Goal: Task Accomplishment & Management: Manage account settings

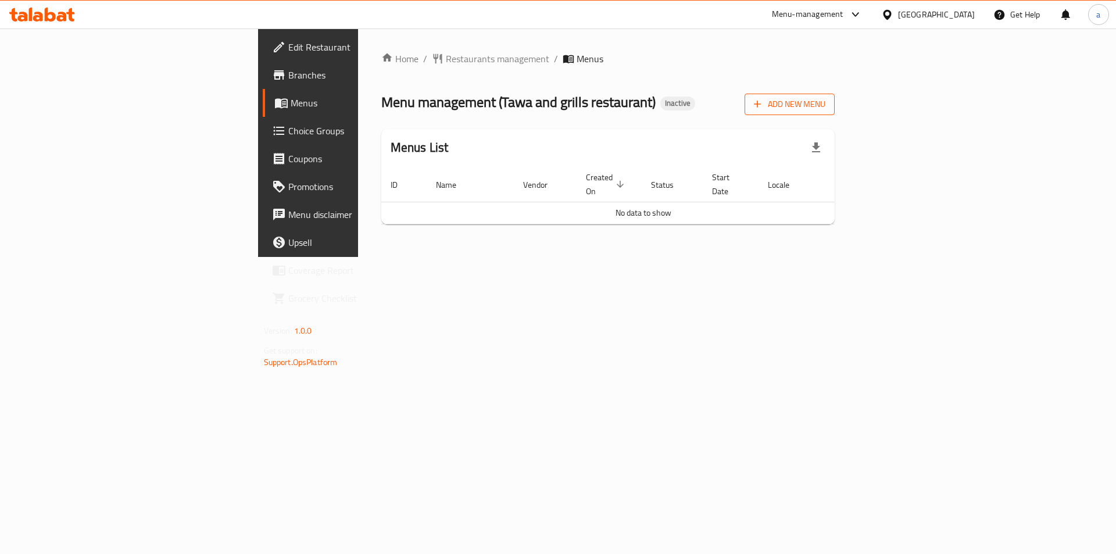
click at [835, 96] on button "Add New Menu" at bounding box center [790, 105] width 90 height 22
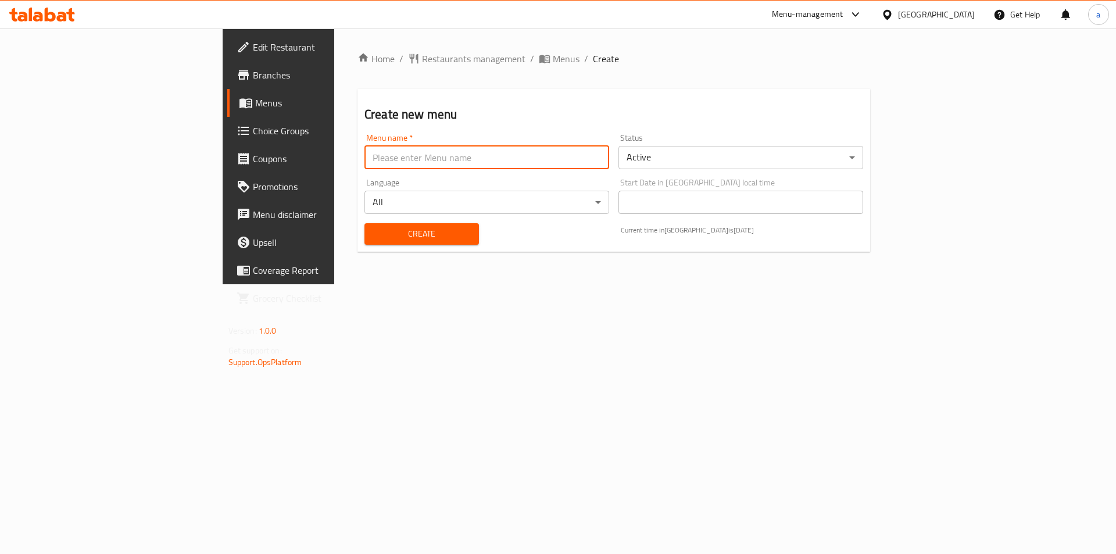
click at [438, 158] on input "text" at bounding box center [486, 157] width 245 height 23
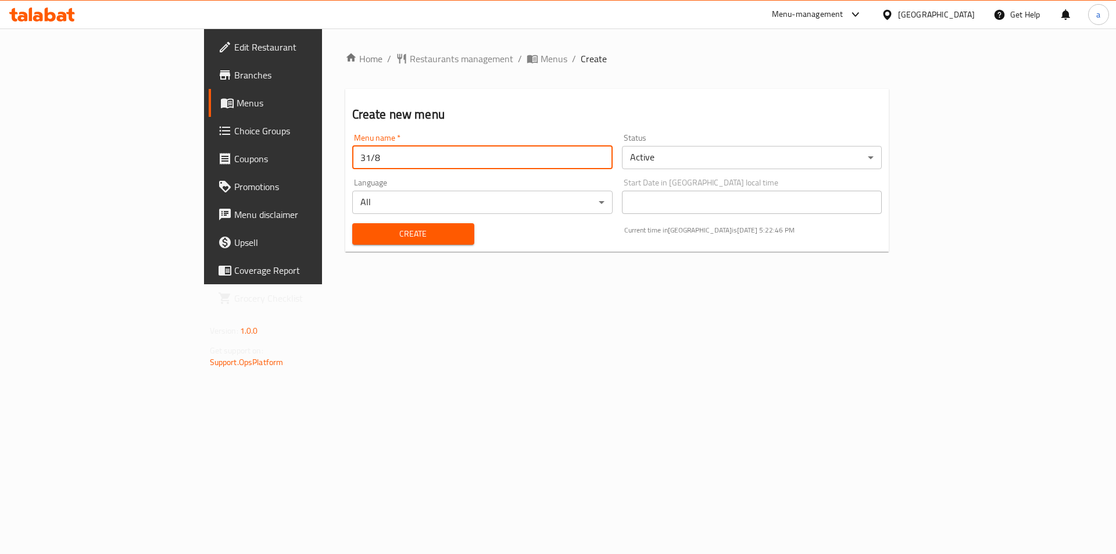
type input "31/8"
click at [395, 239] on span "Create" at bounding box center [413, 234] width 103 height 15
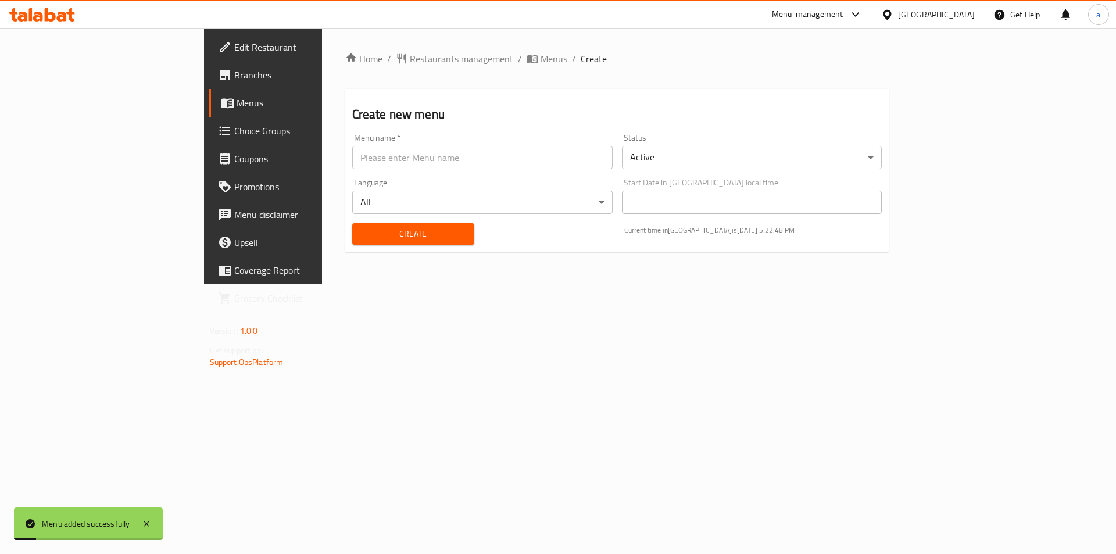
click at [541, 52] on span "Menus" at bounding box center [554, 59] width 27 height 14
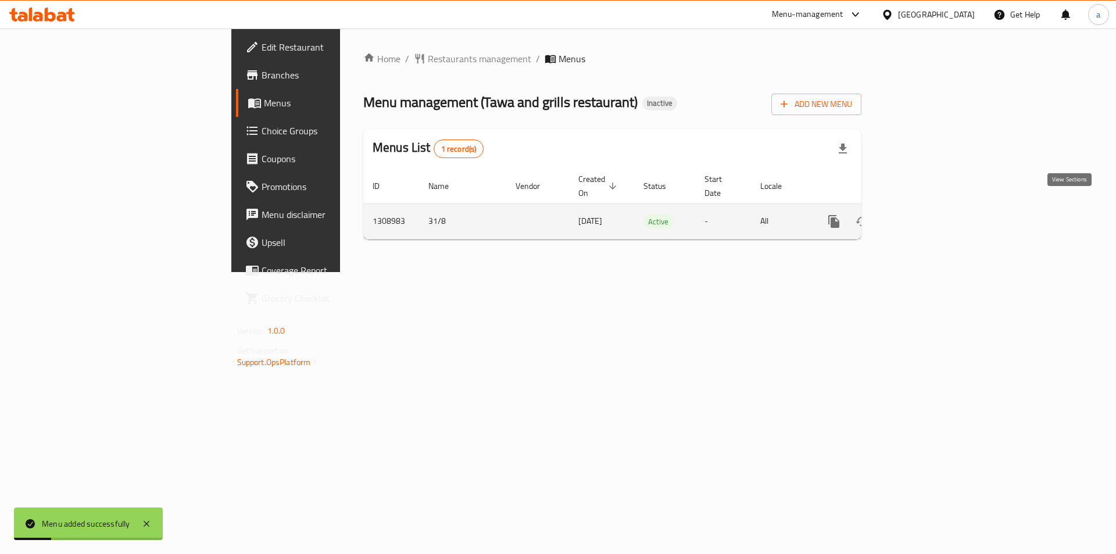
click at [932, 208] on link "enhanced table" at bounding box center [918, 222] width 28 height 28
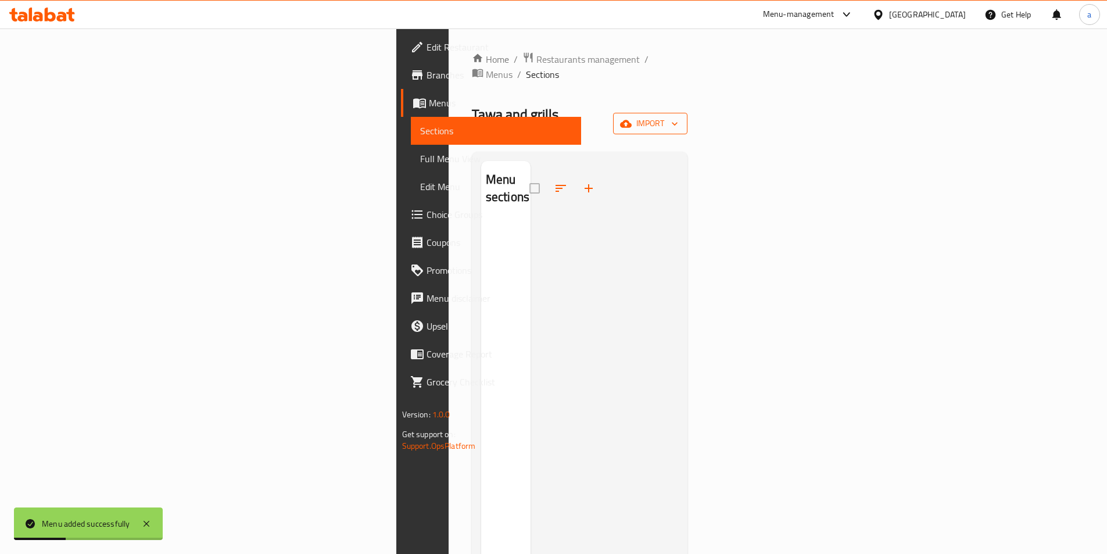
click at [678, 116] on span "import" at bounding box center [651, 123] width 56 height 15
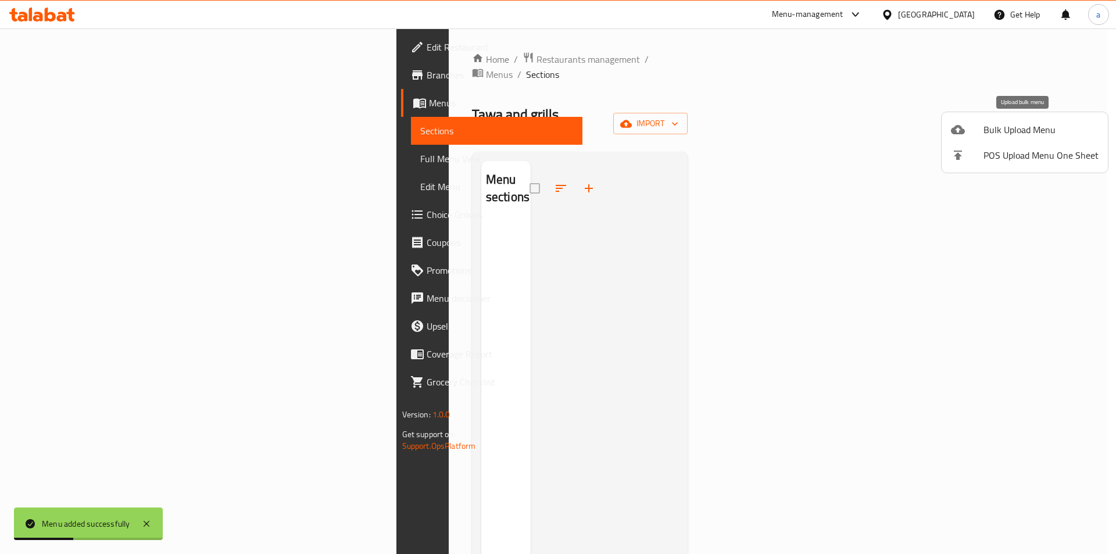
click at [1025, 127] on span "Bulk Upload Menu" at bounding box center [1041, 130] width 115 height 14
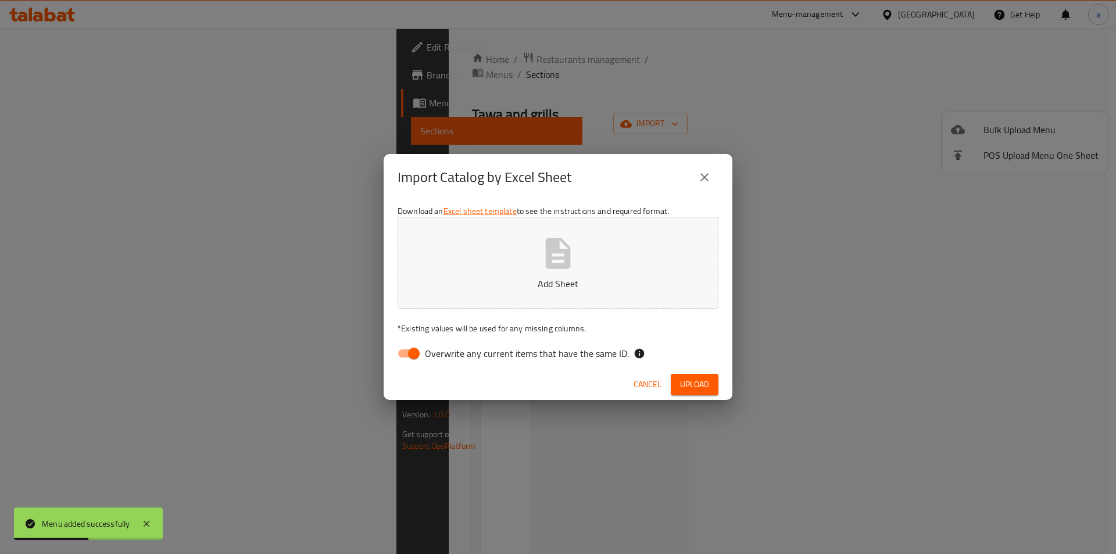
click at [406, 352] on input "Overwrite any current items that have the same ID." at bounding box center [414, 353] width 66 height 22
checkbox input "false"
click at [516, 228] on button "Add Sheet" at bounding box center [558, 263] width 321 height 92
click at [699, 384] on span "Upload" at bounding box center [694, 384] width 29 height 15
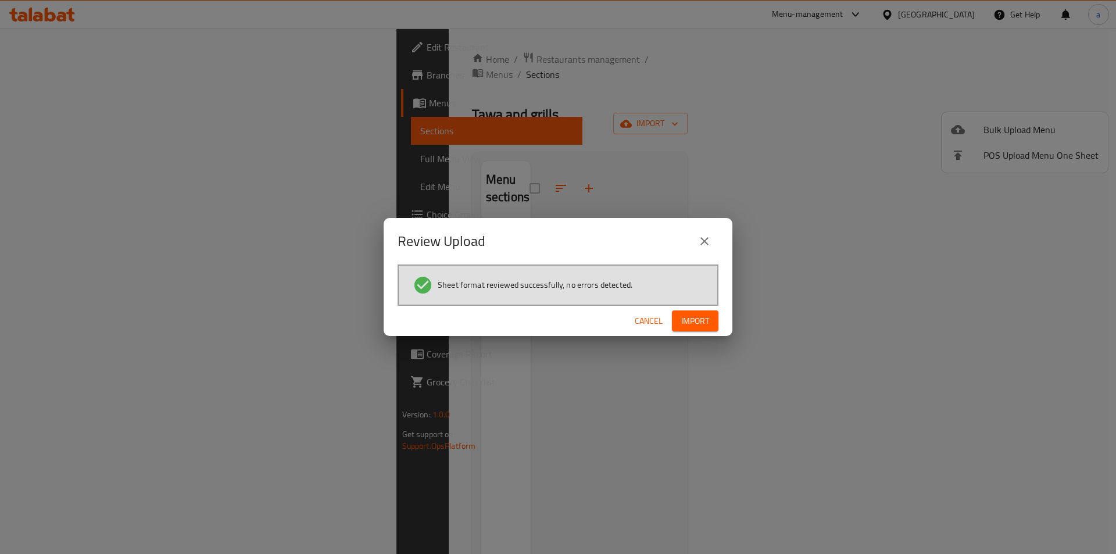
click at [696, 327] on span "Import" at bounding box center [695, 321] width 28 height 15
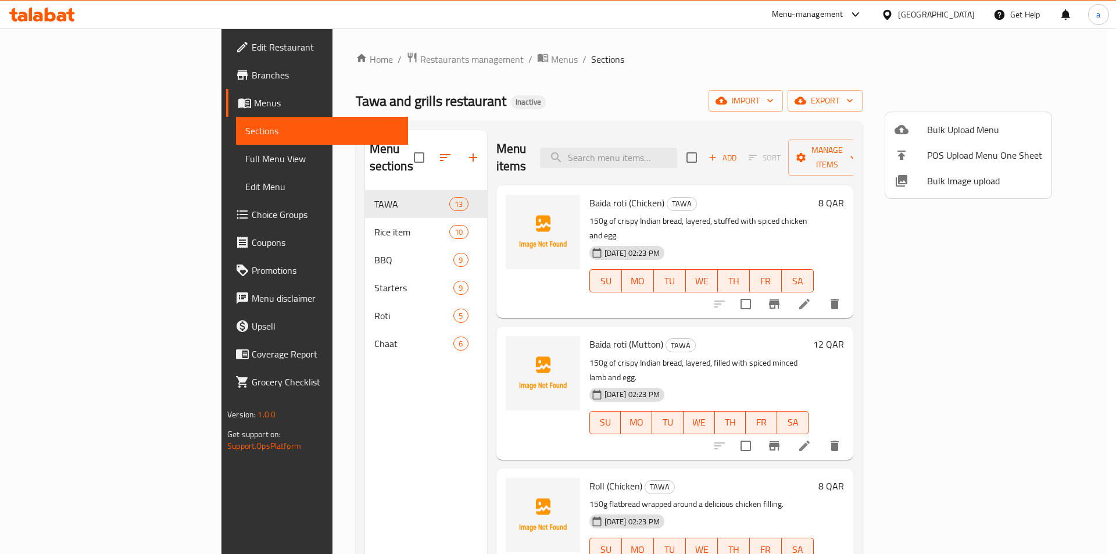
click at [60, 159] on div at bounding box center [558, 277] width 1116 height 554
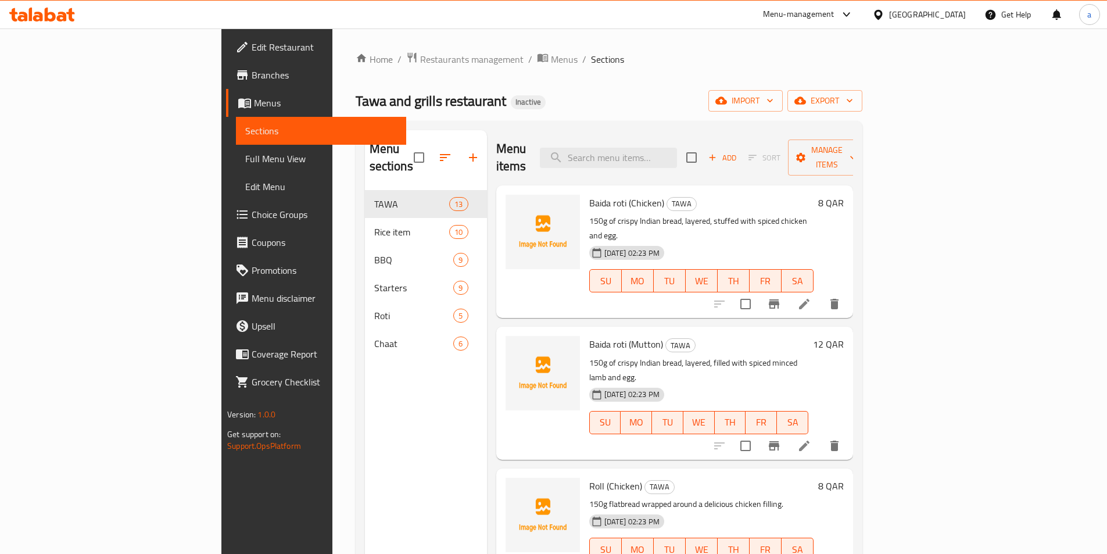
click at [245, 159] on span "Full Menu View" at bounding box center [321, 159] width 152 height 14
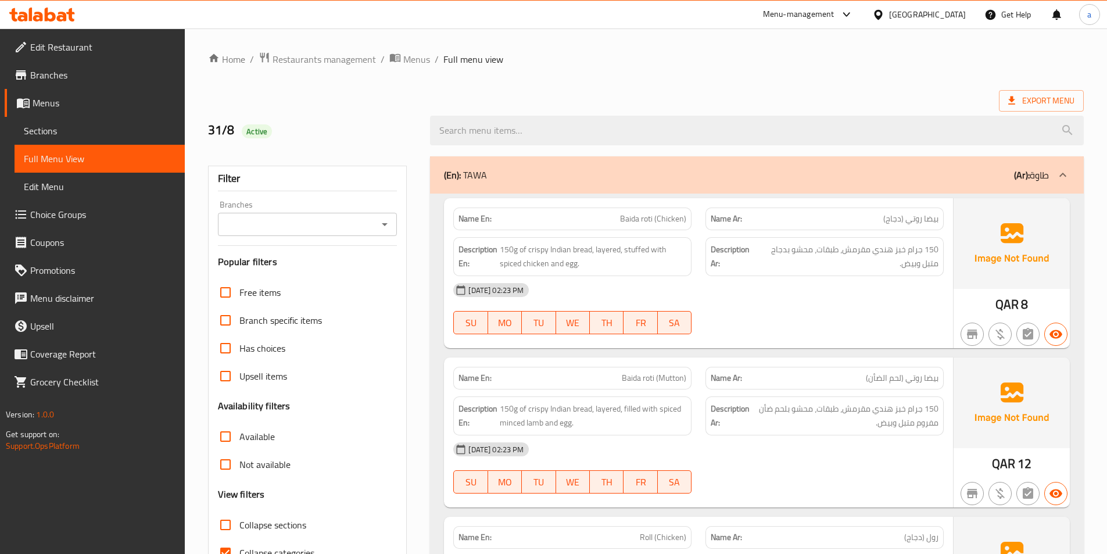
click at [764, 319] on div "31-08-2025 02:23 PM SU MO TU WE TH FR SA" at bounding box center [698, 308] width 505 height 65
click at [406, 57] on span "Menus" at bounding box center [416, 59] width 27 height 14
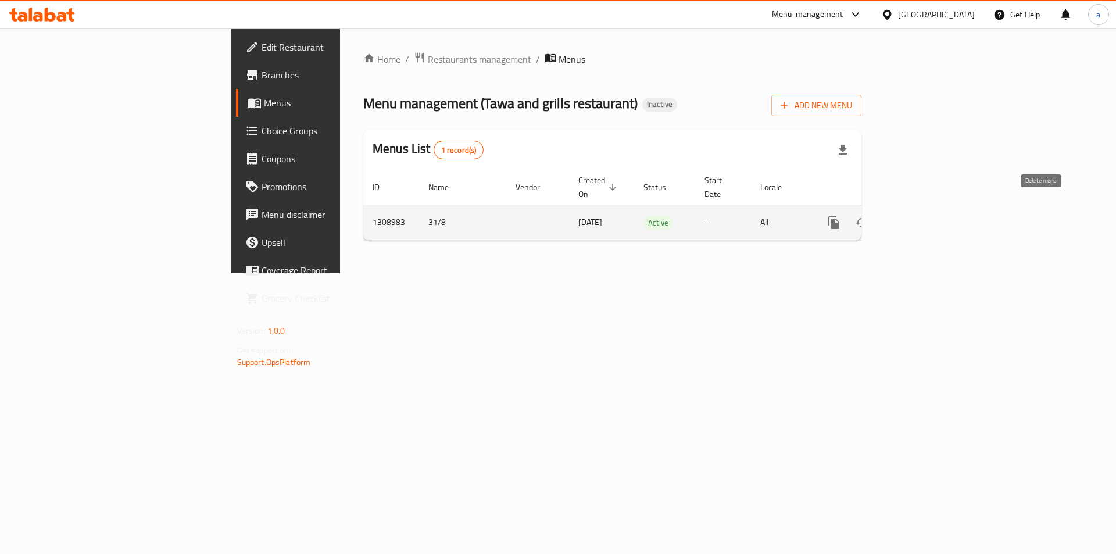
click at [904, 217] on button "enhanced table" at bounding box center [890, 223] width 28 height 28
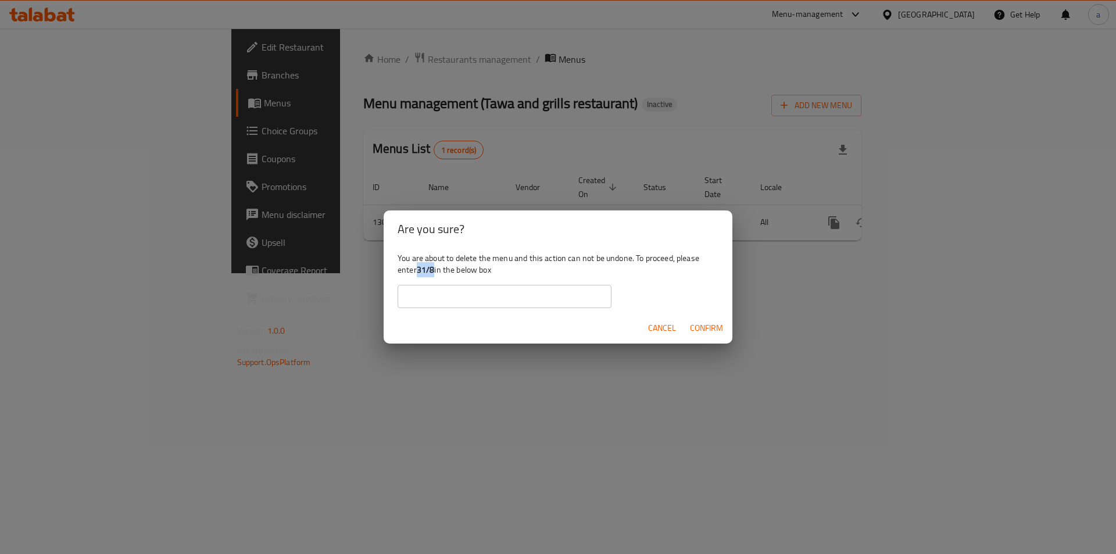
drag, startPoint x: 420, startPoint y: 267, endPoint x: 434, endPoint y: 269, distance: 13.4
click at [434, 269] on b "31/8" at bounding box center [426, 269] width 18 height 15
copy b "31/8"
click at [449, 288] on input "text" at bounding box center [505, 296] width 214 height 23
paste input "31/8"
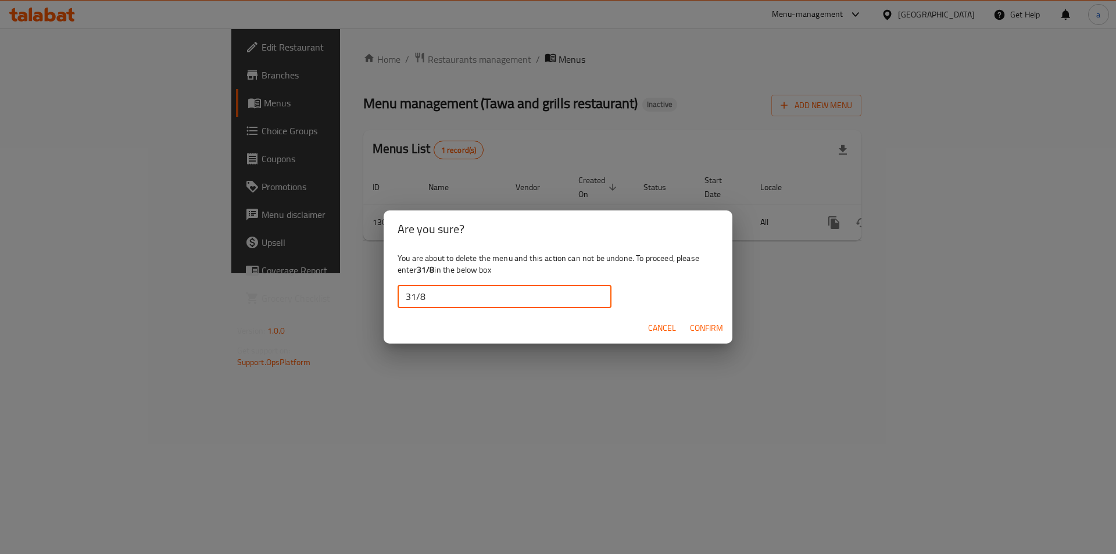
type input "31/8"
click at [731, 332] on div "Cancel Confirm" at bounding box center [558, 328] width 349 height 31
click at [721, 331] on span "Confirm" at bounding box center [706, 328] width 33 height 15
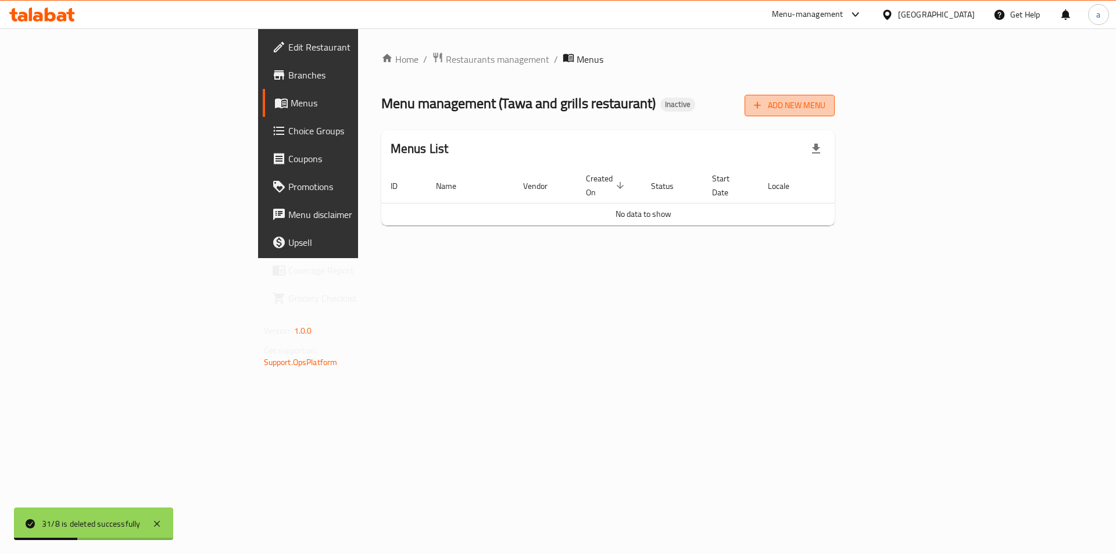
click at [763, 101] on icon "button" at bounding box center [758, 105] width 12 height 12
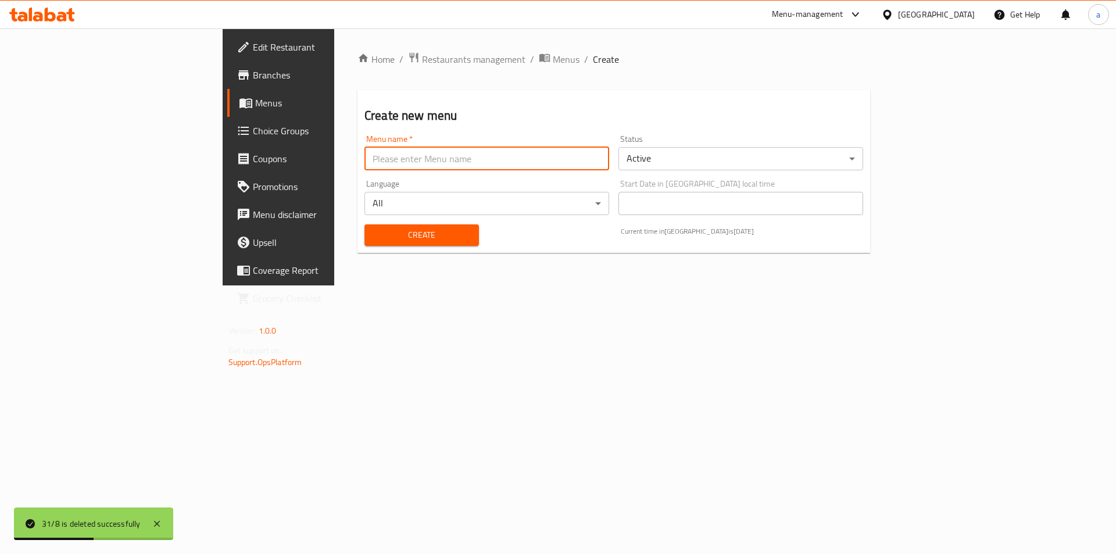
click at [405, 156] on input "text" at bounding box center [486, 158] width 245 height 23
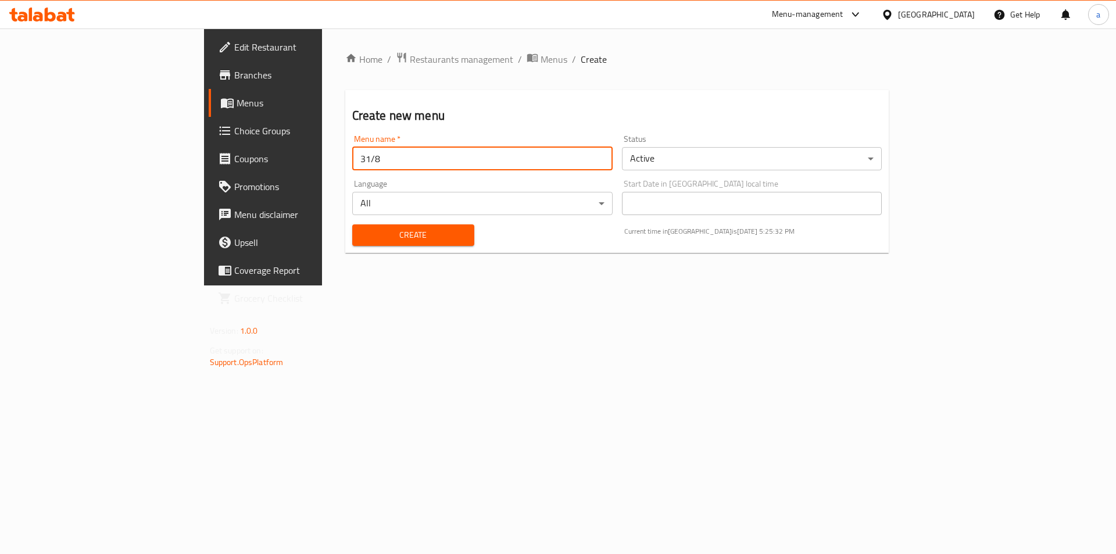
type input "31/8"
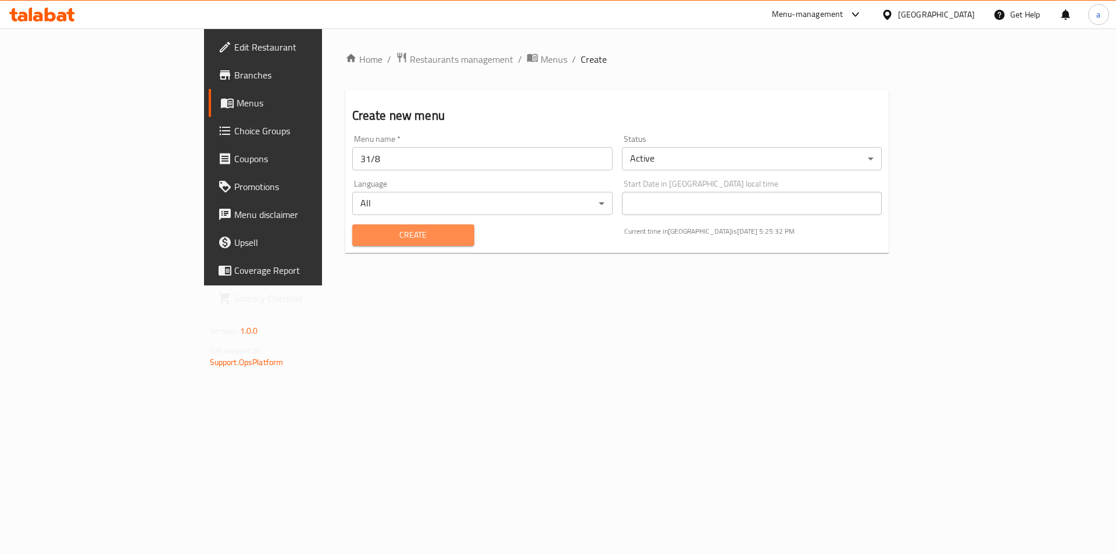
click at [362, 238] on span "Create" at bounding box center [413, 235] width 103 height 15
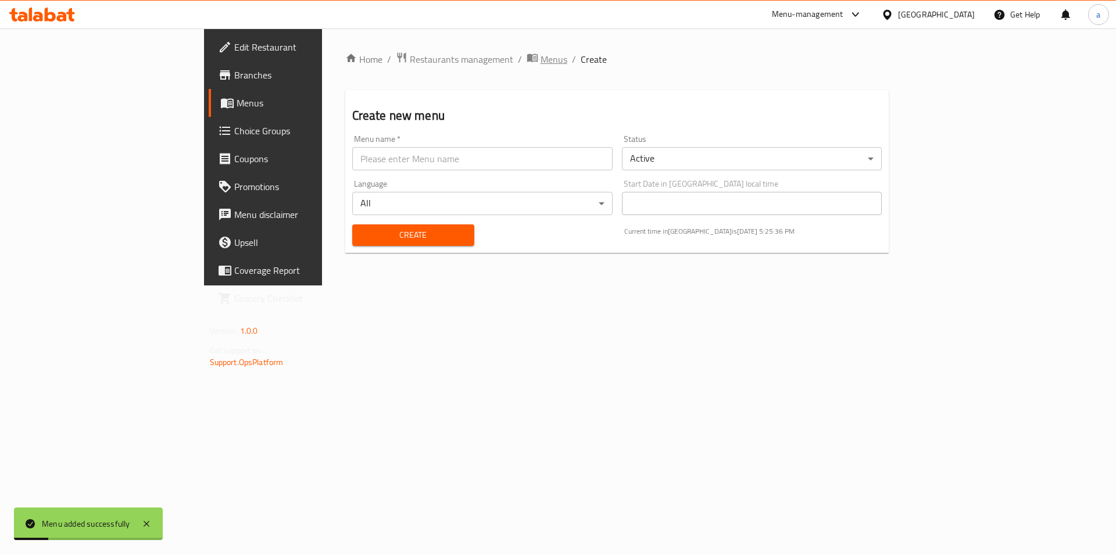
click at [541, 52] on span "Menus" at bounding box center [554, 59] width 27 height 14
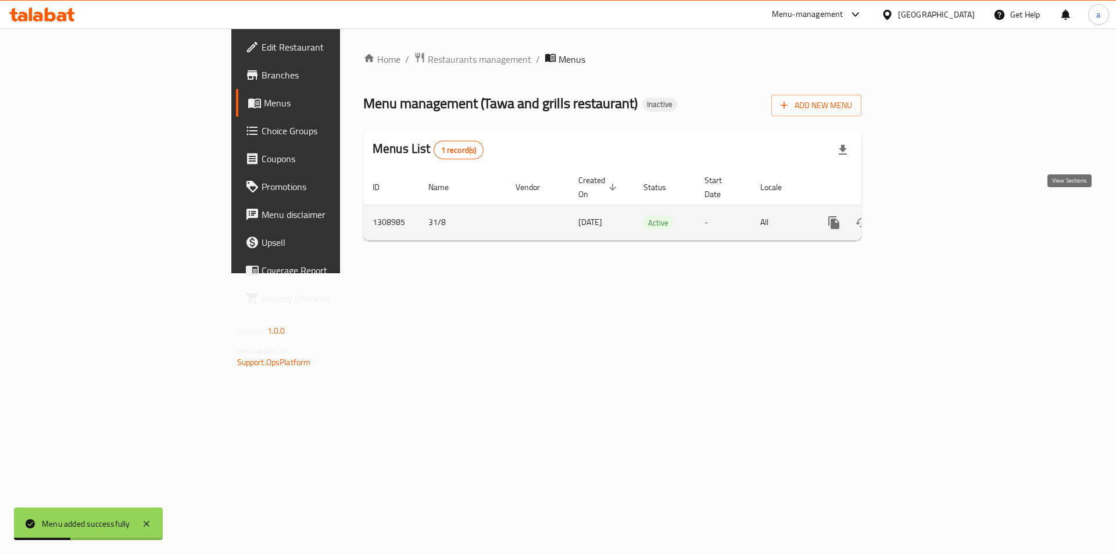
click at [932, 216] on link "enhanced table" at bounding box center [918, 223] width 28 height 28
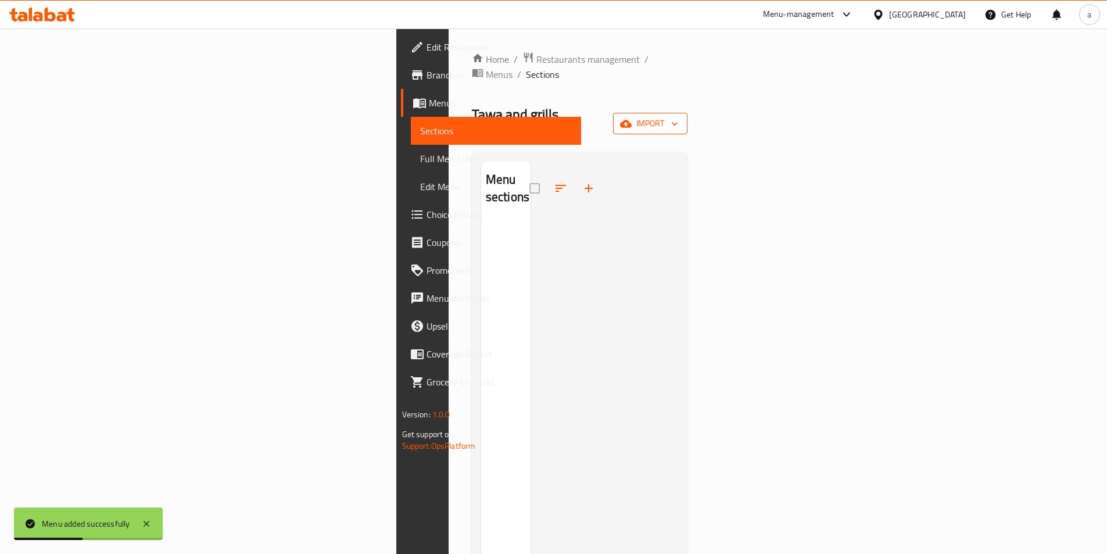
click at [678, 116] on span "import" at bounding box center [651, 123] width 56 height 15
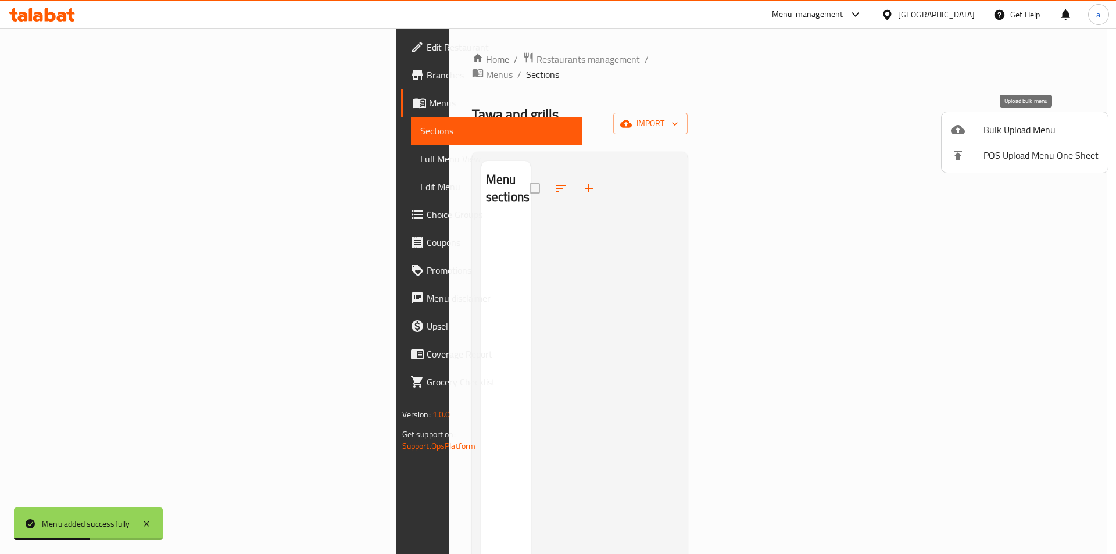
click at [1017, 137] on span "Bulk Upload Menu" at bounding box center [1041, 130] width 115 height 14
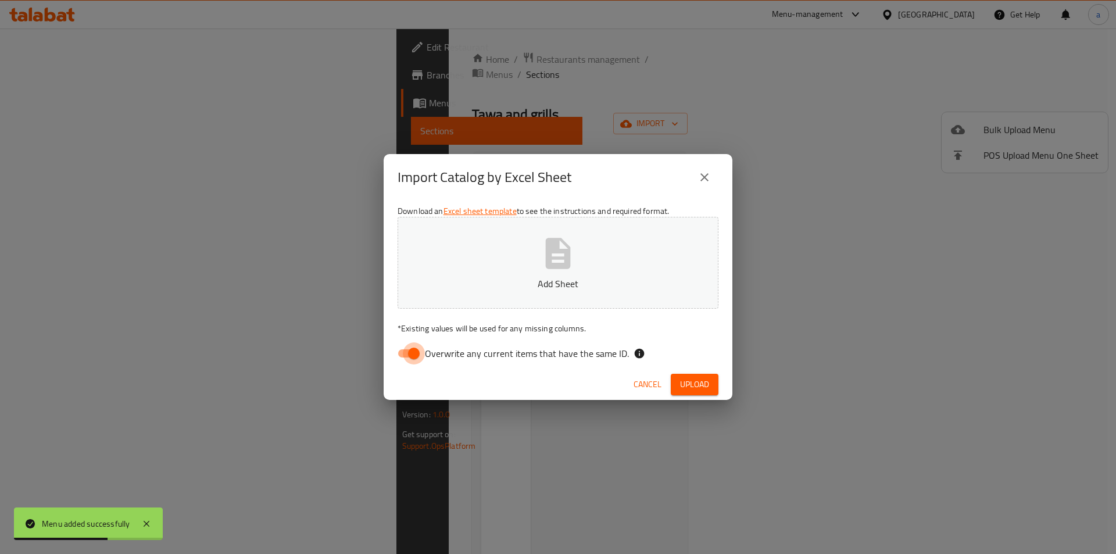
click at [415, 352] on input "Overwrite any current items that have the same ID." at bounding box center [414, 353] width 66 height 22
click at [474, 296] on button "Add Sheet" at bounding box center [558, 263] width 321 height 92
click at [671, 372] on div "Cancel Upload" at bounding box center [558, 384] width 349 height 31
click at [688, 385] on span "Upload" at bounding box center [694, 384] width 29 height 15
click at [410, 351] on input "Overwrite any current items that have the same ID." at bounding box center [402, 353] width 66 height 22
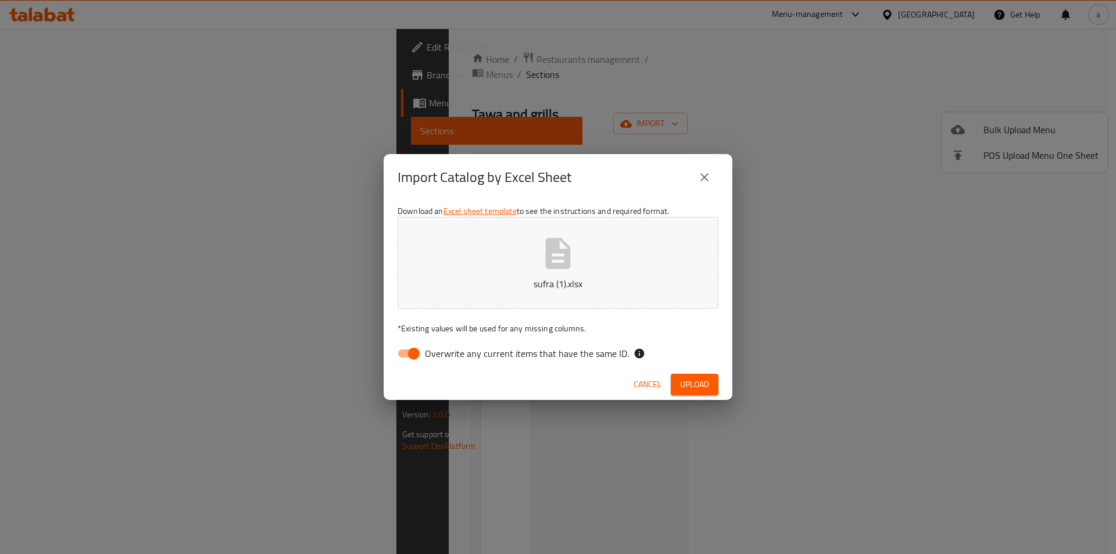
click at [410, 352] on input "Overwrite any current items that have the same ID." at bounding box center [414, 353] width 66 height 22
checkbox input "false"
click at [480, 284] on p "sufra (1).xlsx" at bounding box center [558, 284] width 285 height 14
click at [681, 384] on span "Upload" at bounding box center [694, 384] width 29 height 15
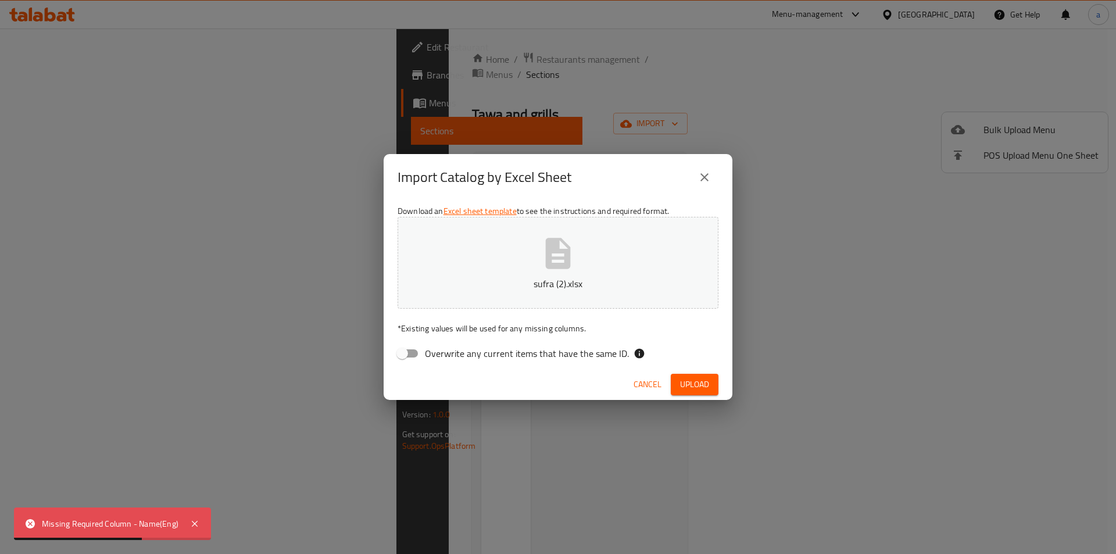
click at [511, 269] on button "sufra (2).xlsx" at bounding box center [558, 263] width 321 height 92
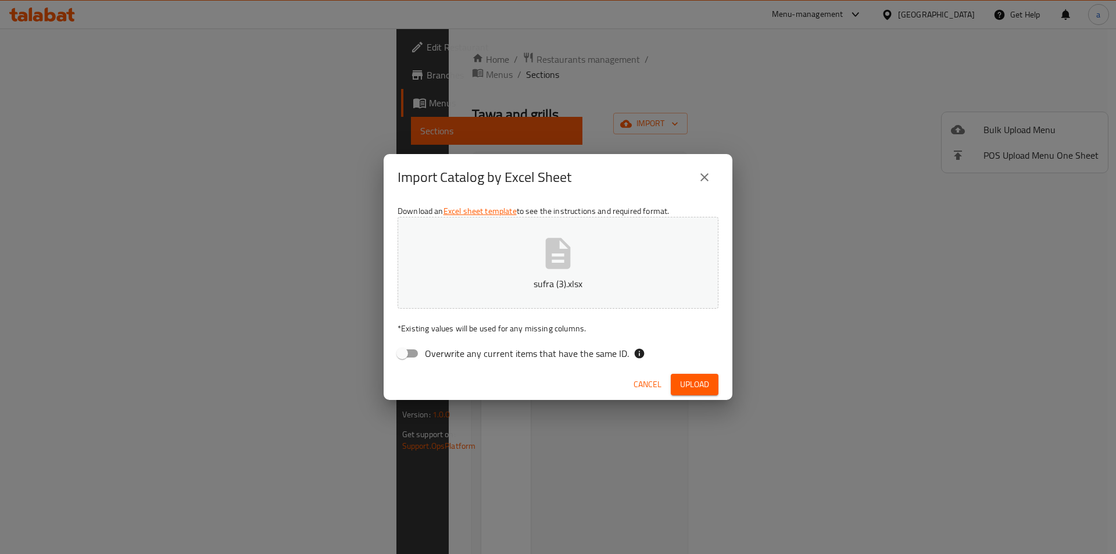
click at [695, 391] on span "Upload" at bounding box center [694, 384] width 29 height 15
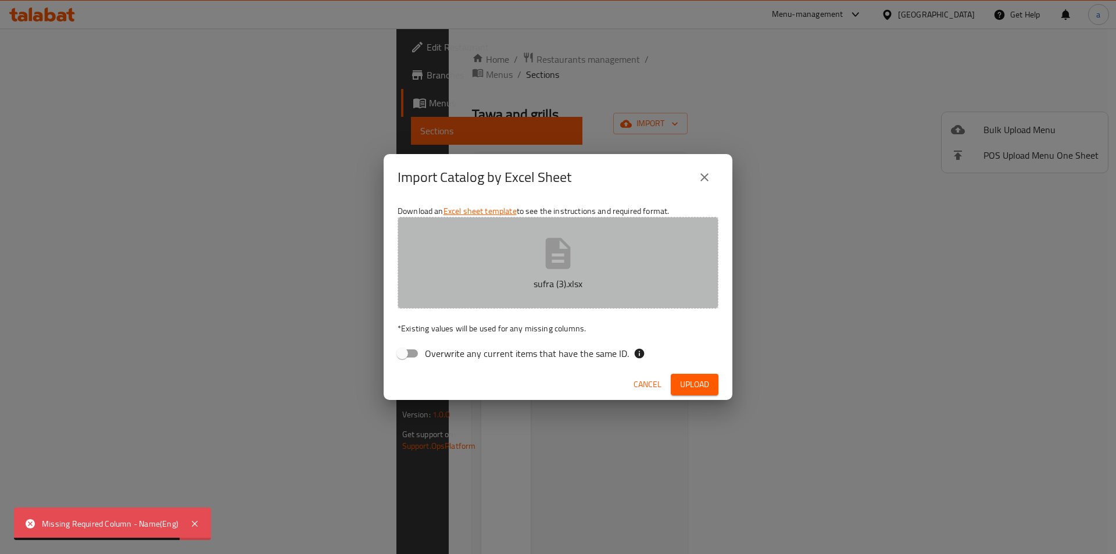
click at [474, 299] on button "sufra (3).xlsx" at bounding box center [558, 263] width 321 height 92
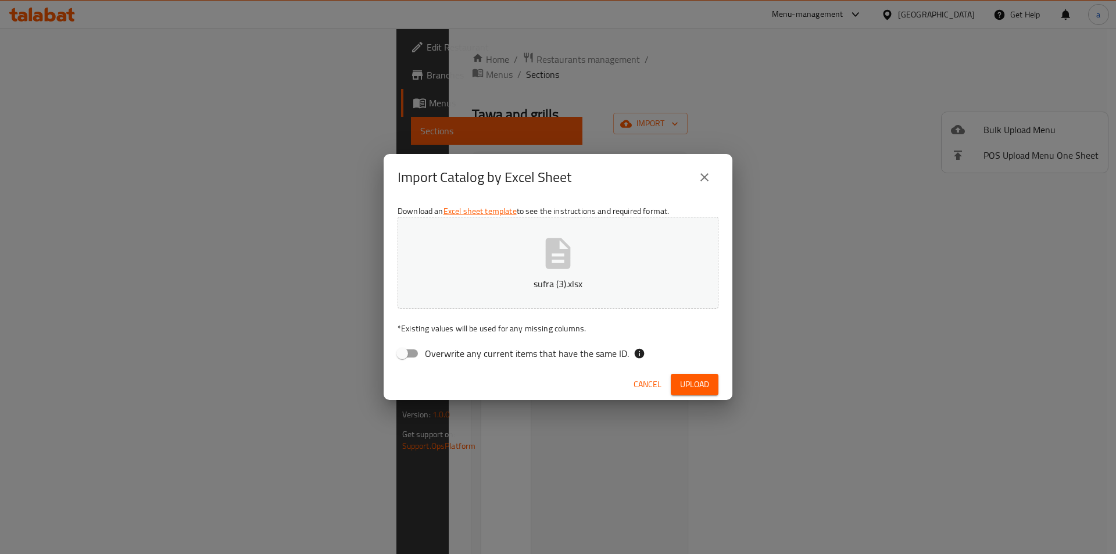
click at [687, 390] on span "Upload" at bounding box center [694, 384] width 29 height 15
click at [542, 266] on icon "button" at bounding box center [557, 253] width 37 height 37
click at [688, 401] on div "Import Catalog by Excel Sheet Download an Excel sheet template to see the instr…" at bounding box center [558, 277] width 1116 height 554
click at [705, 374] on button "Upload" at bounding box center [695, 385] width 48 height 22
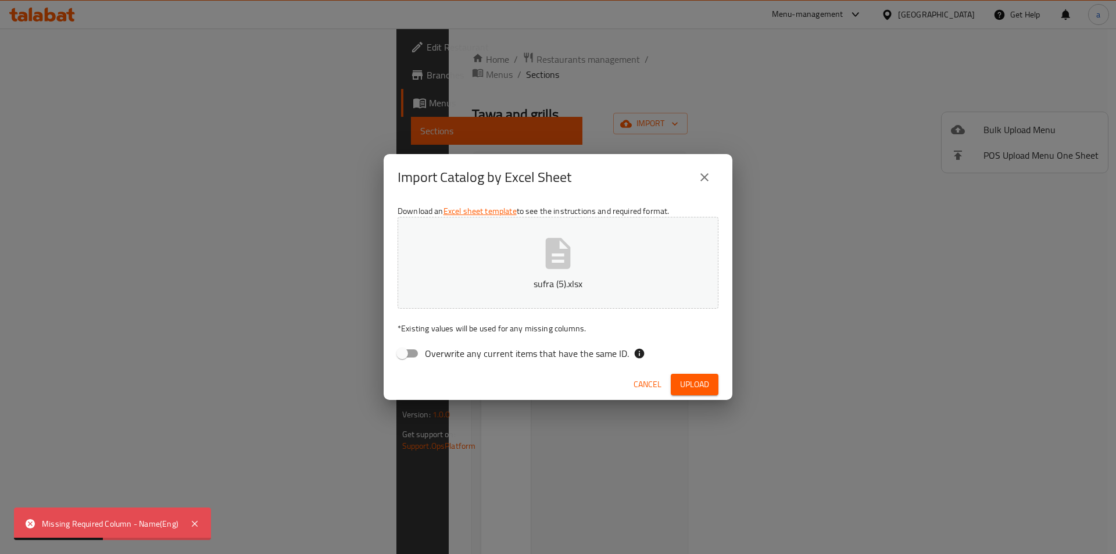
click at [707, 179] on icon "close" at bounding box center [704, 177] width 8 height 8
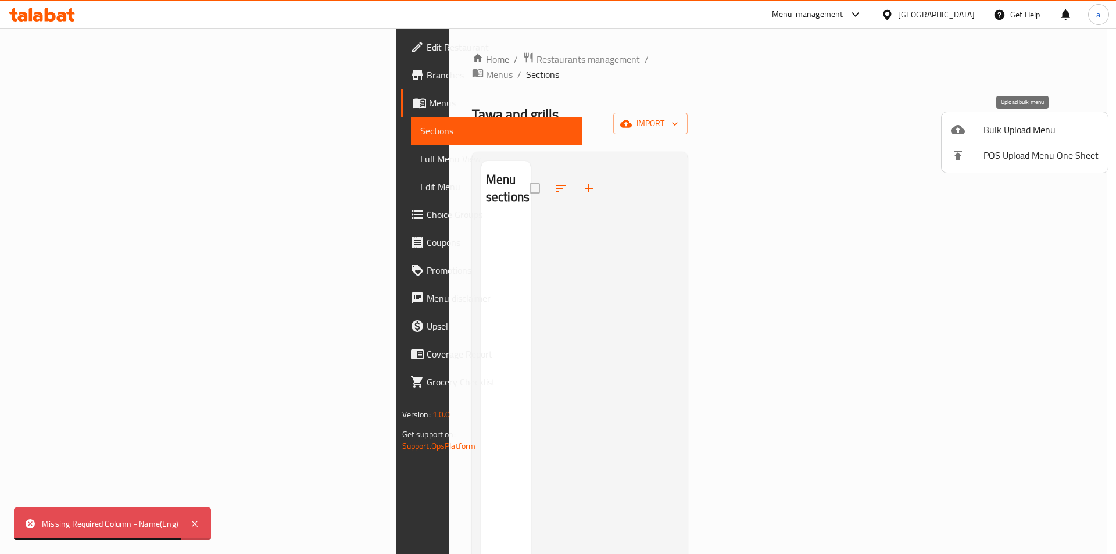
click at [992, 124] on span "Bulk Upload Menu" at bounding box center [1041, 130] width 115 height 14
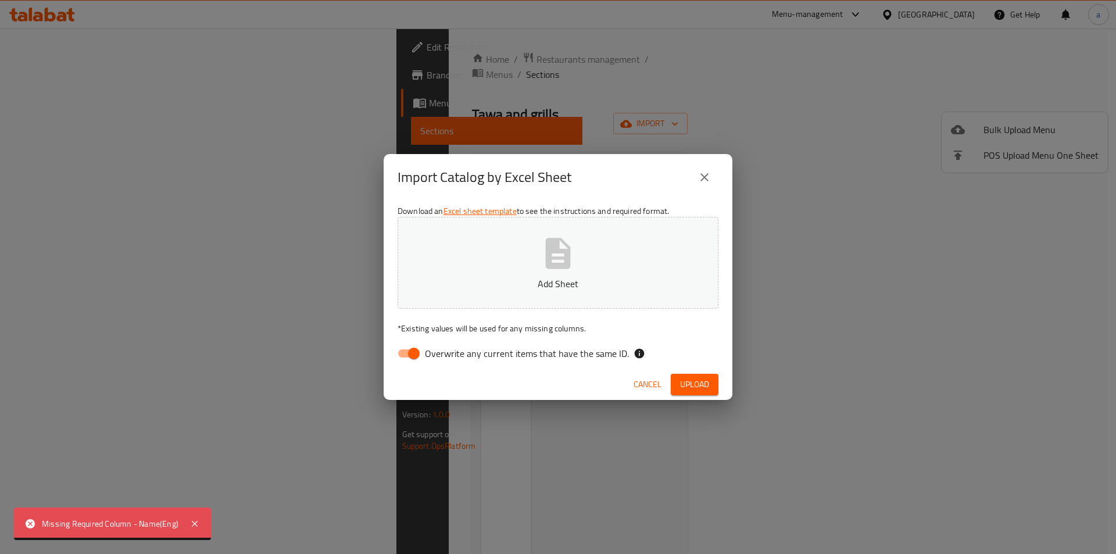
click at [559, 281] on p "Add Sheet" at bounding box center [558, 284] width 285 height 14
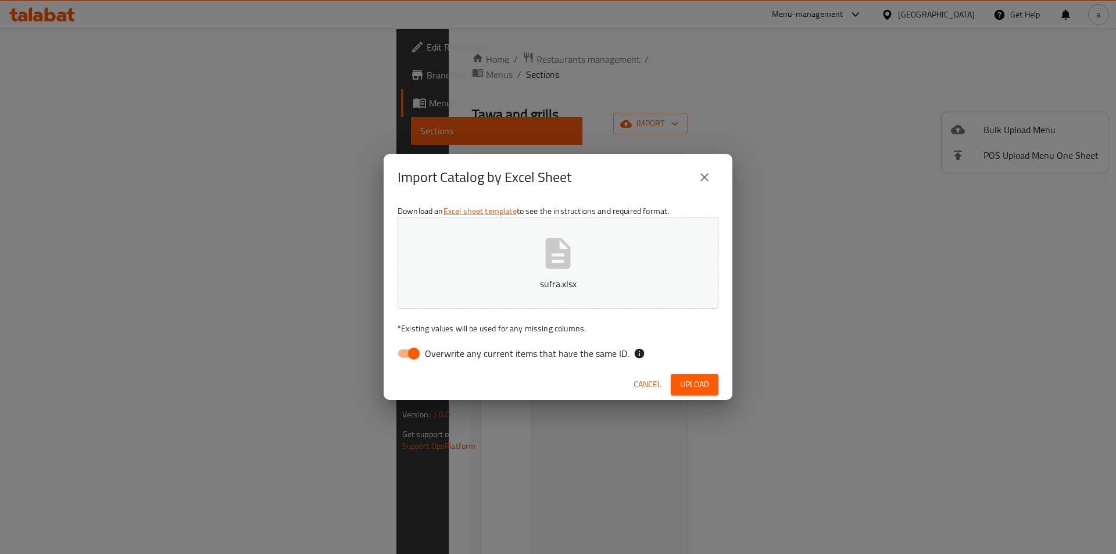
click at [698, 383] on span "Upload" at bounding box center [694, 384] width 29 height 15
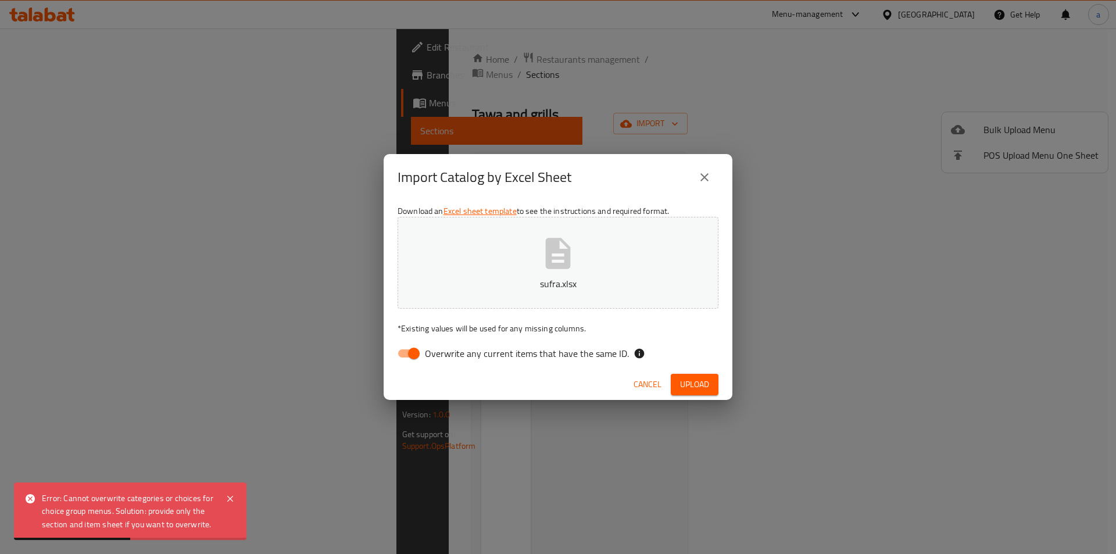
click at [648, 385] on span "Cancel" at bounding box center [648, 384] width 28 height 15
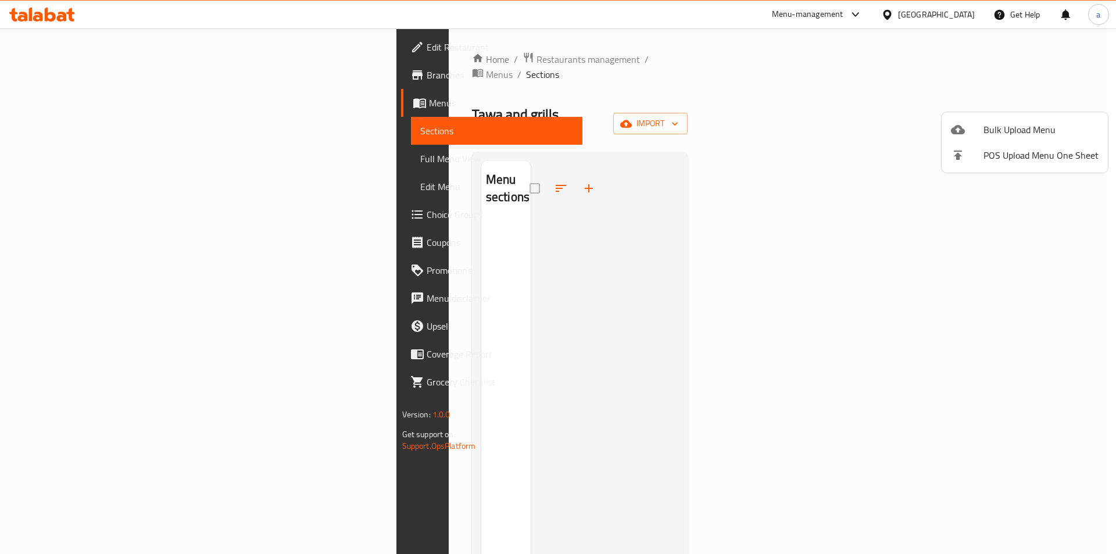
drag, startPoint x: 785, startPoint y: 159, endPoint x: 852, endPoint y: 141, distance: 69.2
click at [785, 159] on div at bounding box center [558, 277] width 1116 height 554
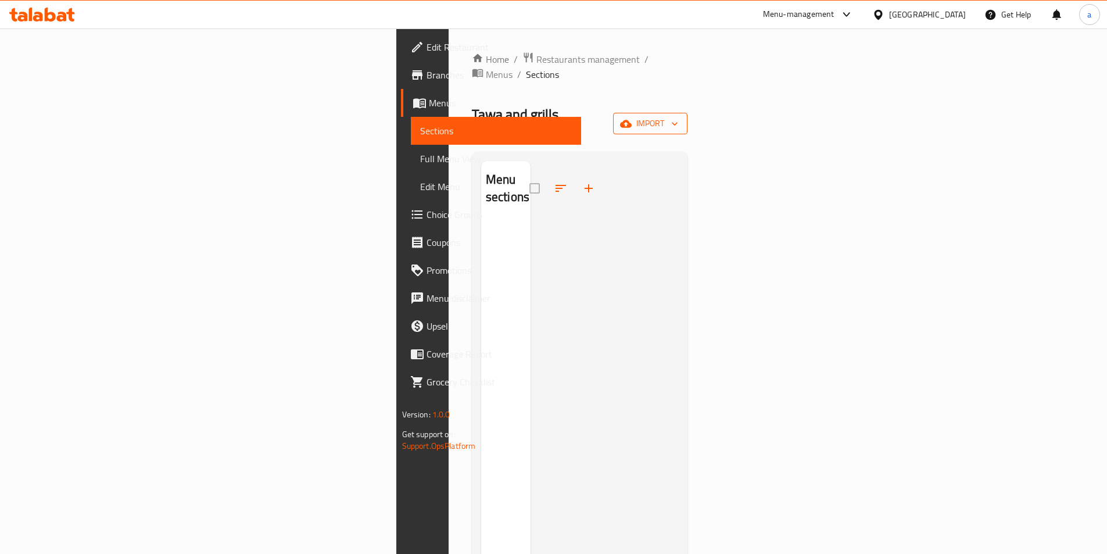
click at [678, 116] on span "import" at bounding box center [651, 123] width 56 height 15
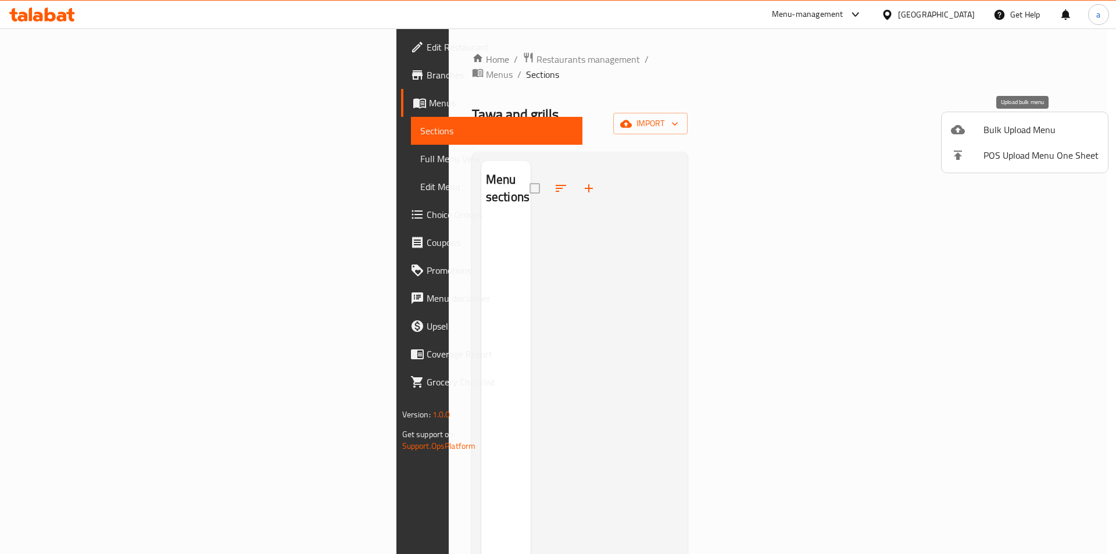
click at [990, 137] on span "Bulk Upload Menu" at bounding box center [1041, 130] width 115 height 14
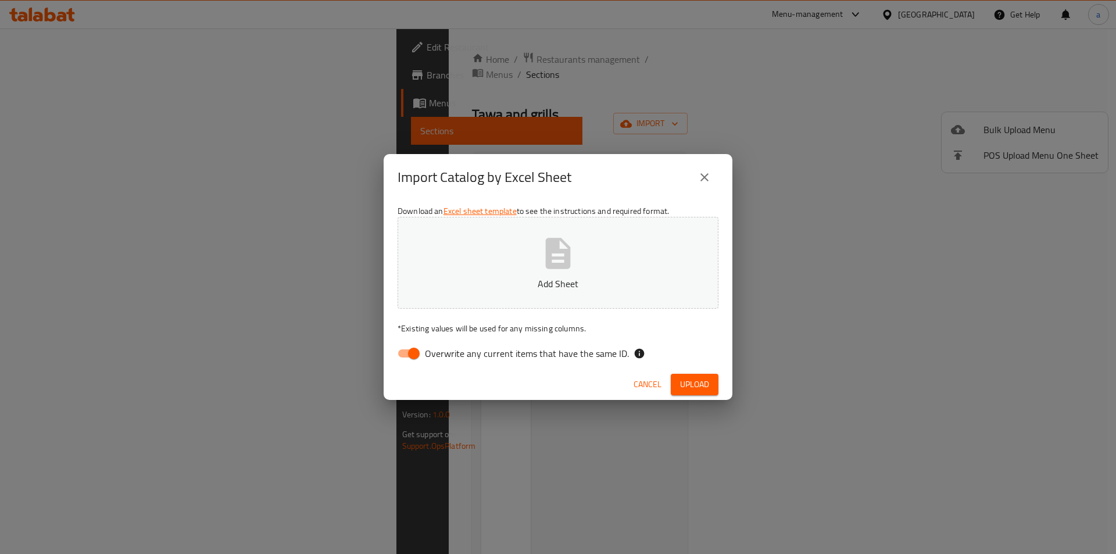
click at [407, 349] on input "Overwrite any current items that have the same ID." at bounding box center [414, 353] width 66 height 22
checkbox input "false"
click at [497, 257] on button "Add Sheet" at bounding box center [558, 263] width 321 height 92
click at [696, 385] on span "Upload" at bounding box center [694, 384] width 29 height 15
click at [446, 293] on button "sufra (6).xlsx" at bounding box center [558, 263] width 321 height 92
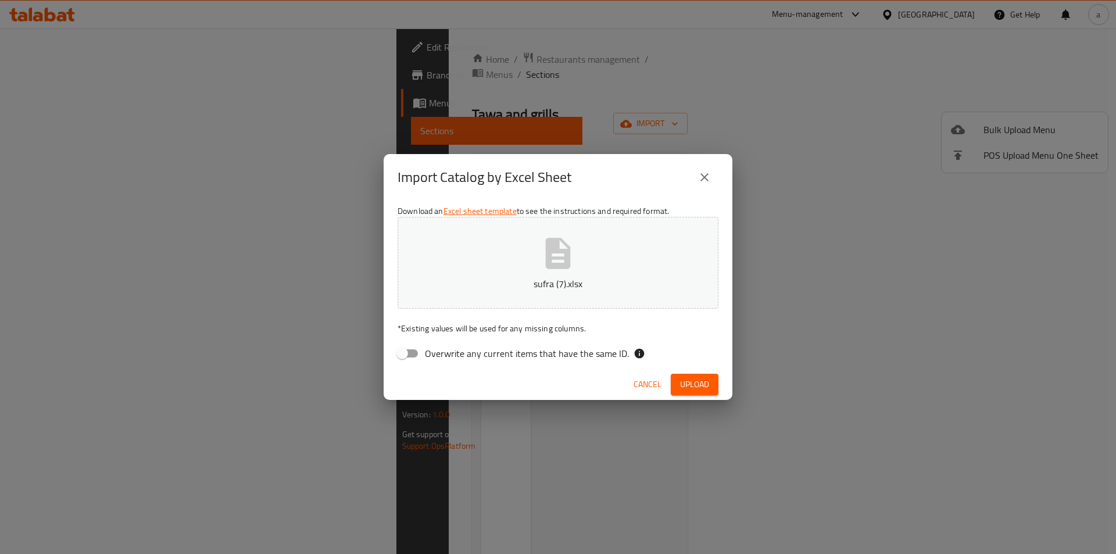
click at [699, 389] on span "Upload" at bounding box center [694, 384] width 29 height 15
click at [466, 275] on button "sufra (7).xlsx" at bounding box center [558, 263] width 321 height 92
click at [677, 373] on div "Cancel Upload" at bounding box center [558, 384] width 349 height 31
click at [689, 385] on span "Upload" at bounding box center [694, 384] width 29 height 15
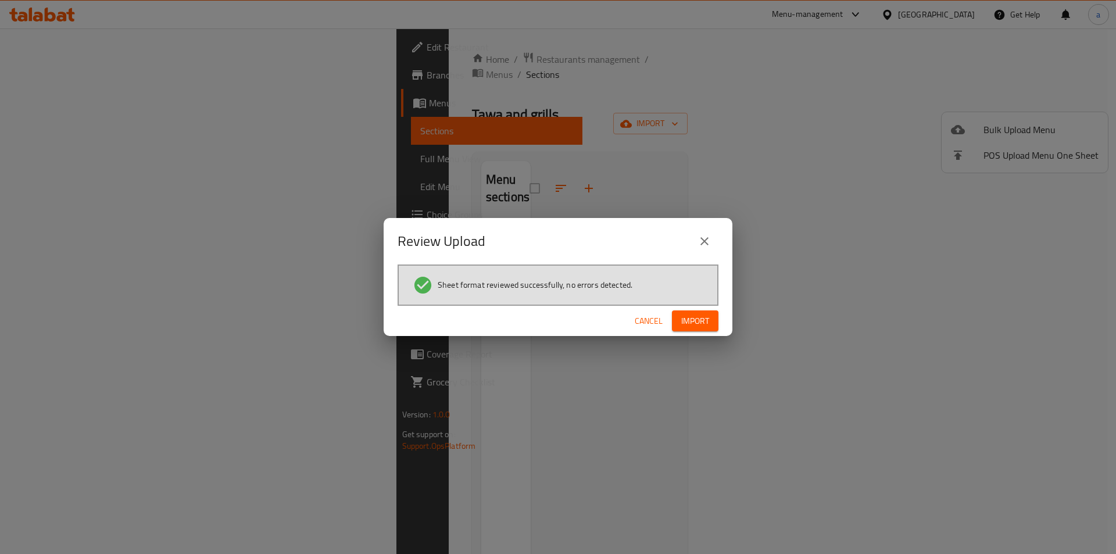
click at [698, 324] on span "Import" at bounding box center [695, 321] width 28 height 15
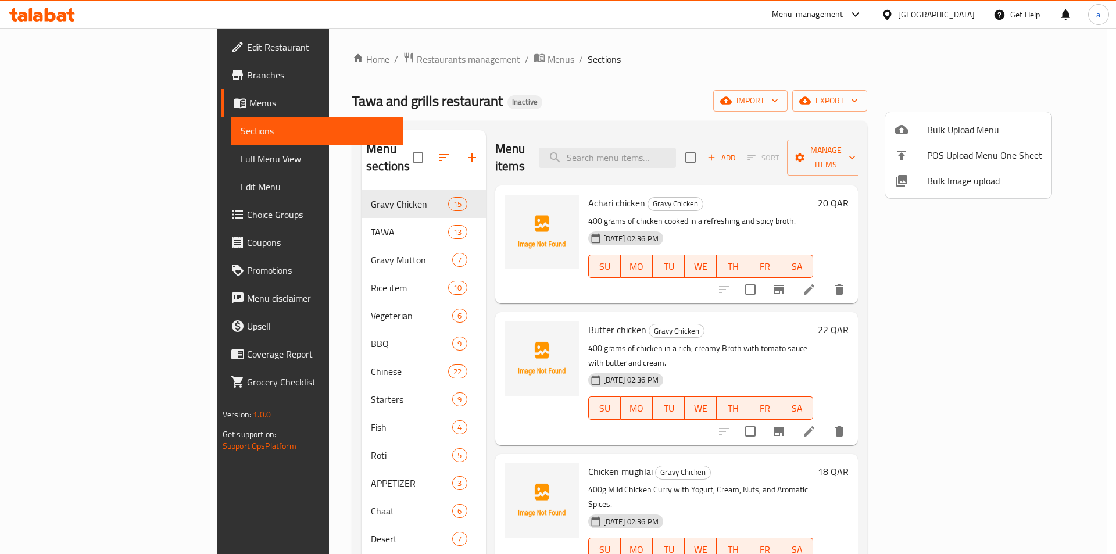
click at [90, 156] on div at bounding box center [558, 277] width 1116 height 554
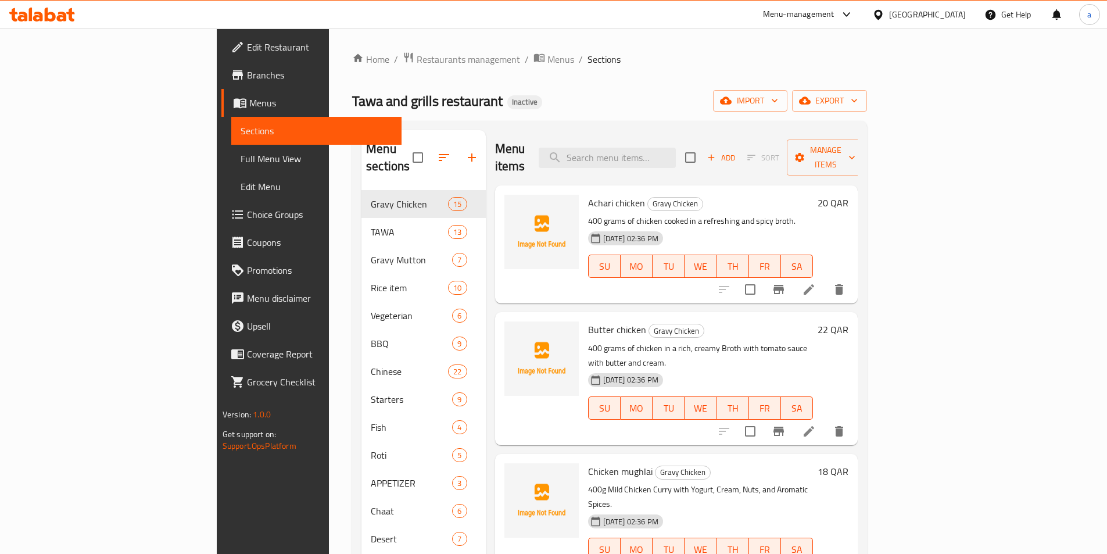
click at [241, 161] on span "Full Menu View" at bounding box center [317, 159] width 152 height 14
click at [241, 159] on span "Full Menu View" at bounding box center [317, 159] width 152 height 14
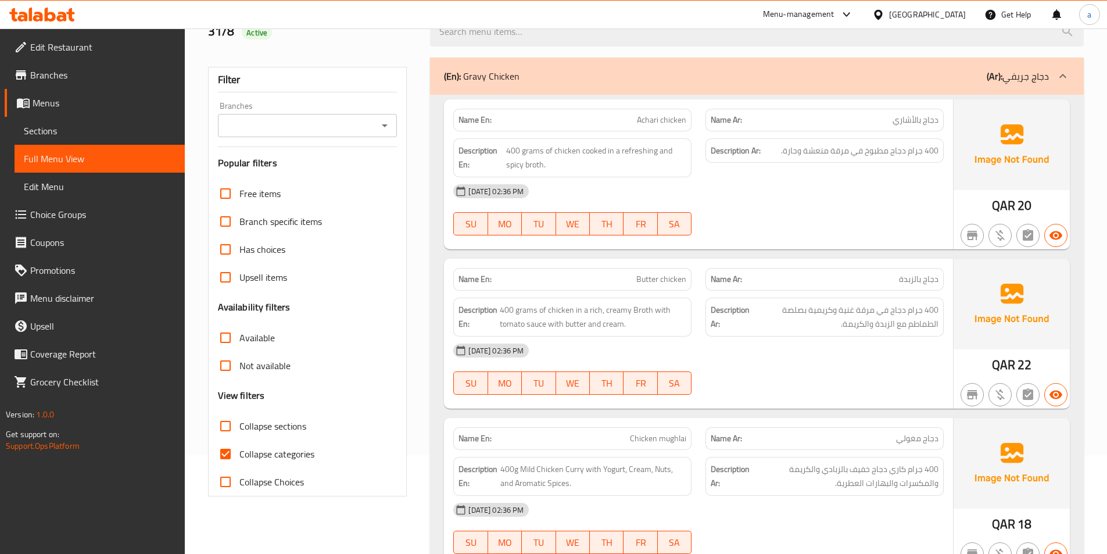
scroll to position [116, 0]
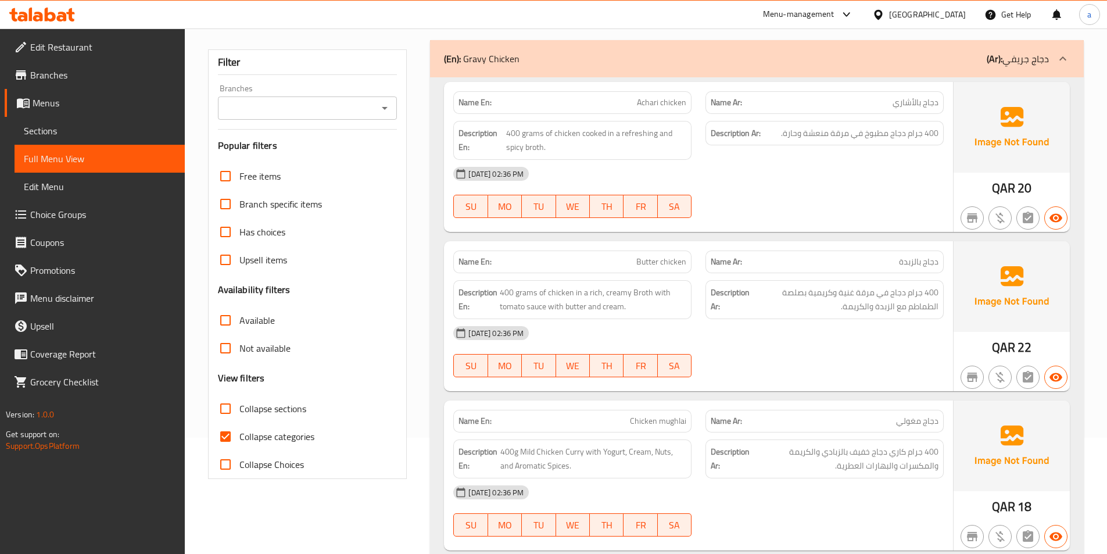
click at [233, 441] on input "Collapse categories" at bounding box center [226, 437] width 28 height 28
checkbox input "false"
click at [784, 181] on div "31-08-2025 02:36 PM" at bounding box center [698, 174] width 505 height 28
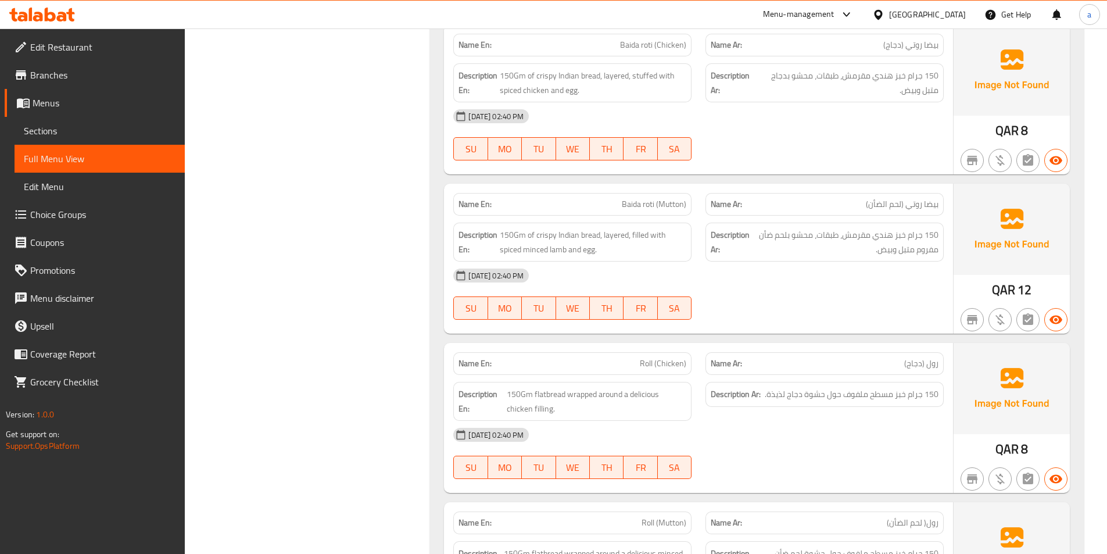
scroll to position [2499, 0]
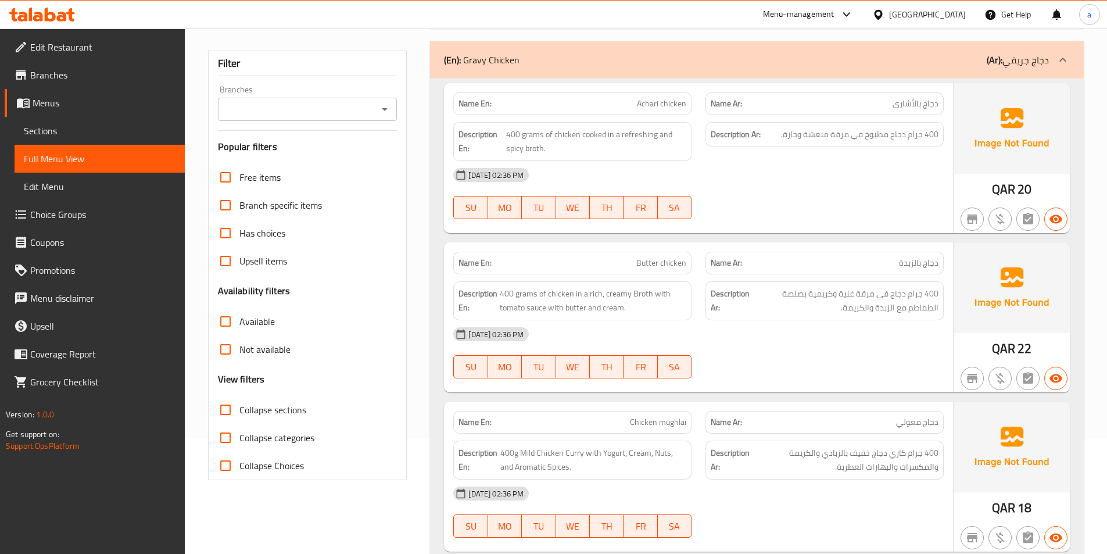
scroll to position [116, 0]
click at [226, 414] on input "Collapse sections" at bounding box center [226, 409] width 28 height 28
checkbox input "true"
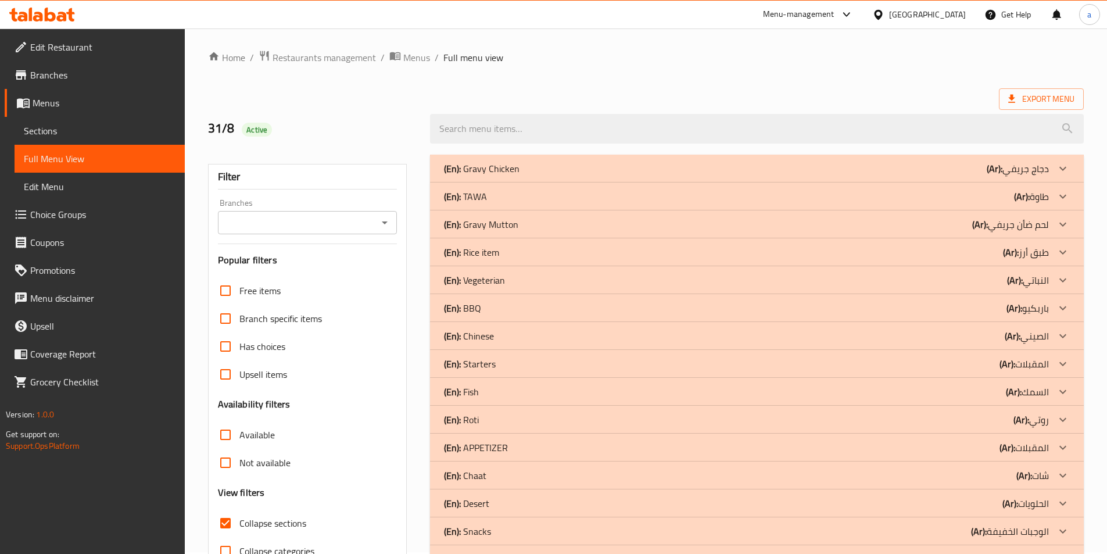
scroll to position [0, 0]
click at [414, 57] on span "Menus" at bounding box center [416, 59] width 27 height 14
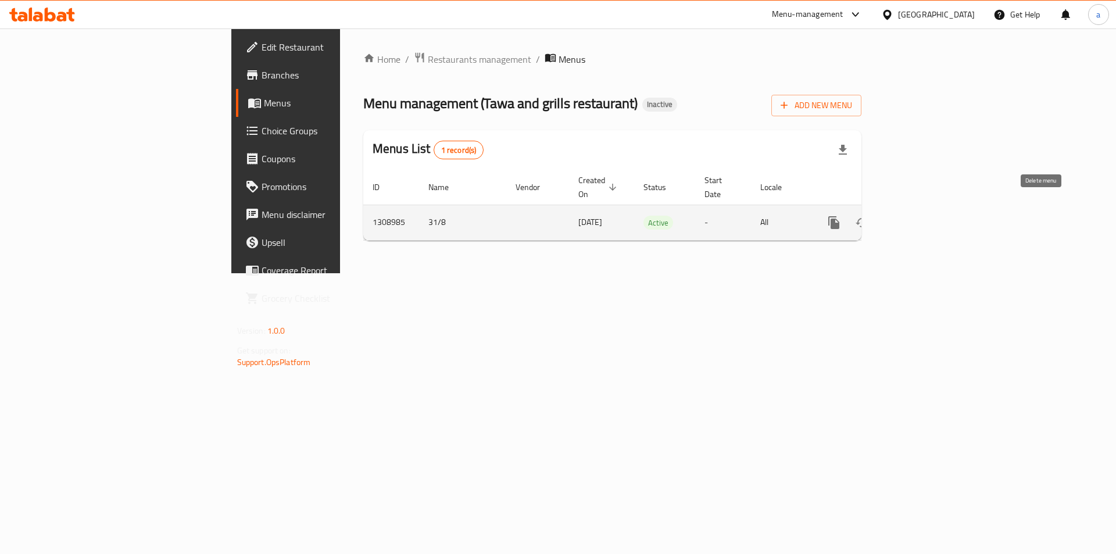
click at [876, 212] on button "enhanced table" at bounding box center [862, 223] width 28 height 28
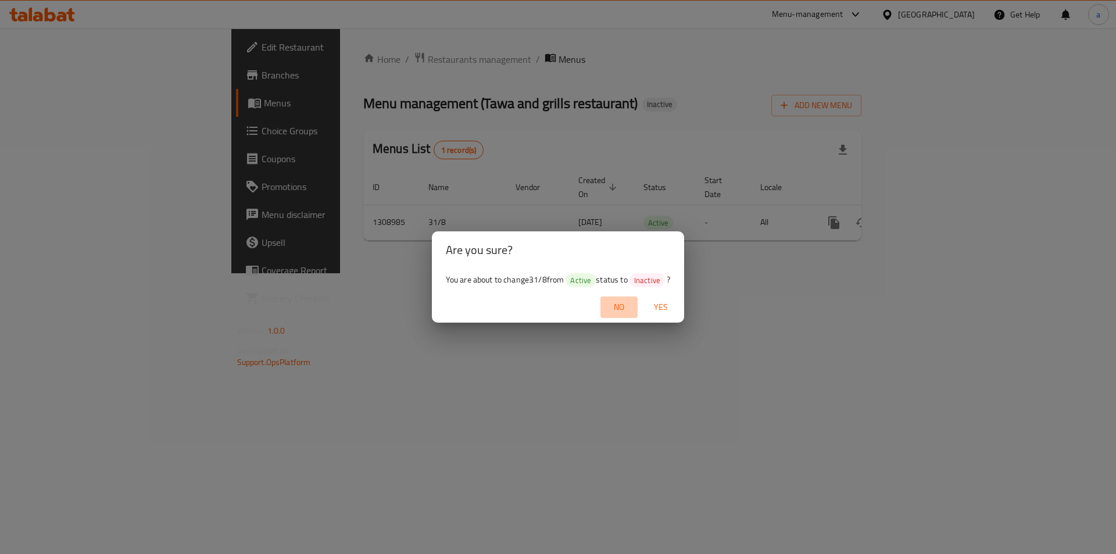
click at [625, 310] on span "No" at bounding box center [619, 307] width 28 height 15
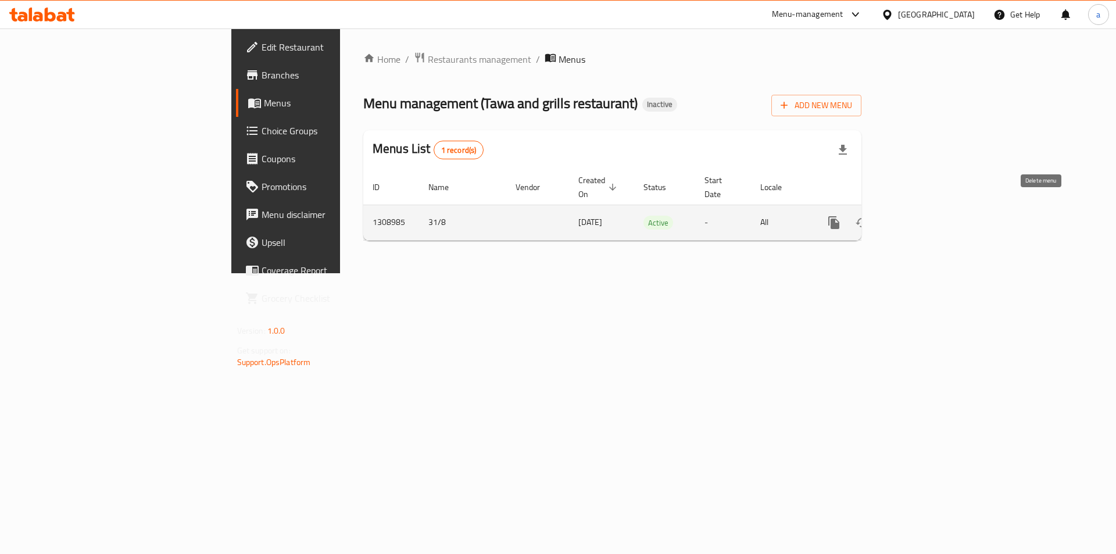
click at [894, 217] on icon "enhanced table" at bounding box center [890, 222] width 8 height 10
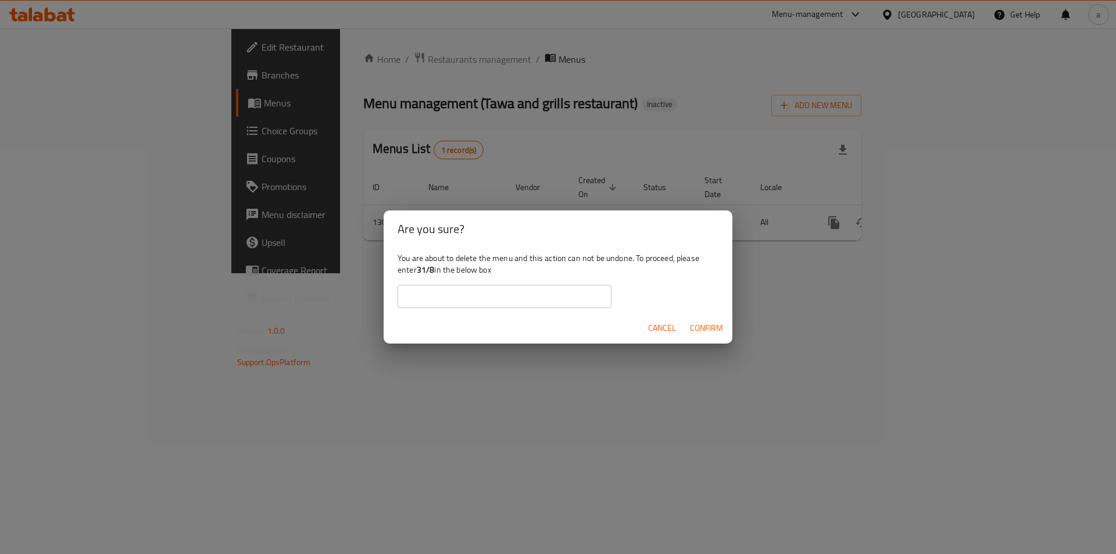
click at [541, 294] on input "text" at bounding box center [505, 296] width 214 height 23
drag, startPoint x: 420, startPoint y: 276, endPoint x: 435, endPoint y: 273, distance: 15.9
click at [435, 273] on div "You are about to delete the menu and this action can not be undone. To proceed,…" at bounding box center [558, 280] width 349 height 65
copy b "31/8"
click at [439, 289] on input "text" at bounding box center [505, 296] width 214 height 23
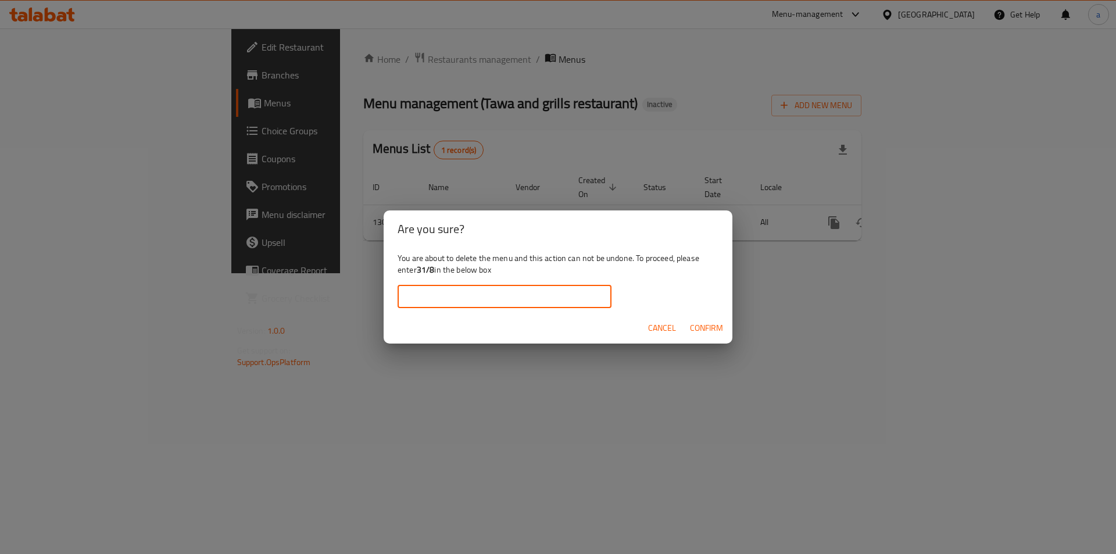
paste input "31/8"
type input "31/8"
click at [690, 327] on span "Confirm" at bounding box center [706, 328] width 33 height 15
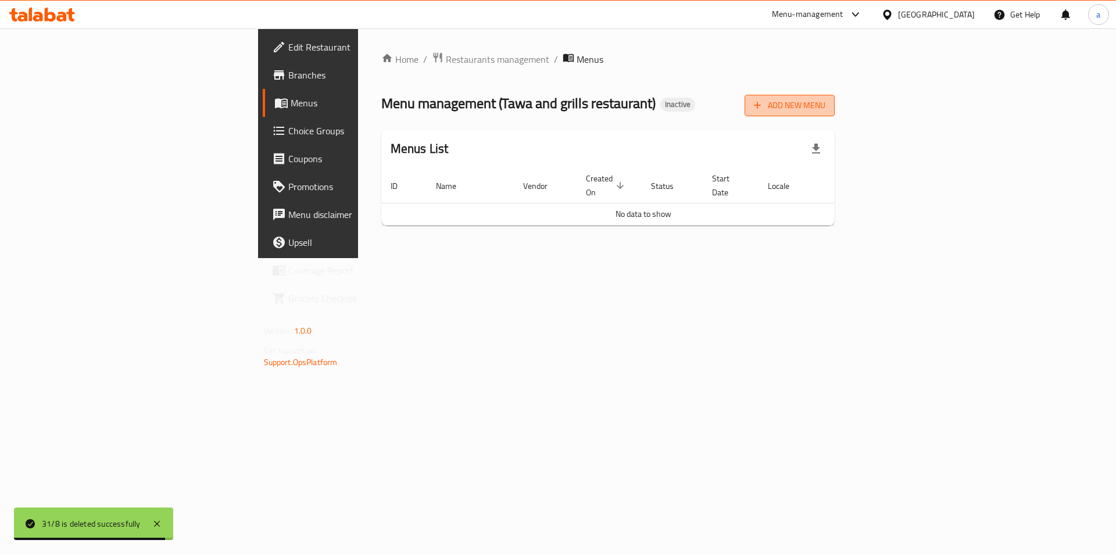
click at [825, 109] on span "Add New Menu" at bounding box center [789, 105] width 71 height 15
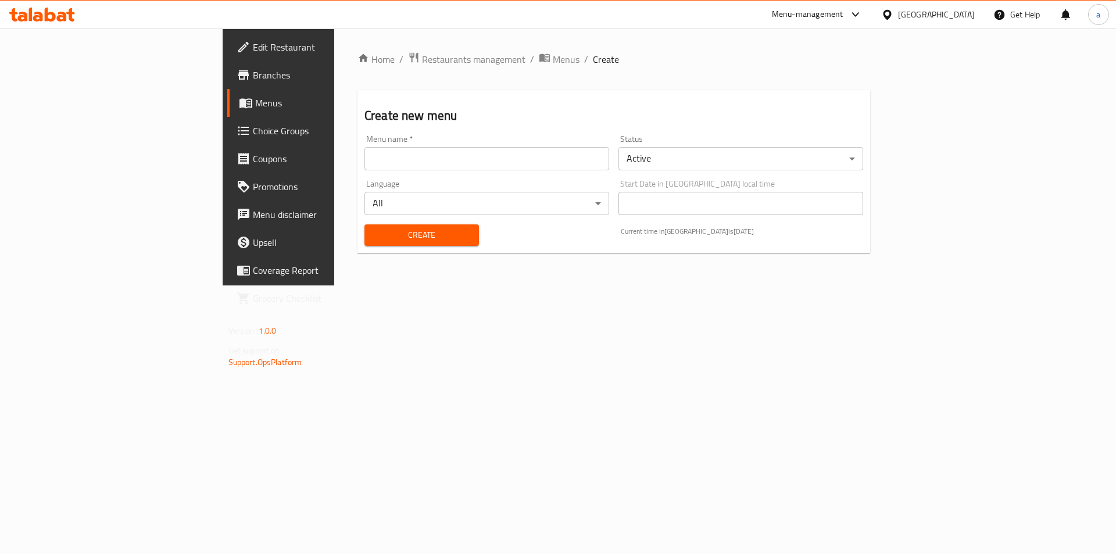
click at [454, 162] on input "text" at bounding box center [486, 158] width 245 height 23
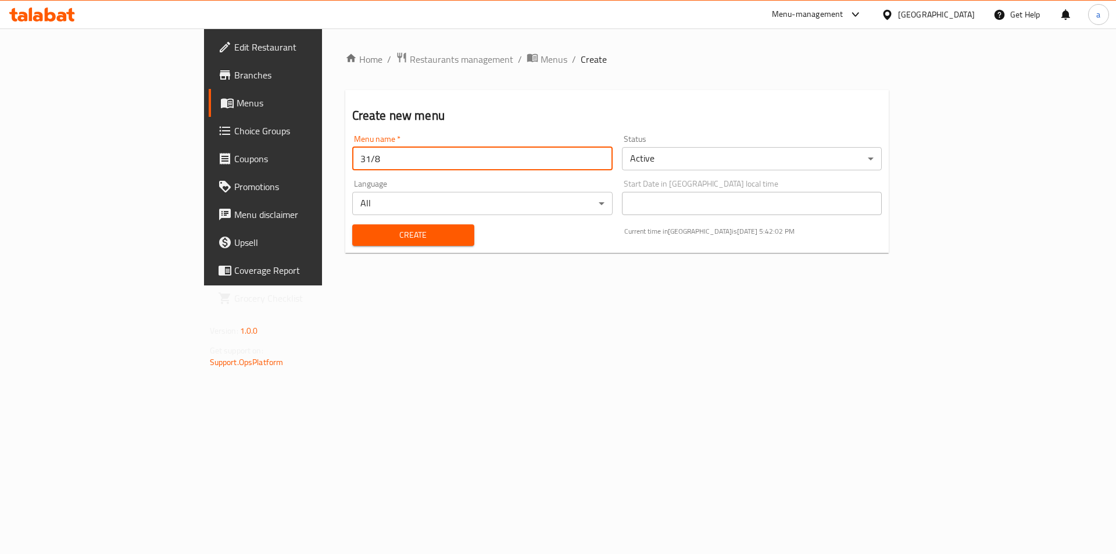
type input "31/8"
click at [362, 235] on span "Create" at bounding box center [413, 235] width 103 height 15
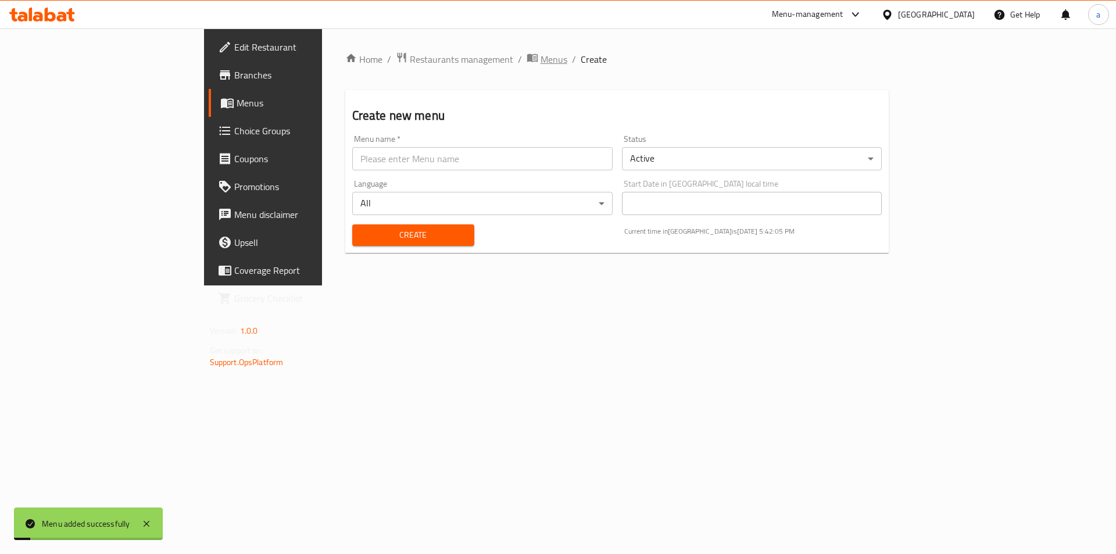
click at [541, 59] on span "Menus" at bounding box center [554, 59] width 27 height 14
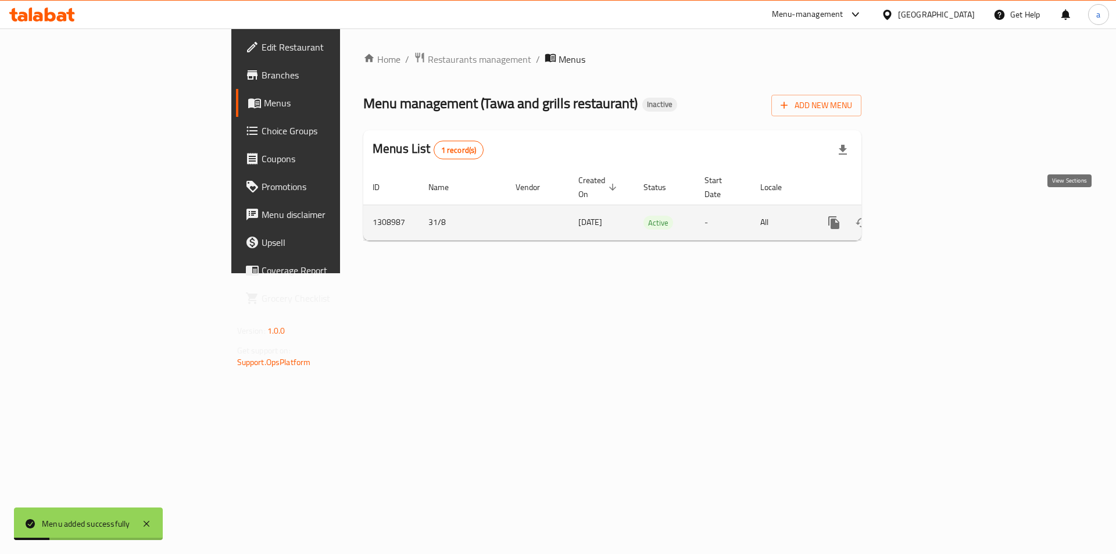
click at [932, 219] on link "enhanced table" at bounding box center [918, 223] width 28 height 28
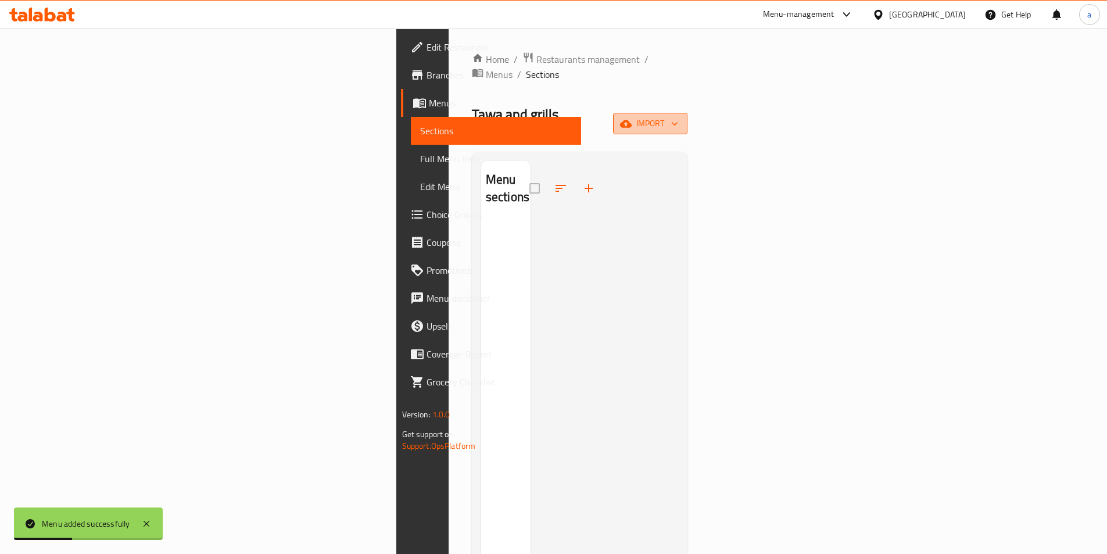
click at [632, 118] on icon "button" at bounding box center [626, 124] width 12 height 12
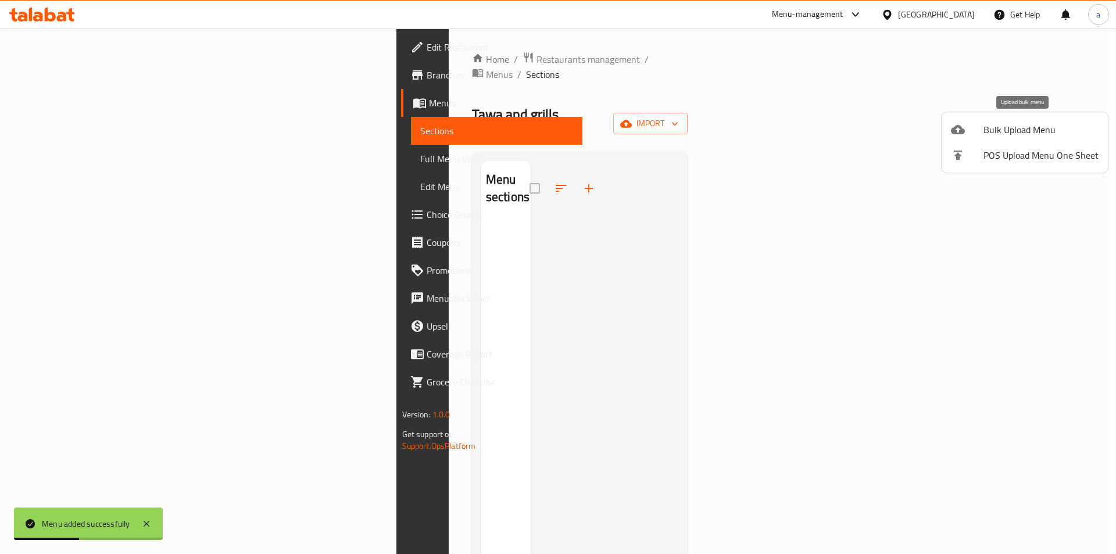
click at [1026, 117] on li "Bulk Upload Menu" at bounding box center [1025, 130] width 166 height 26
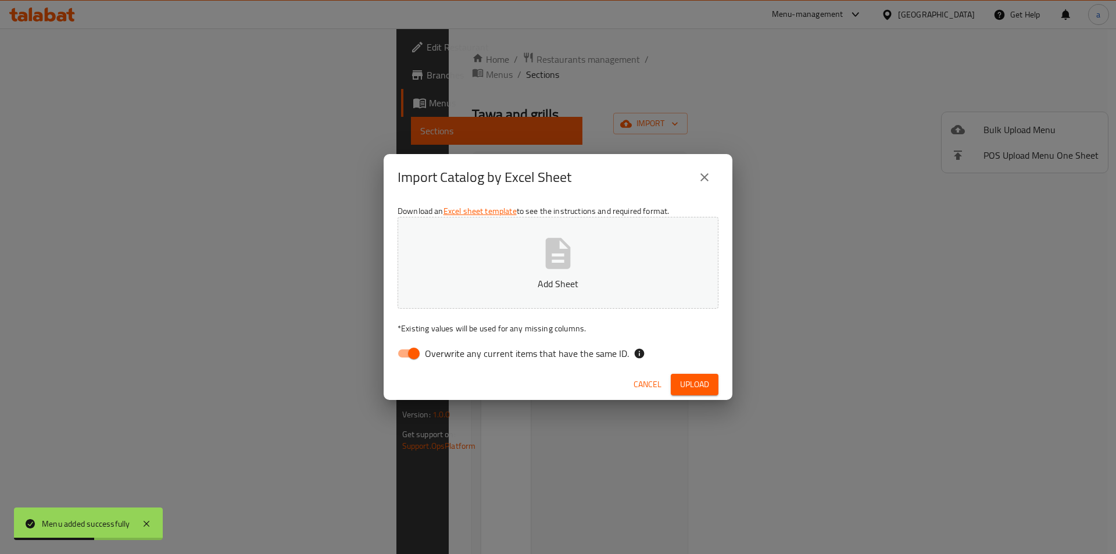
click at [410, 355] on input "Overwrite any current items that have the same ID." at bounding box center [414, 353] width 66 height 22
checkbox input "false"
click at [520, 238] on button "Add Sheet" at bounding box center [558, 263] width 321 height 92
click at [685, 390] on span "Upload" at bounding box center [694, 384] width 29 height 15
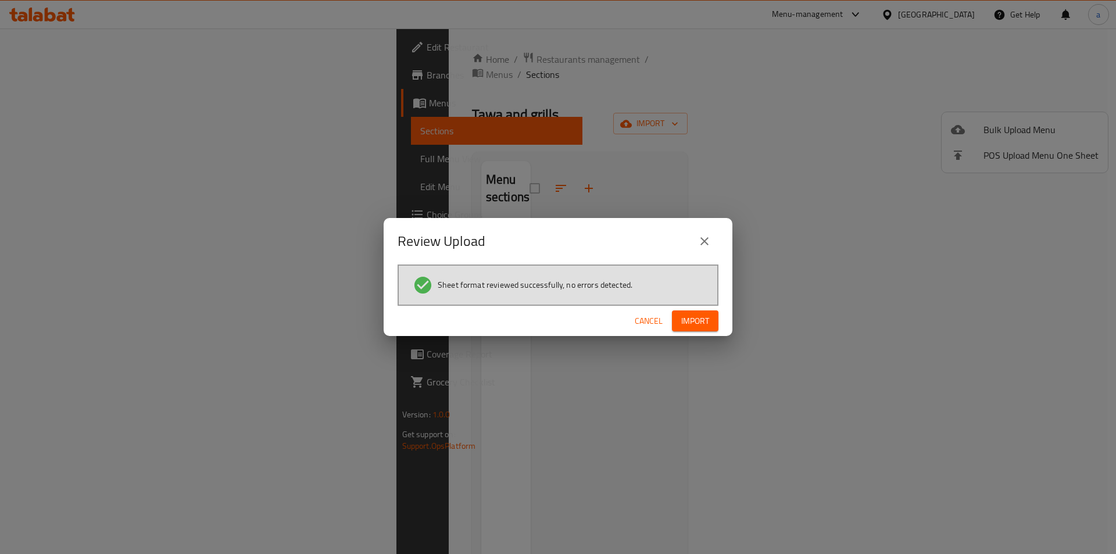
click at [697, 320] on span "Import" at bounding box center [695, 321] width 28 height 15
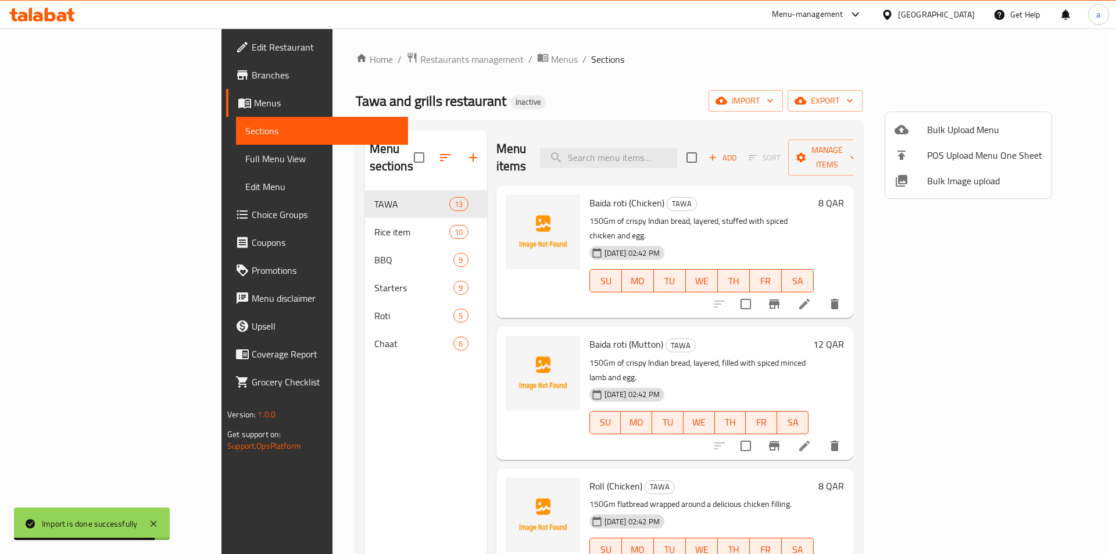
click at [97, 162] on div at bounding box center [558, 277] width 1116 height 554
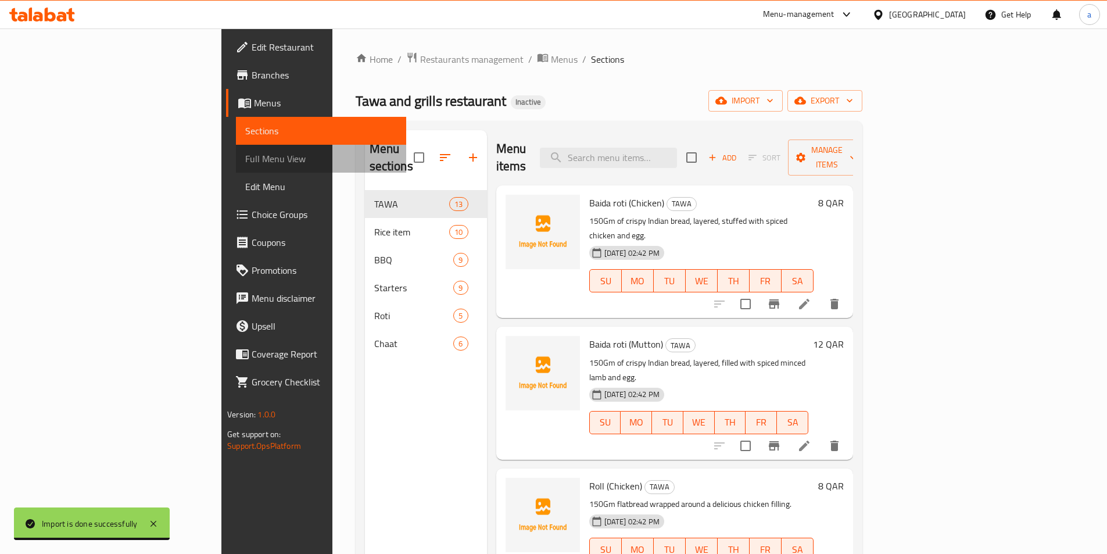
click at [245, 162] on span "Full Menu View" at bounding box center [321, 159] width 152 height 14
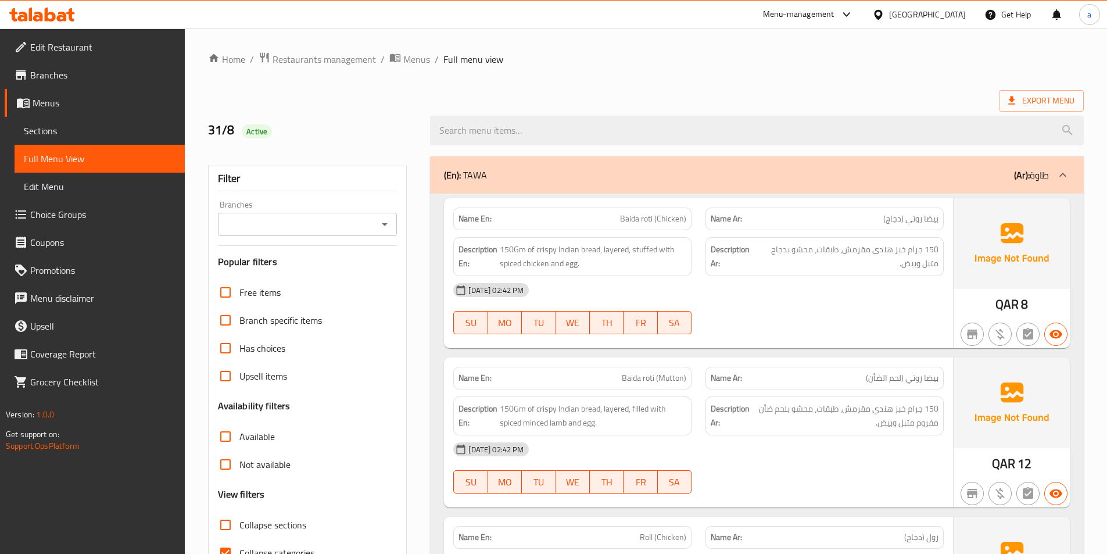
click at [846, 307] on div "31-08-2025 02:42 PM SU MO TU WE TH FR SA" at bounding box center [698, 308] width 505 height 65
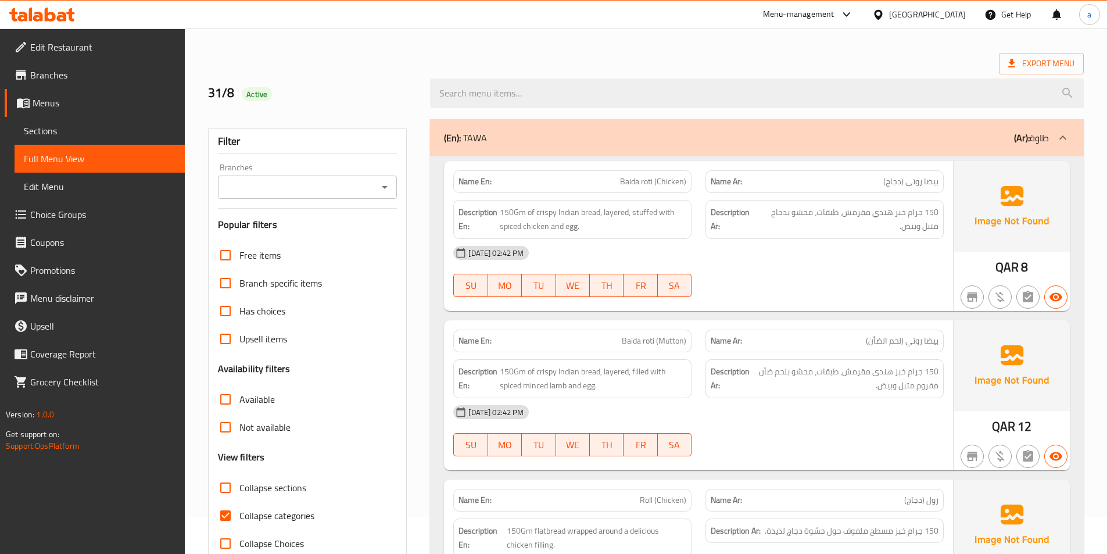
scroll to position [58, 0]
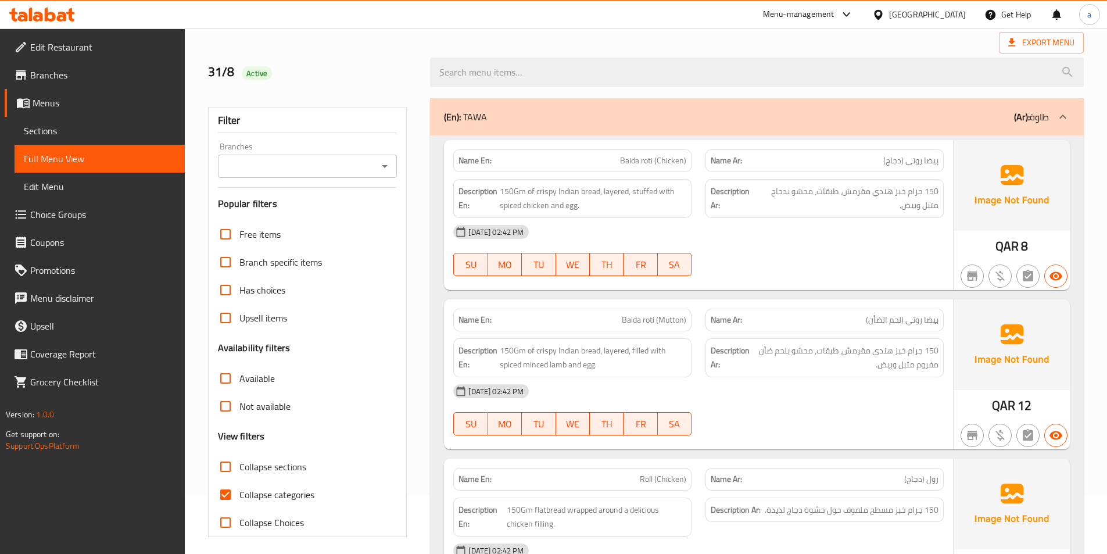
click at [834, 254] on div "31-08-2025 02:42 PM SU MO TU WE TH FR SA" at bounding box center [698, 250] width 505 height 65
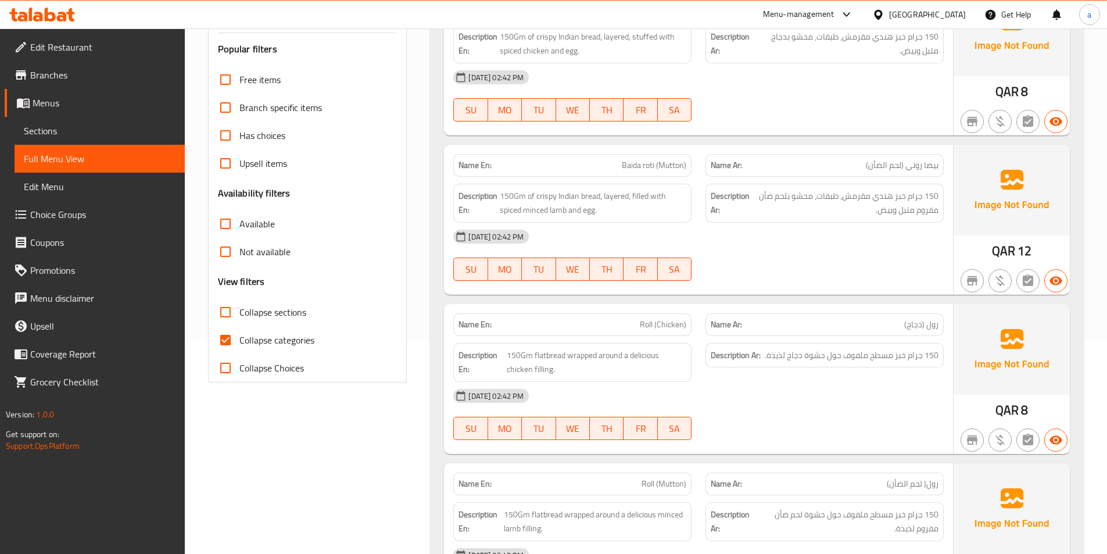
scroll to position [233, 0]
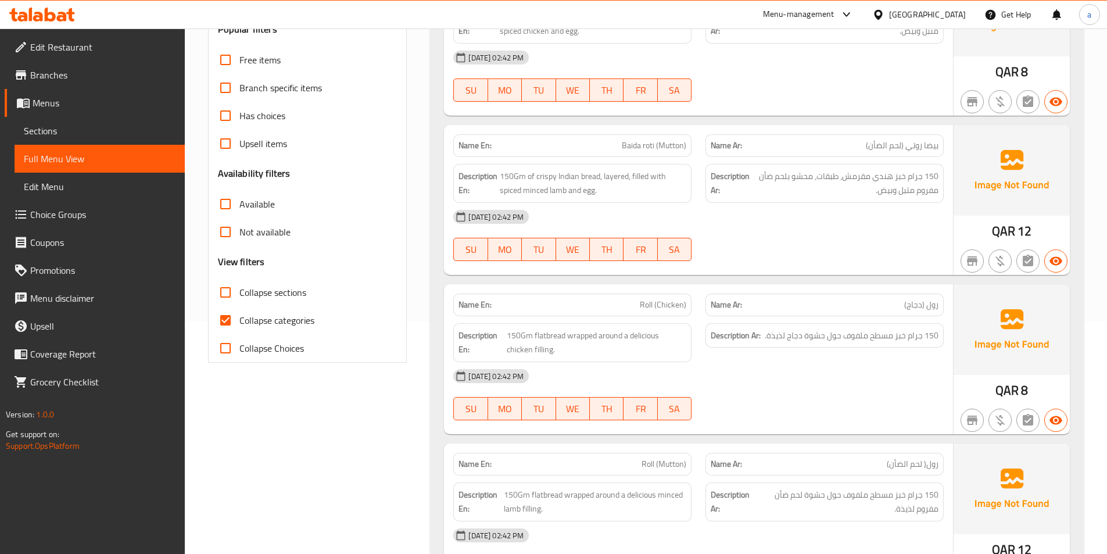
click at [793, 227] on div "[DATE] 02:42 PM" at bounding box center [698, 217] width 505 height 28
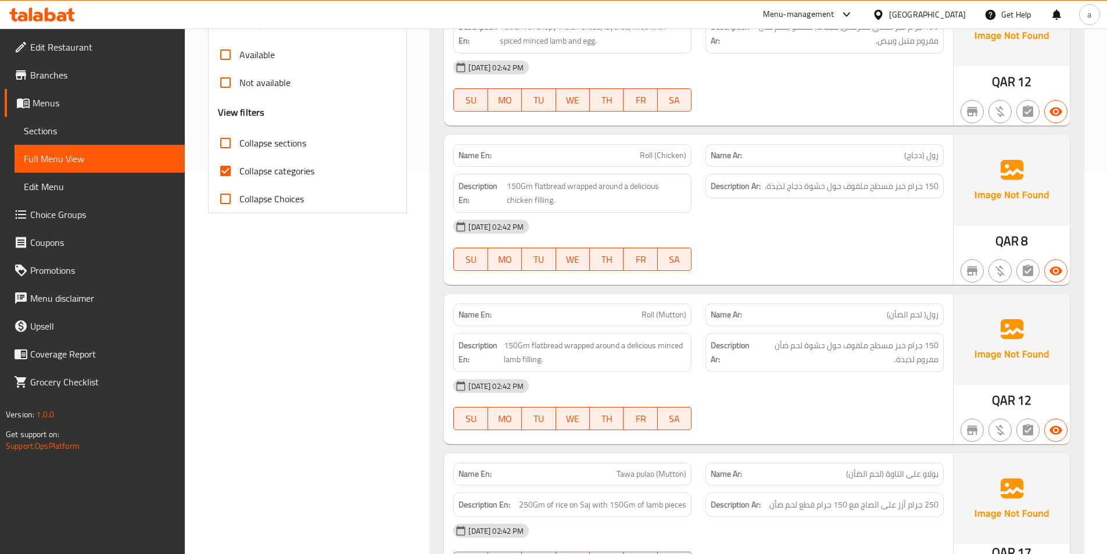
scroll to position [407, 0]
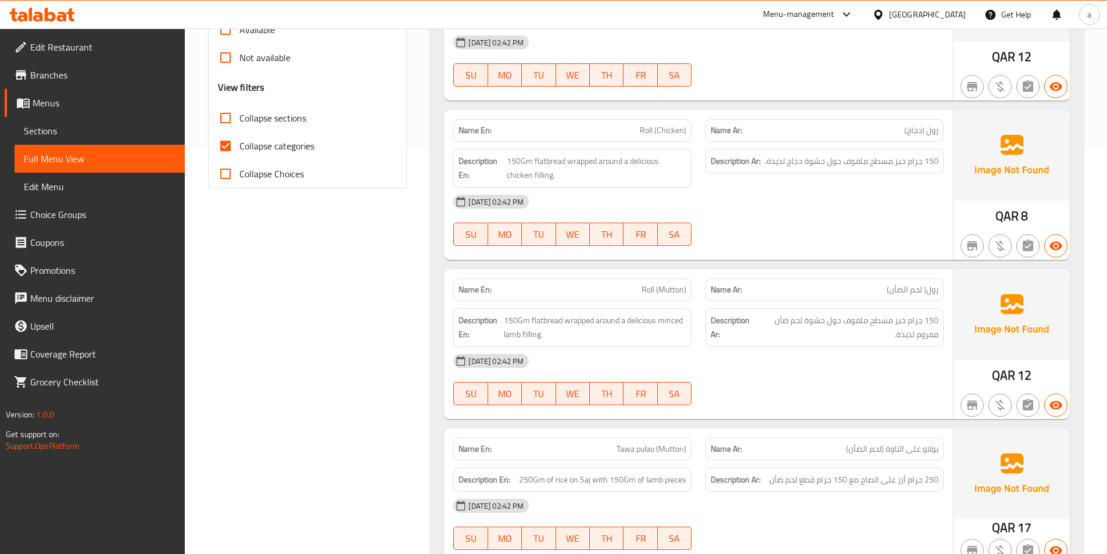
click at [725, 205] on div "[DATE] 02:42 PM" at bounding box center [698, 202] width 505 height 28
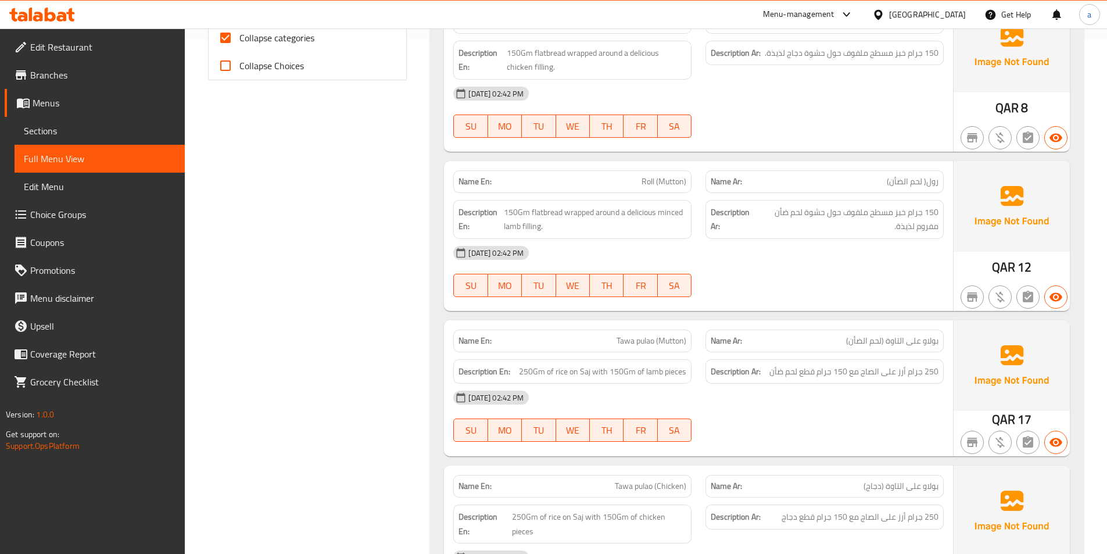
scroll to position [523, 0]
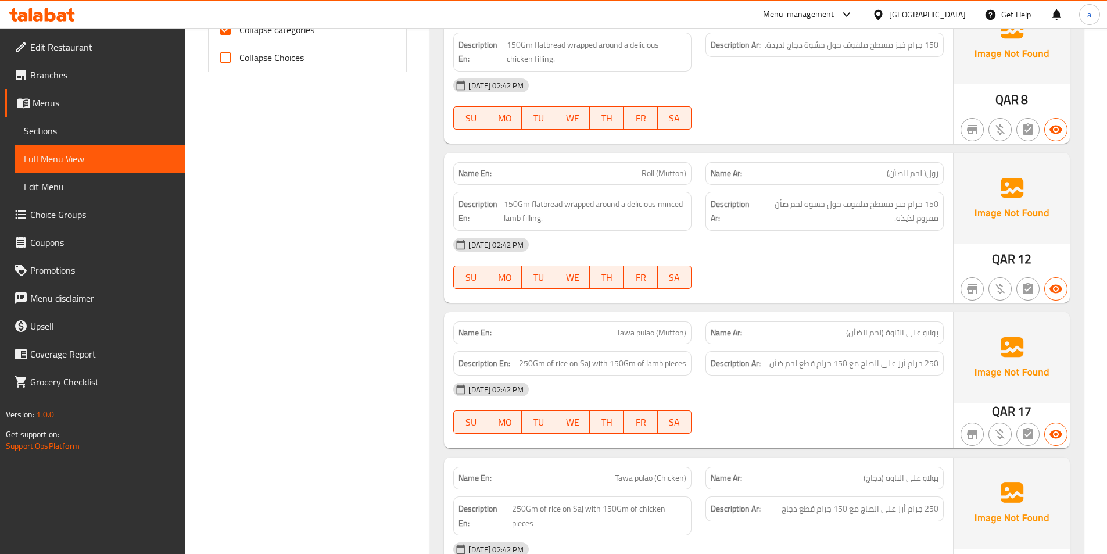
click at [742, 249] on div "[DATE] 02:42 PM" at bounding box center [698, 245] width 505 height 28
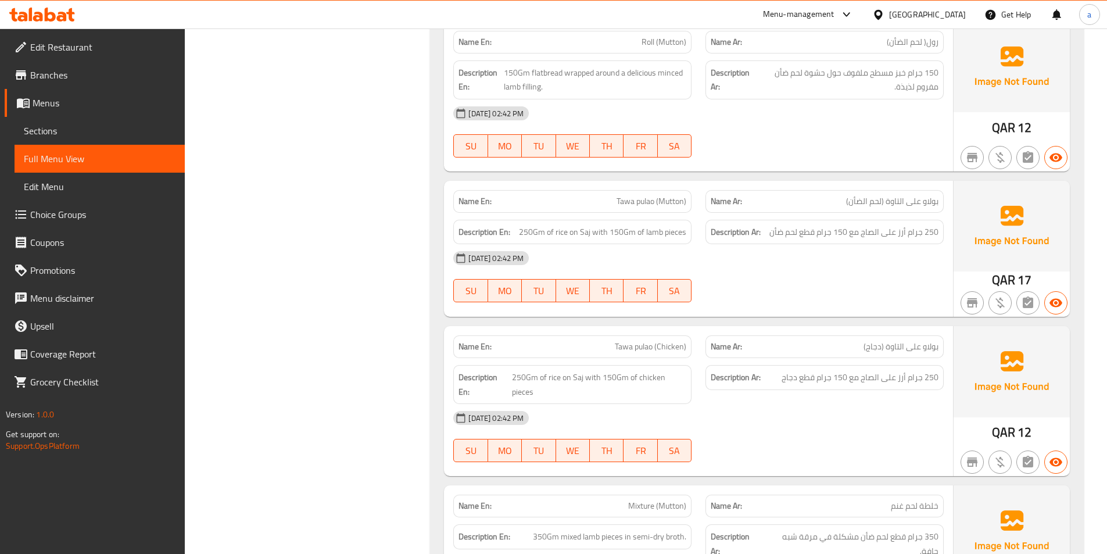
scroll to position [698, 0]
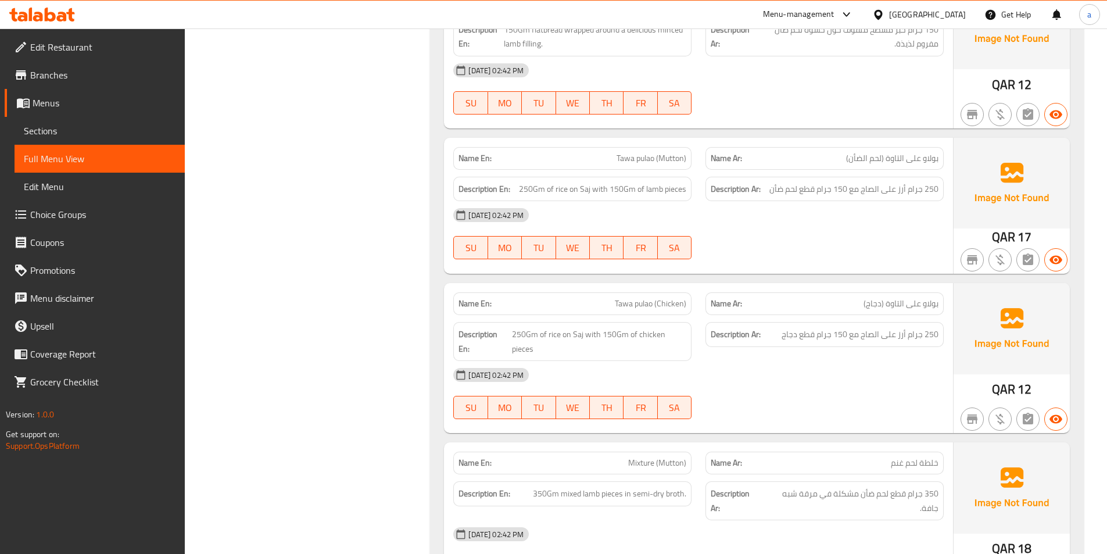
click at [751, 239] on div "31-08-2025 02:42 PM SU MO TU WE TH FR SA" at bounding box center [698, 233] width 505 height 65
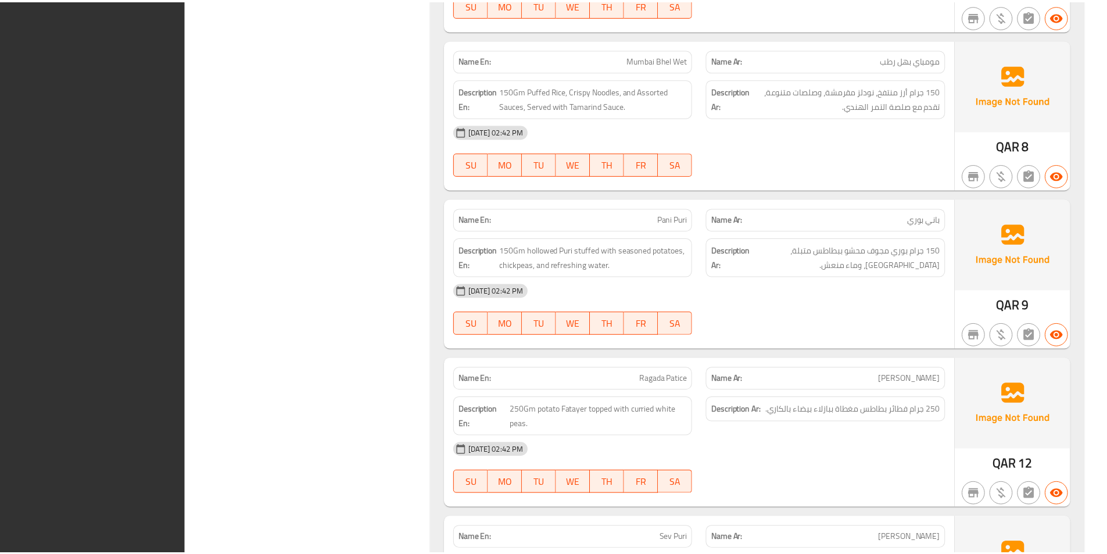
scroll to position [8000, 0]
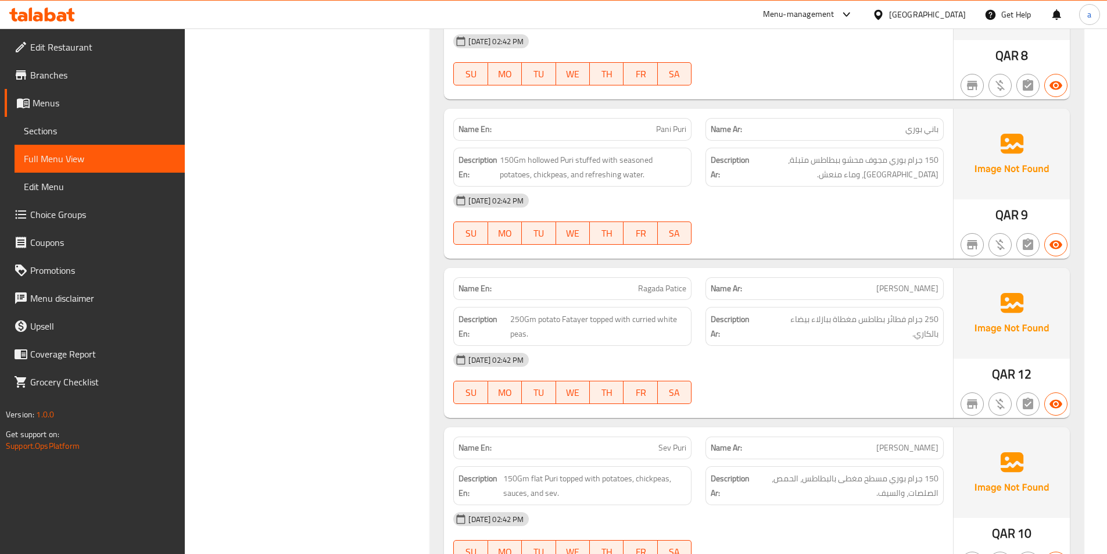
click at [48, 121] on link "Sections" at bounding box center [100, 131] width 170 height 28
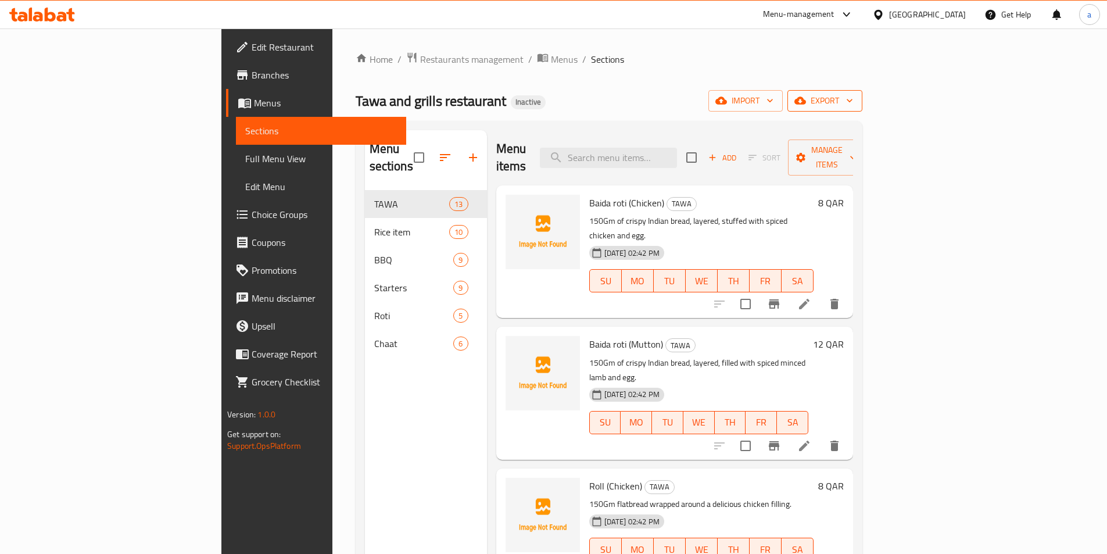
click at [853, 94] on span "export" at bounding box center [825, 101] width 56 height 15
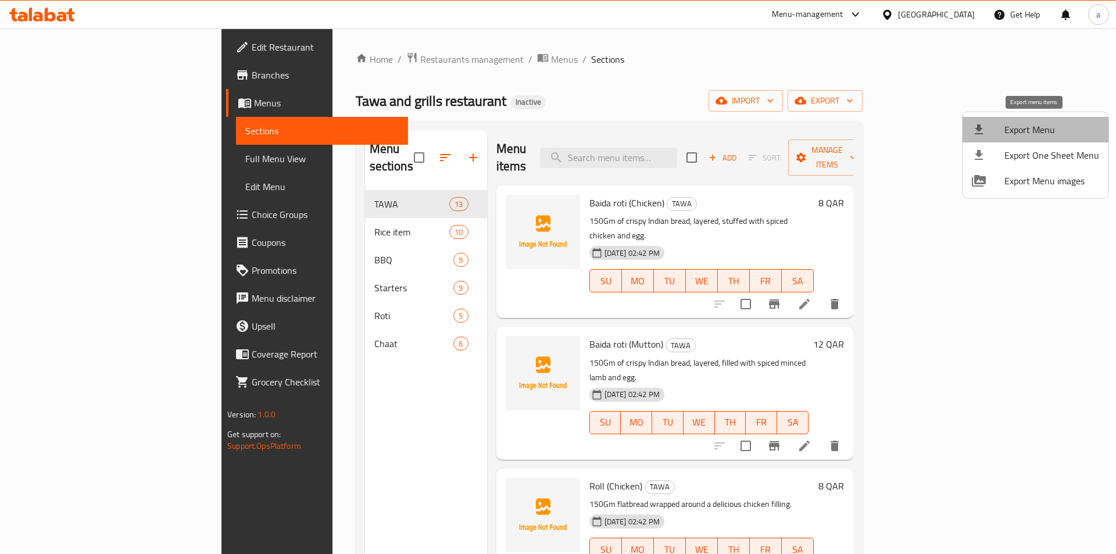
click at [1036, 130] on span "Export Menu" at bounding box center [1051, 130] width 95 height 14
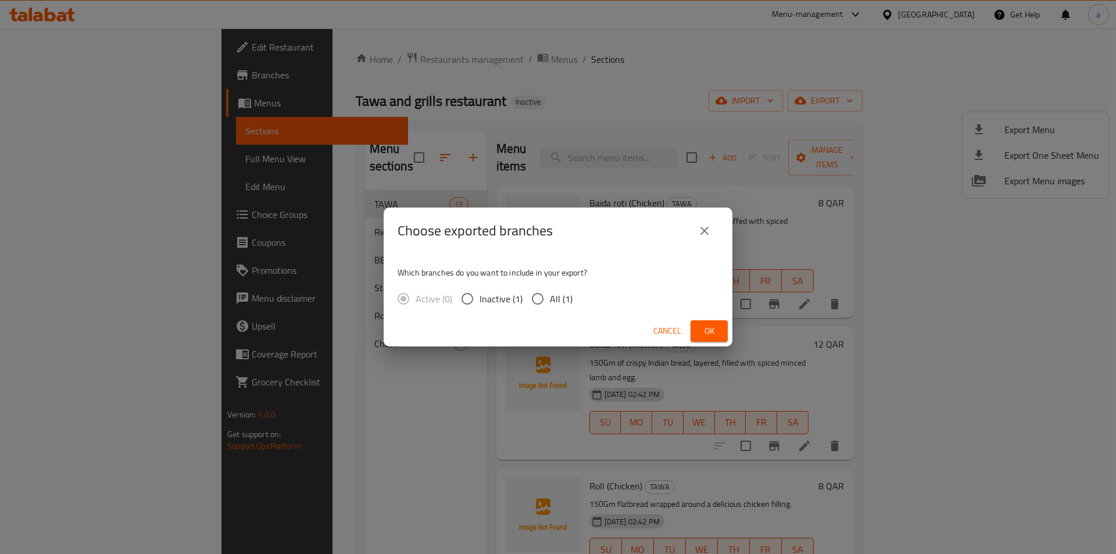
click at [541, 296] on input "All (1)" at bounding box center [537, 299] width 24 height 24
radio input "true"
click at [703, 328] on span "Ok" at bounding box center [709, 331] width 19 height 15
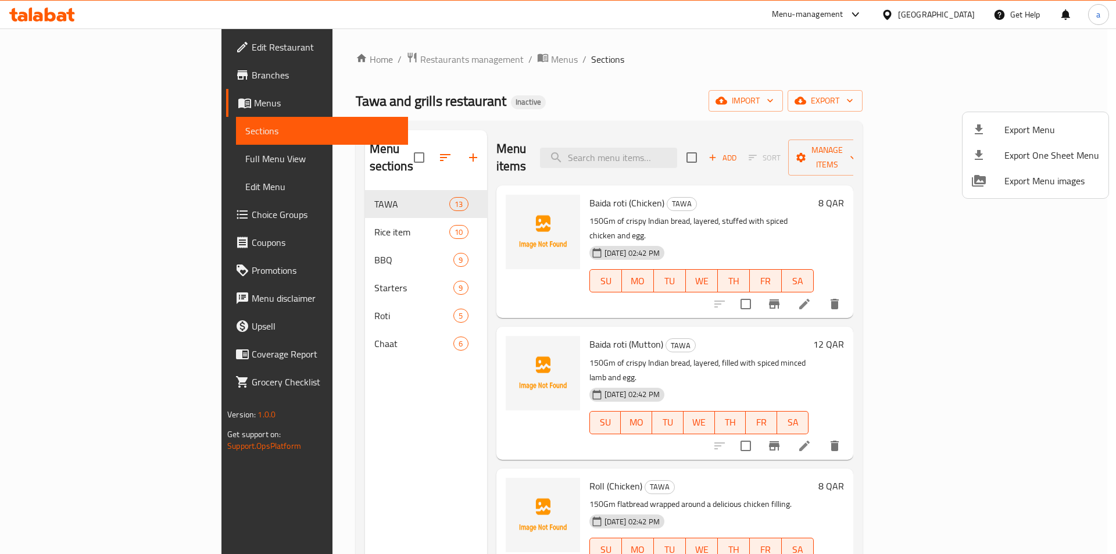
click at [258, 272] on div at bounding box center [558, 277] width 1116 height 554
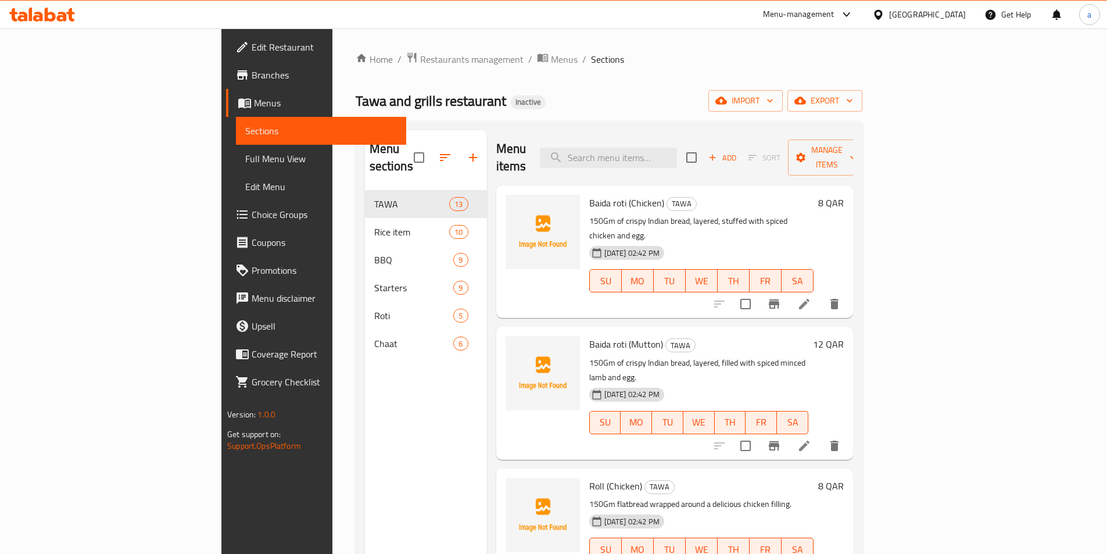
click at [374, 281] on span "Starters" at bounding box center [414, 288] width 80 height 14
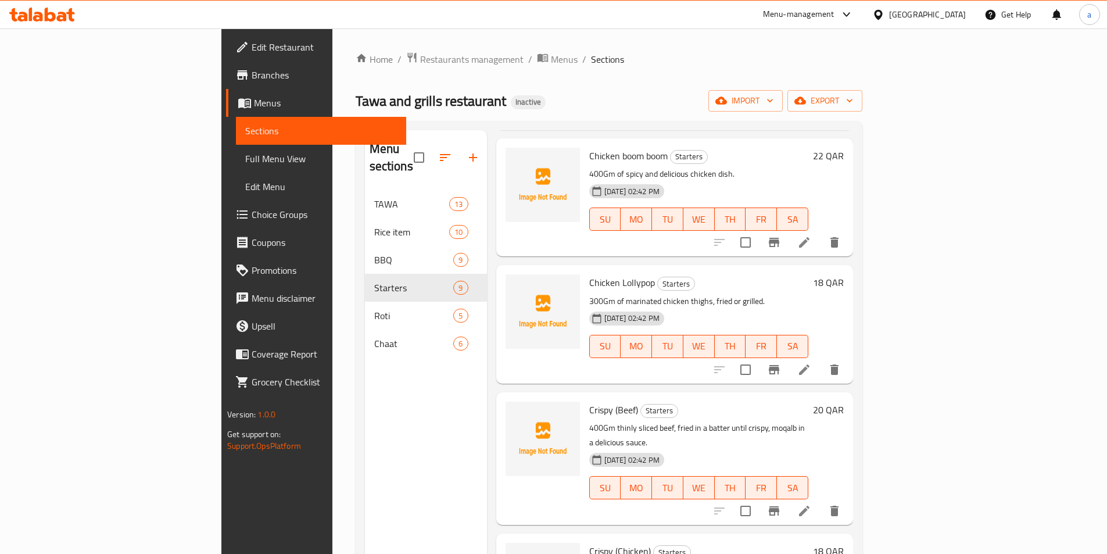
scroll to position [618, 0]
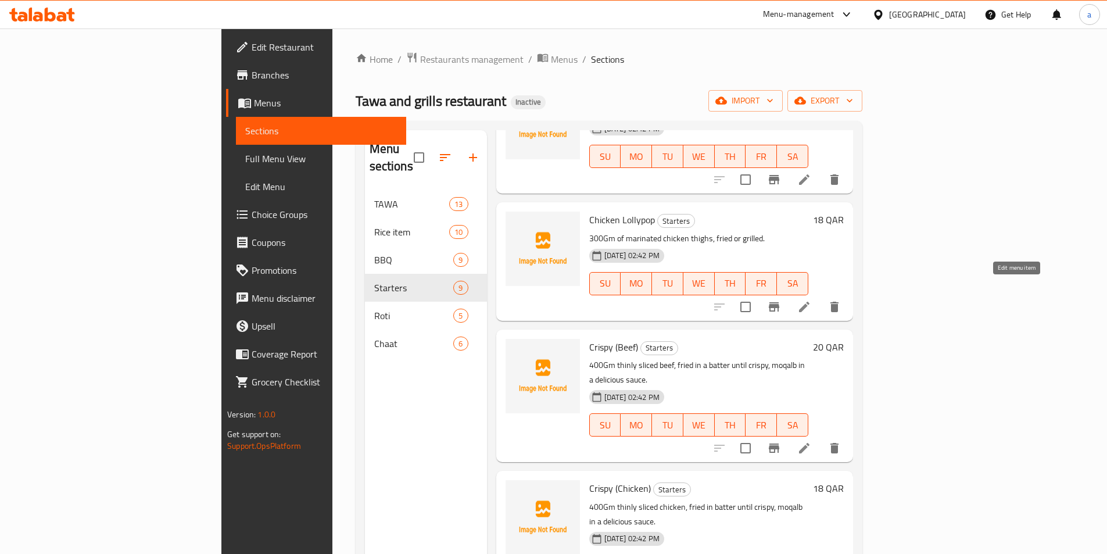
click at [811, 300] on icon at bounding box center [805, 307] width 14 height 14
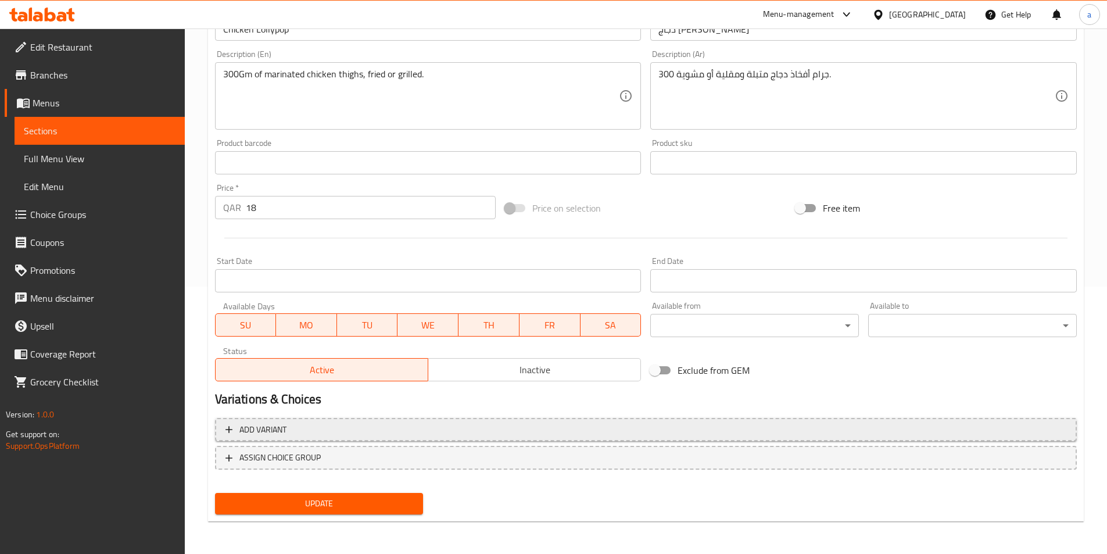
click at [353, 423] on span "Add variant" at bounding box center [646, 430] width 841 height 15
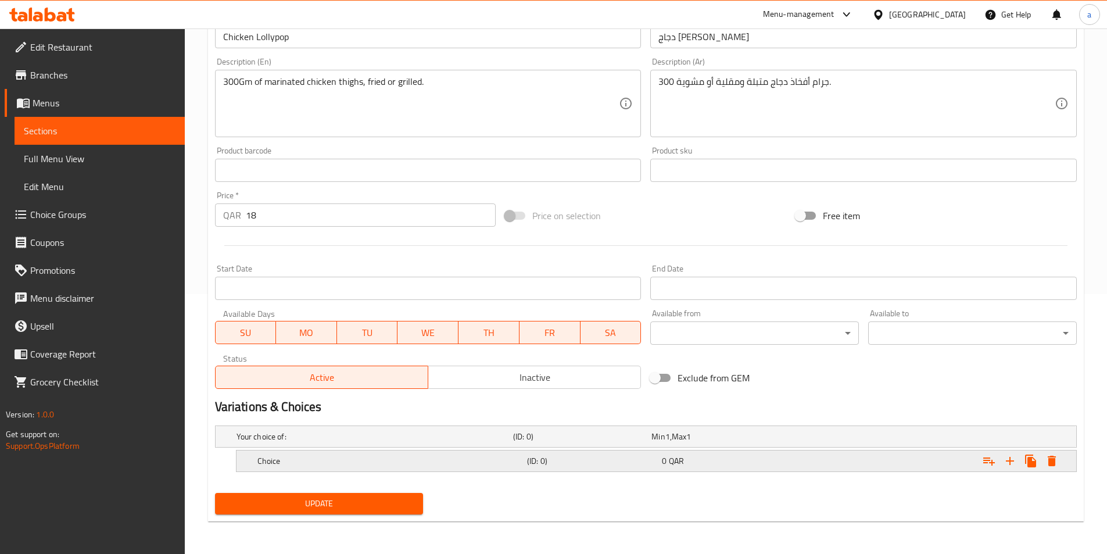
click at [403, 464] on h5 "Choice" at bounding box center [390, 461] width 265 height 12
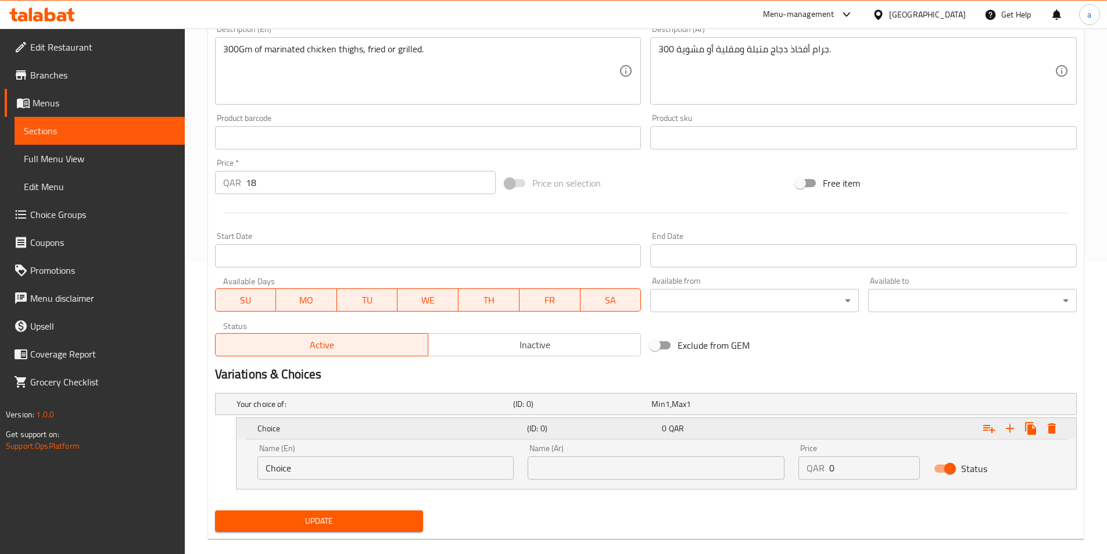
scroll to position [310, 0]
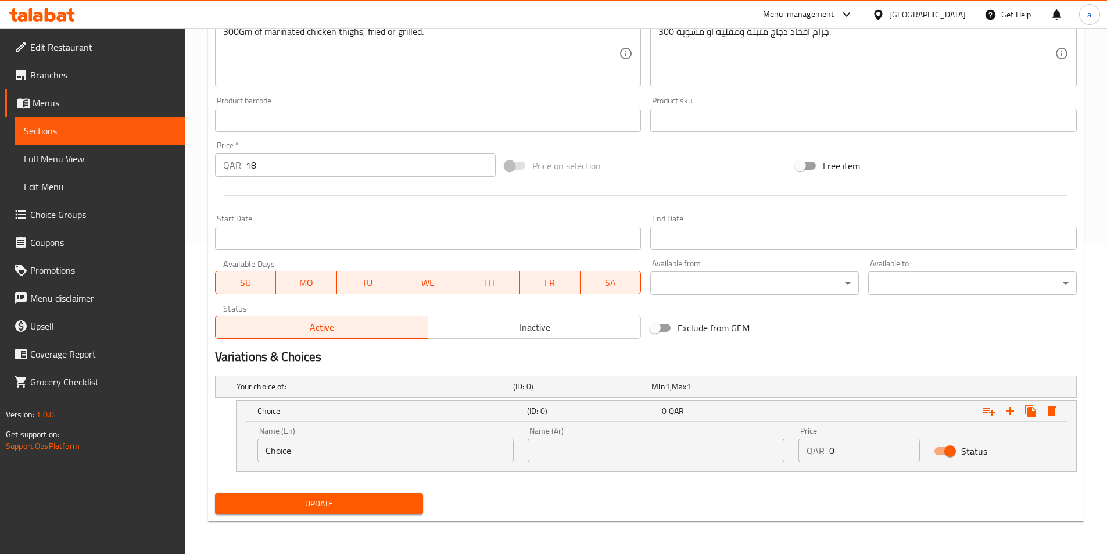
click at [390, 450] on input "Choice" at bounding box center [386, 450] width 257 height 23
click at [580, 461] on input "text" at bounding box center [656, 450] width 257 height 23
type input "مقلية"
click at [335, 449] on input "Choice" at bounding box center [386, 450] width 257 height 23
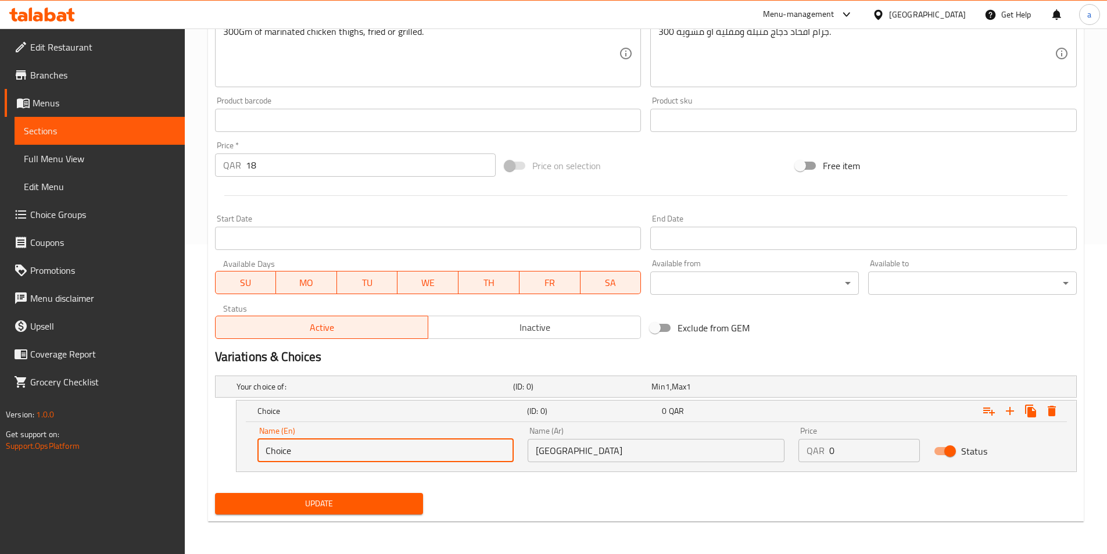
click at [335, 449] on input "Choice" at bounding box center [386, 450] width 257 height 23
type input "fried"
click at [1009, 420] on button "Expand" at bounding box center [1010, 410] width 21 height 21
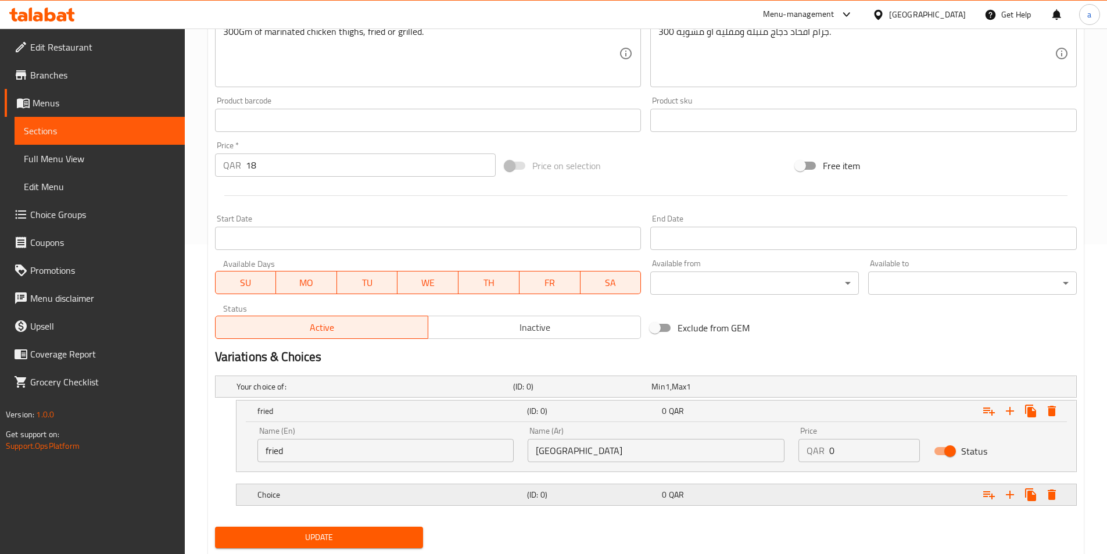
click at [577, 499] on h5 "(ID: 0)" at bounding box center [592, 495] width 130 height 12
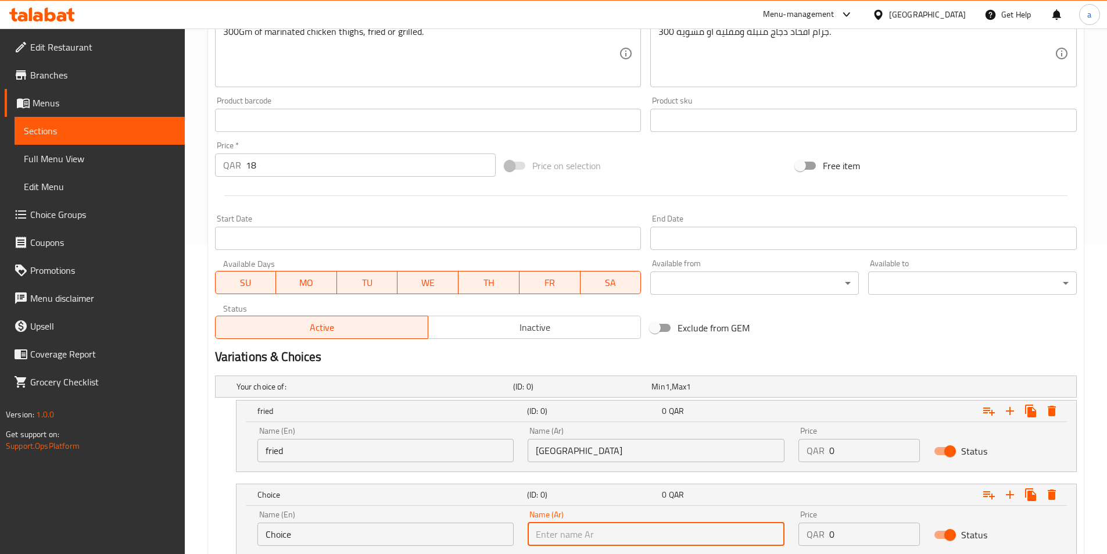
click at [582, 535] on input "text" at bounding box center [656, 534] width 257 height 23
type input "مشوية"
click at [414, 540] on input "Choice" at bounding box center [386, 534] width 257 height 23
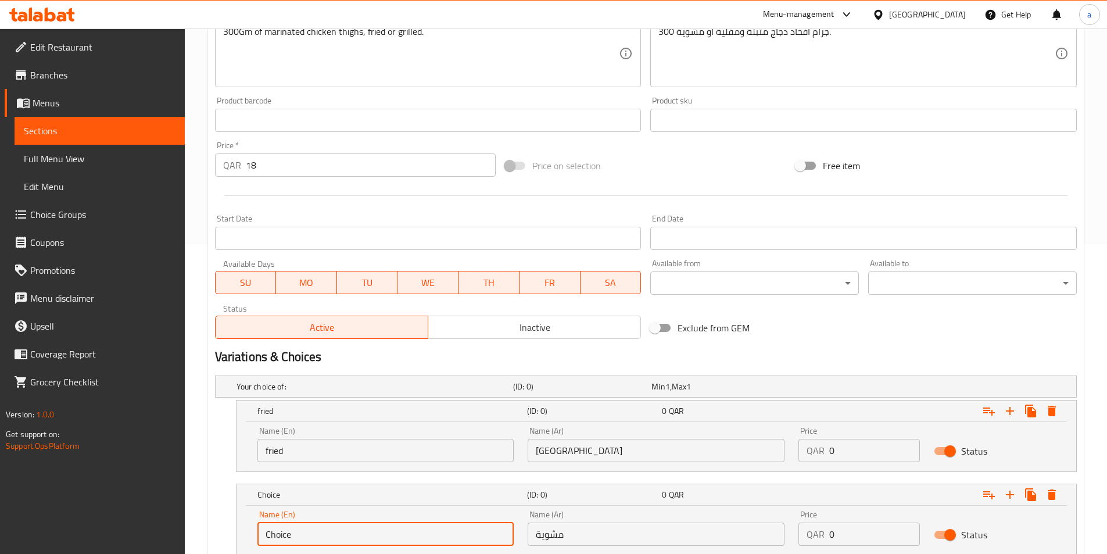
click at [414, 540] on input "Choice" at bounding box center [386, 534] width 257 height 23
click at [552, 539] on input "مشوية" at bounding box center [656, 534] width 257 height 23
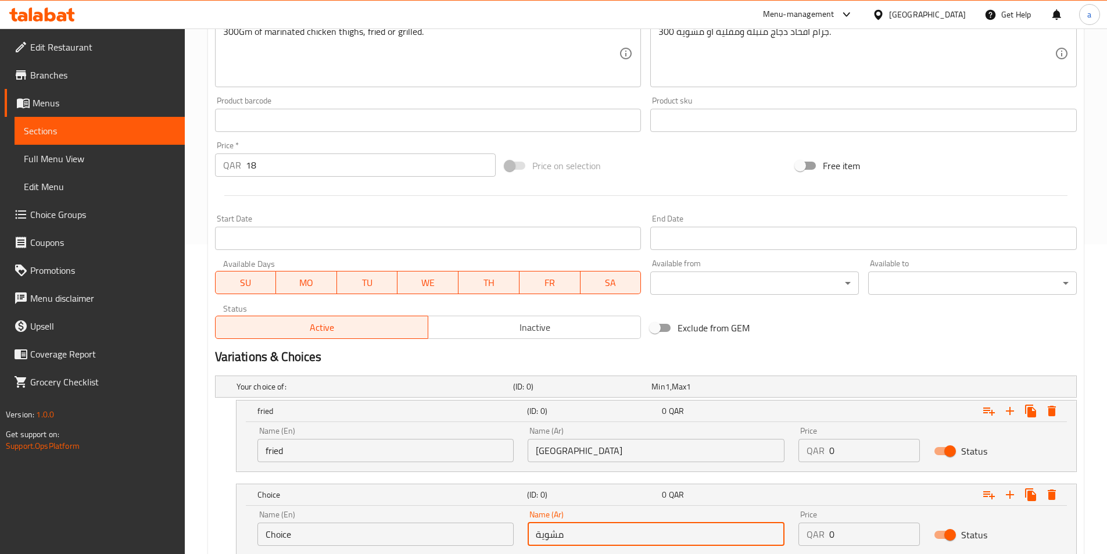
click at [552, 539] on input "مشوية" at bounding box center [656, 534] width 257 height 23
click at [375, 541] on input "Choice" at bounding box center [386, 534] width 257 height 23
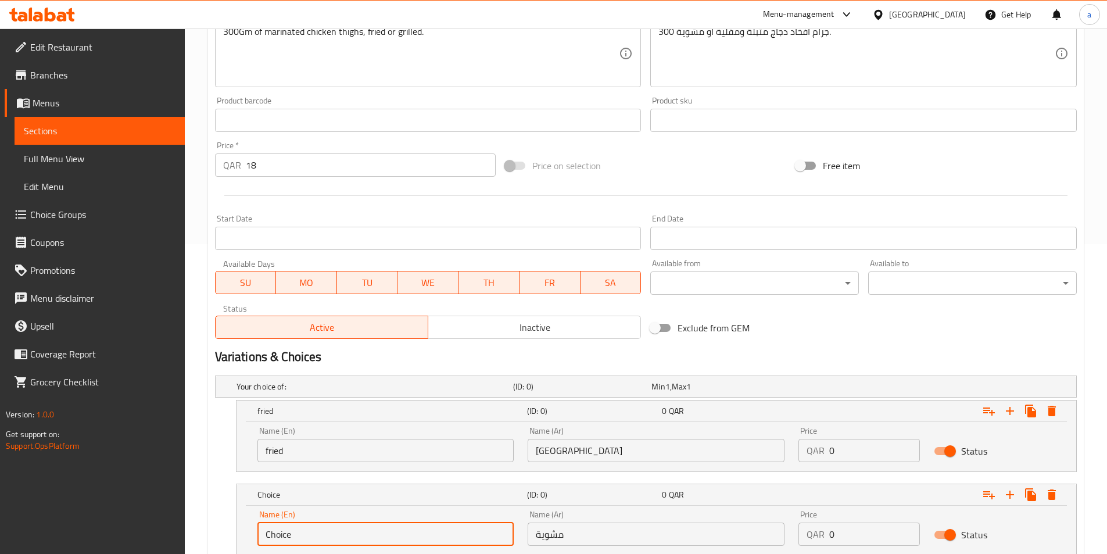
click at [375, 541] on input "Choice" at bounding box center [386, 534] width 257 height 23
paste input "grilled"
type input "grilled"
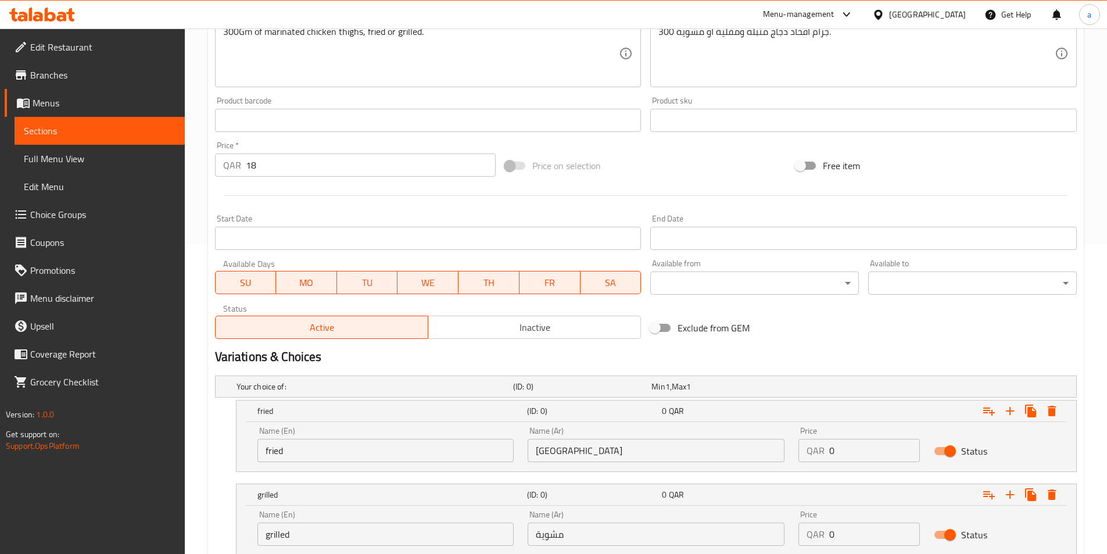
click at [1031, 525] on div "Status" at bounding box center [994, 535] width 135 height 36
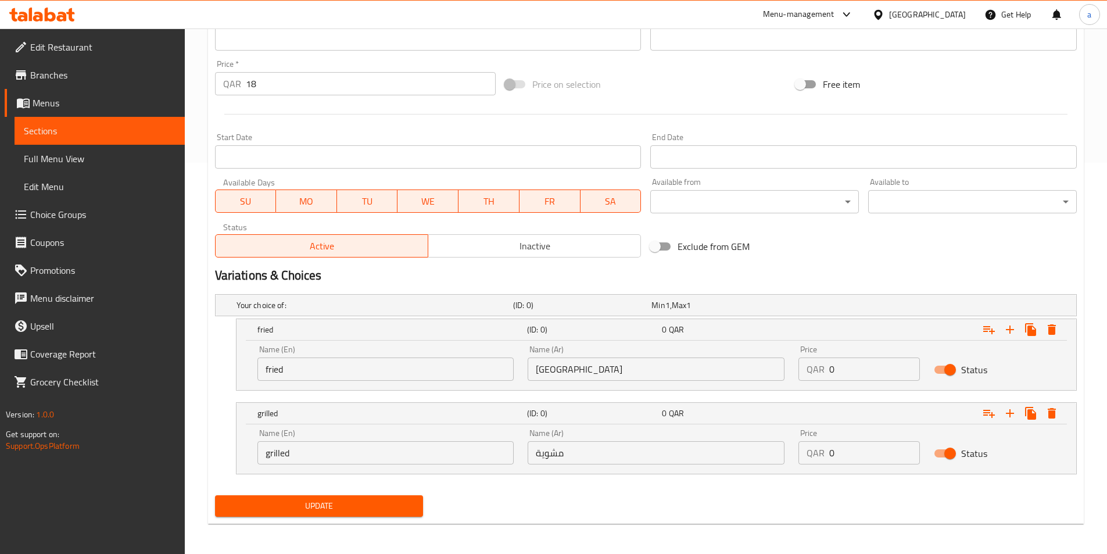
scroll to position [394, 0]
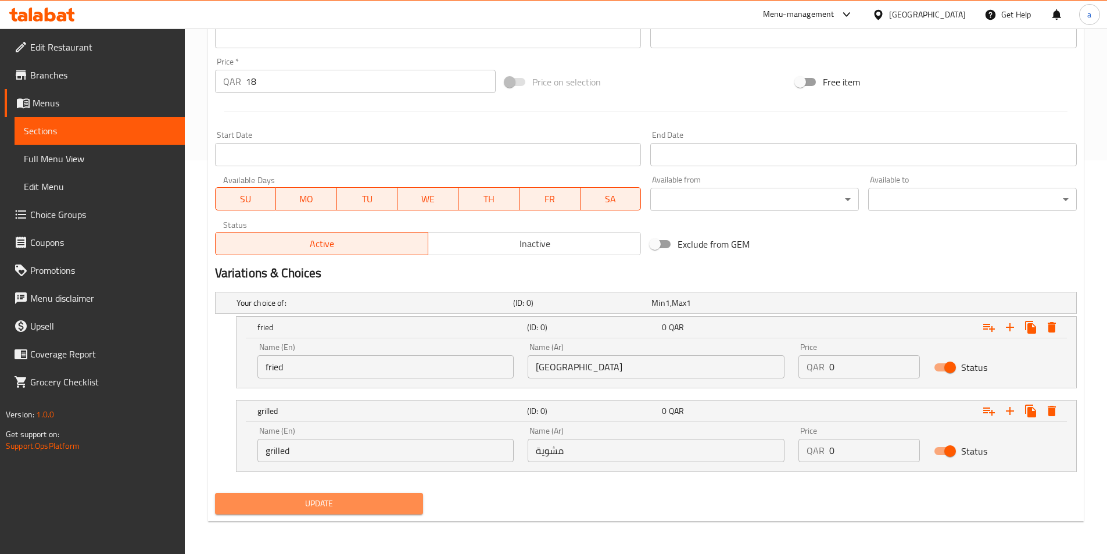
click at [299, 509] on span "Update" at bounding box center [319, 503] width 190 height 15
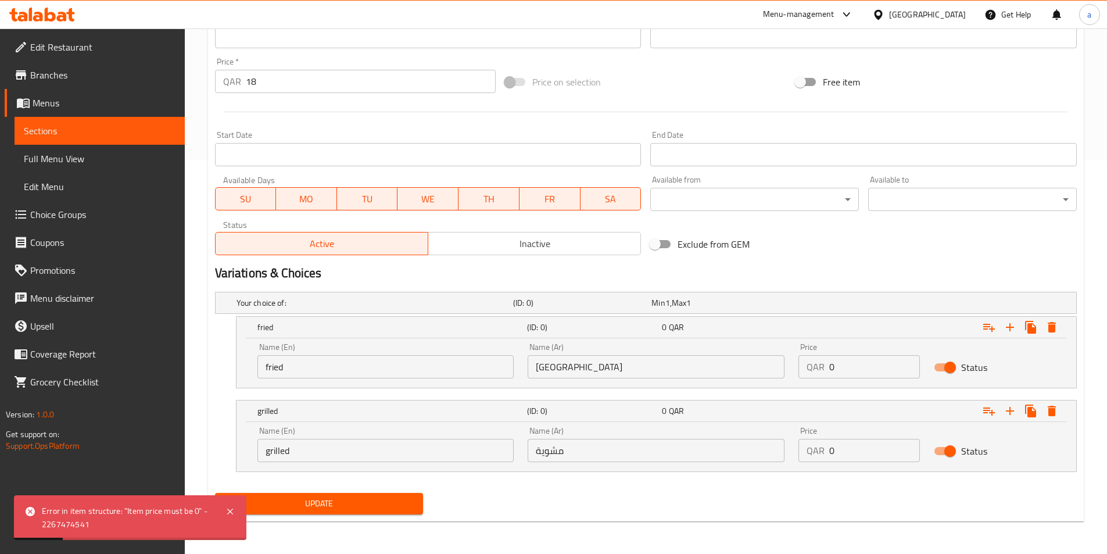
click at [117, 221] on link "Choice Groups" at bounding box center [95, 215] width 180 height 28
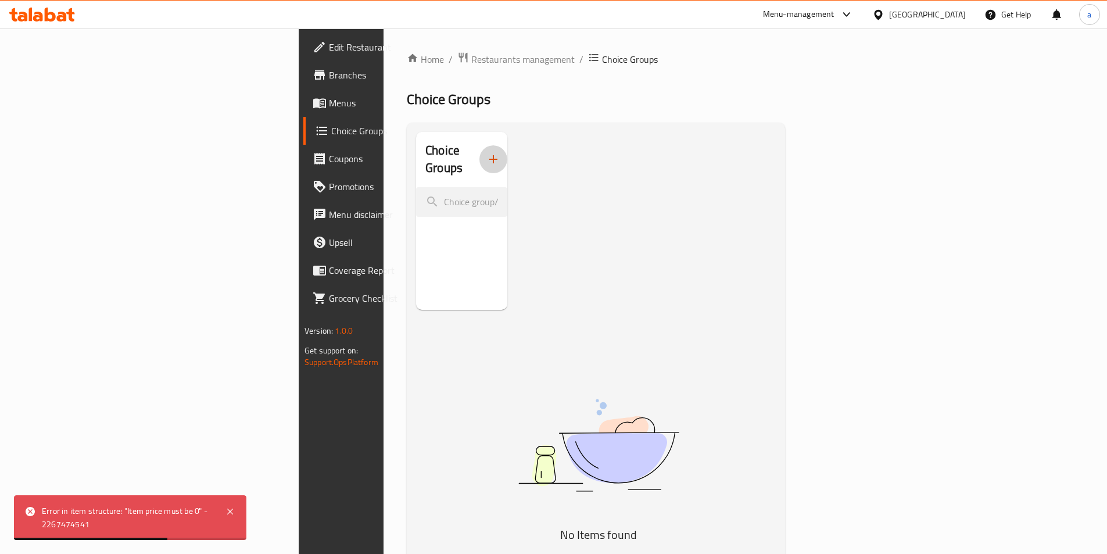
click at [487, 152] on icon "button" at bounding box center [494, 159] width 14 height 14
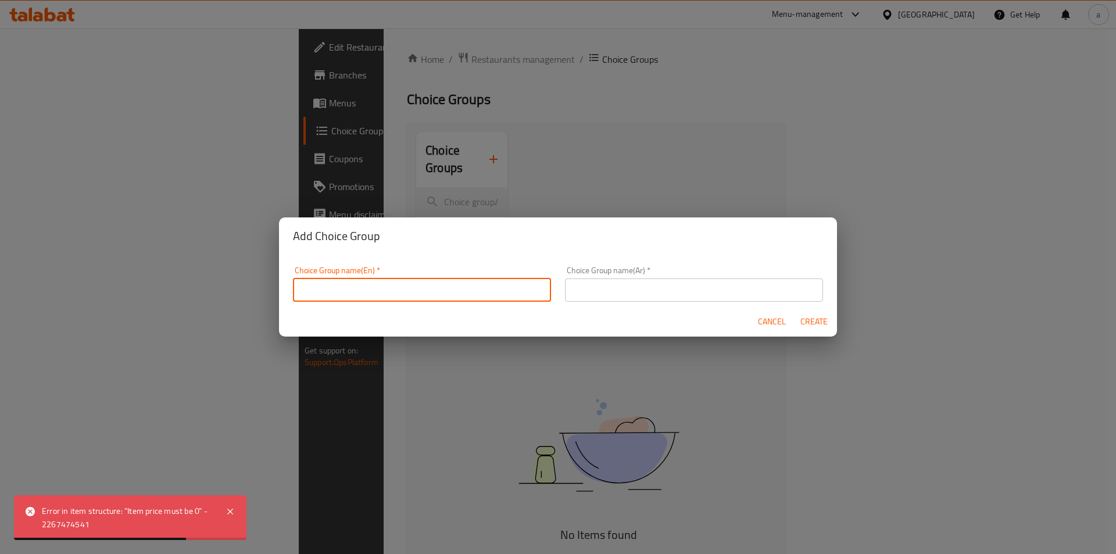
drag, startPoint x: 396, startPoint y: 293, endPoint x: 413, endPoint y: 293, distance: 16.9
click at [396, 293] on input "text" at bounding box center [422, 289] width 258 height 23
click at [362, 288] on input "your choice of tea :" at bounding box center [422, 289] width 258 height 23
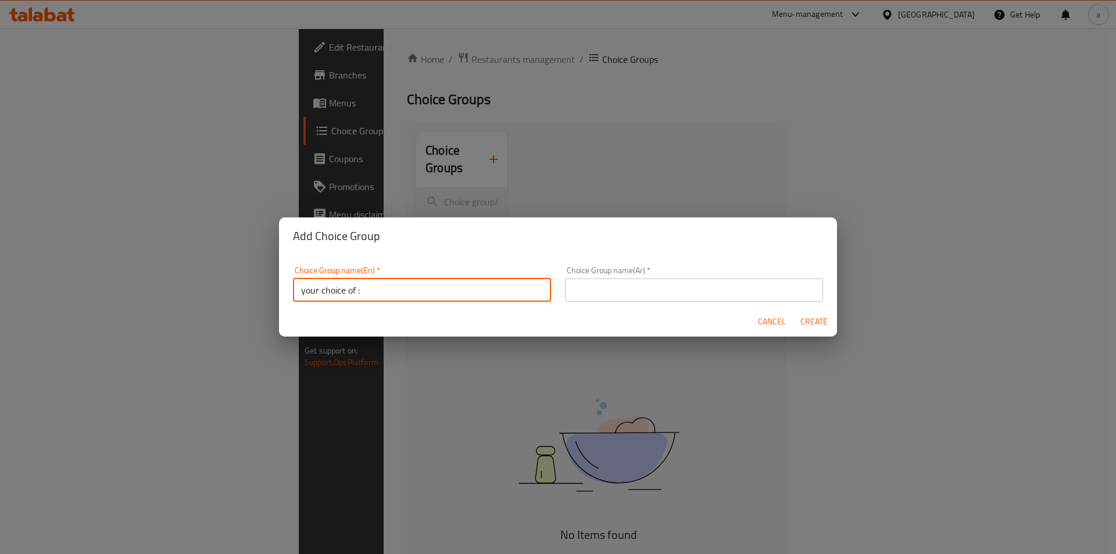
type input "your choice of :"
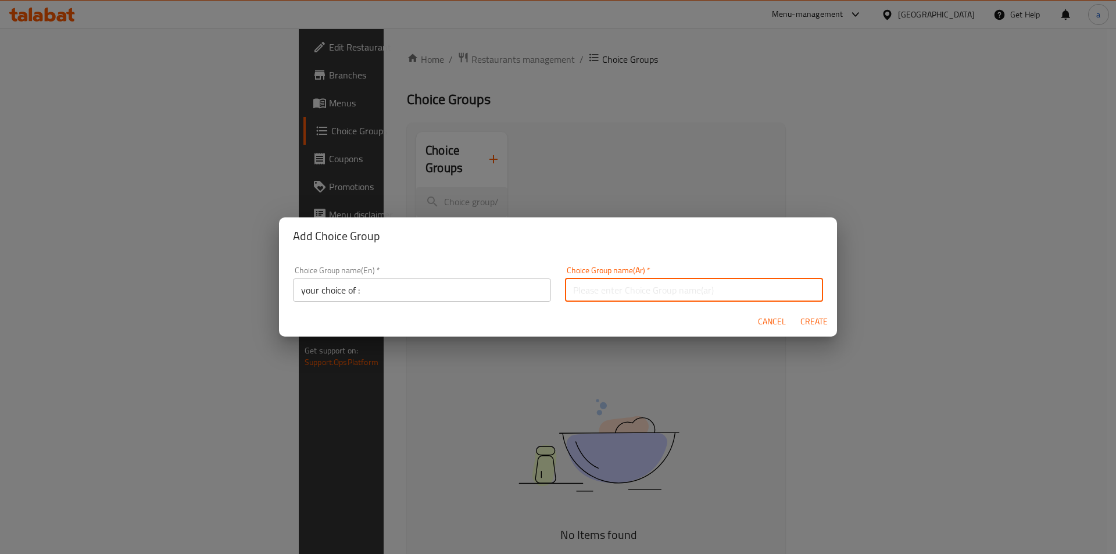
drag, startPoint x: 675, startPoint y: 284, endPoint x: 675, endPoint y: 291, distance: 6.4
click at [675, 284] on input "text" at bounding box center [694, 289] width 258 height 23
type input "إختيارك من :"
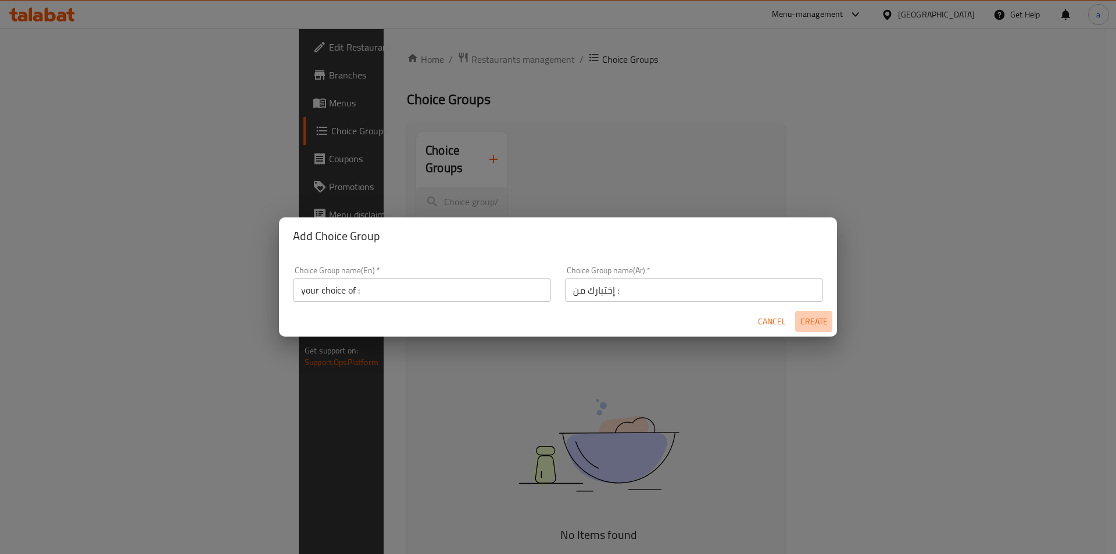
click at [814, 316] on span "Create" at bounding box center [814, 321] width 28 height 15
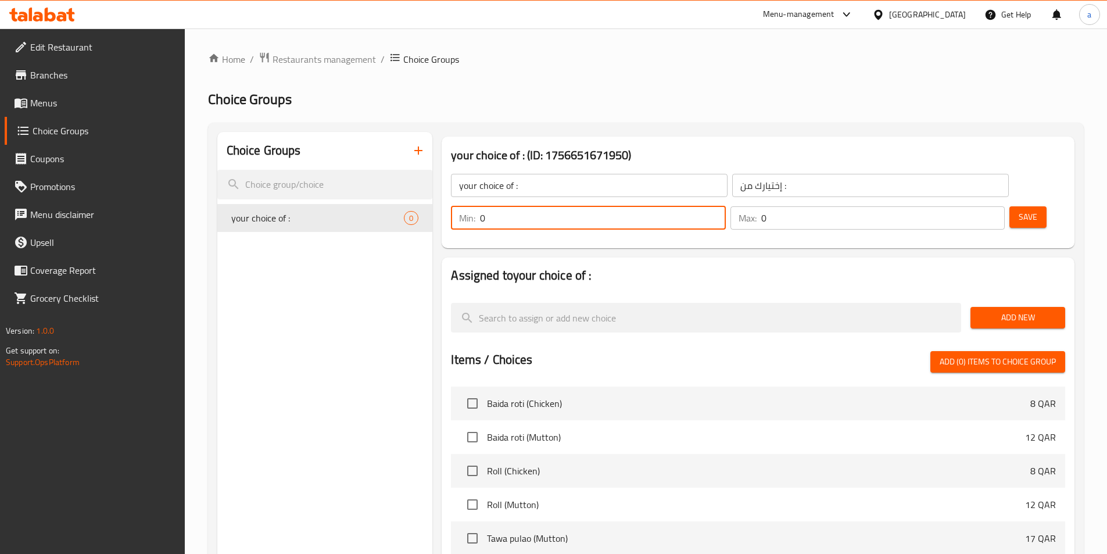
click at [725, 206] on input "0" at bounding box center [602, 217] width 245 height 23
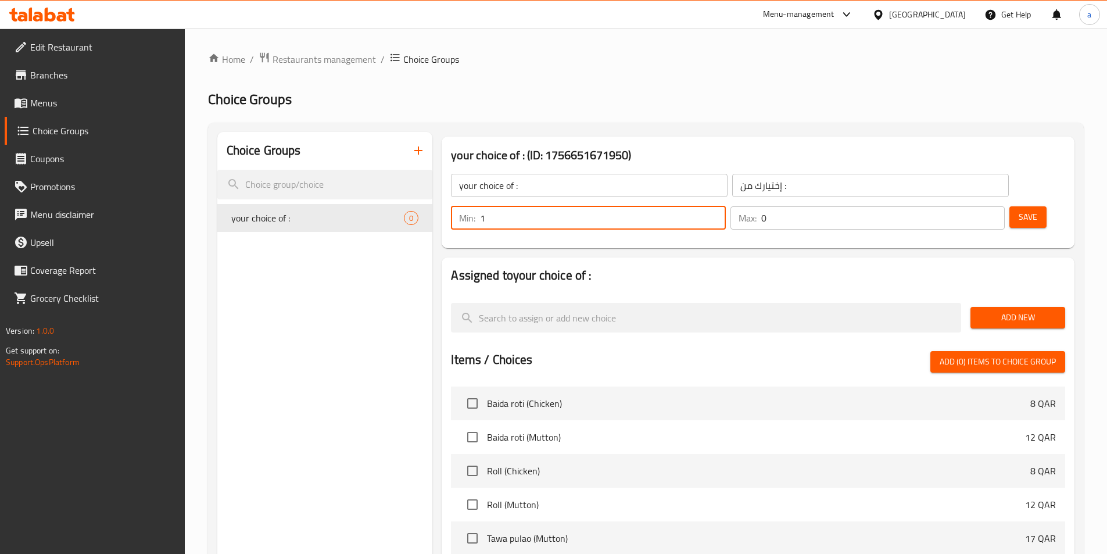
type input "1"
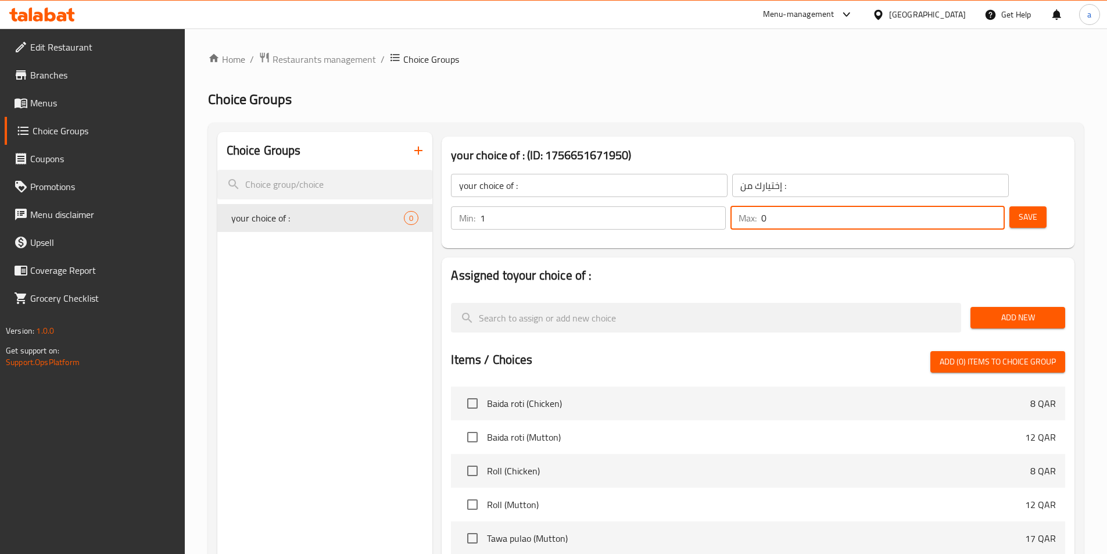
click at [961, 206] on input "0" at bounding box center [883, 217] width 244 height 23
type input "1"
click at [1017, 310] on span "Add New" at bounding box center [1018, 317] width 76 height 15
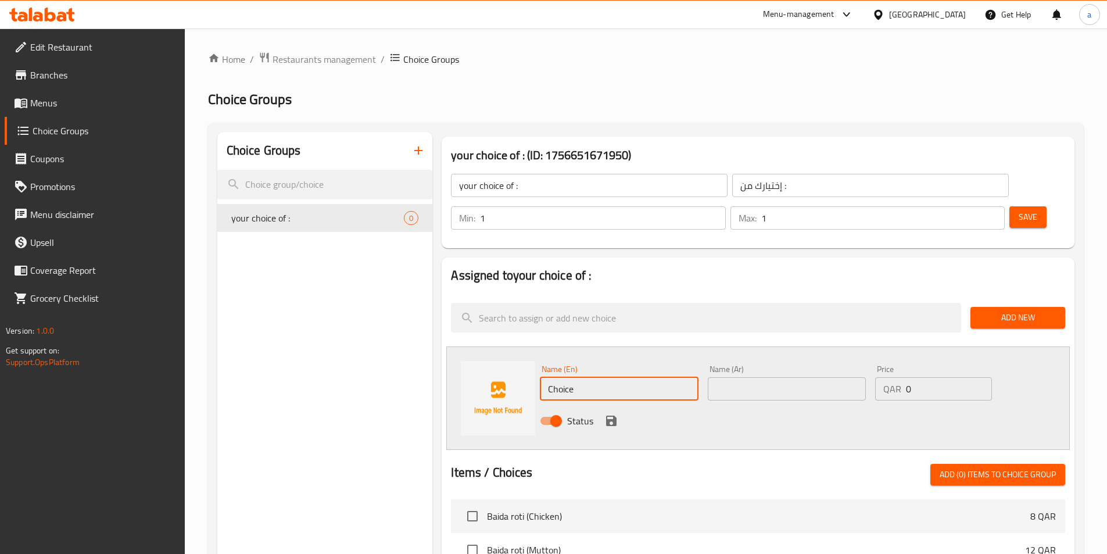
click at [563, 377] on input "Choice" at bounding box center [619, 388] width 158 height 23
type input "ب"
type input "fried"
click at [768, 377] on input "text" at bounding box center [787, 388] width 158 height 23
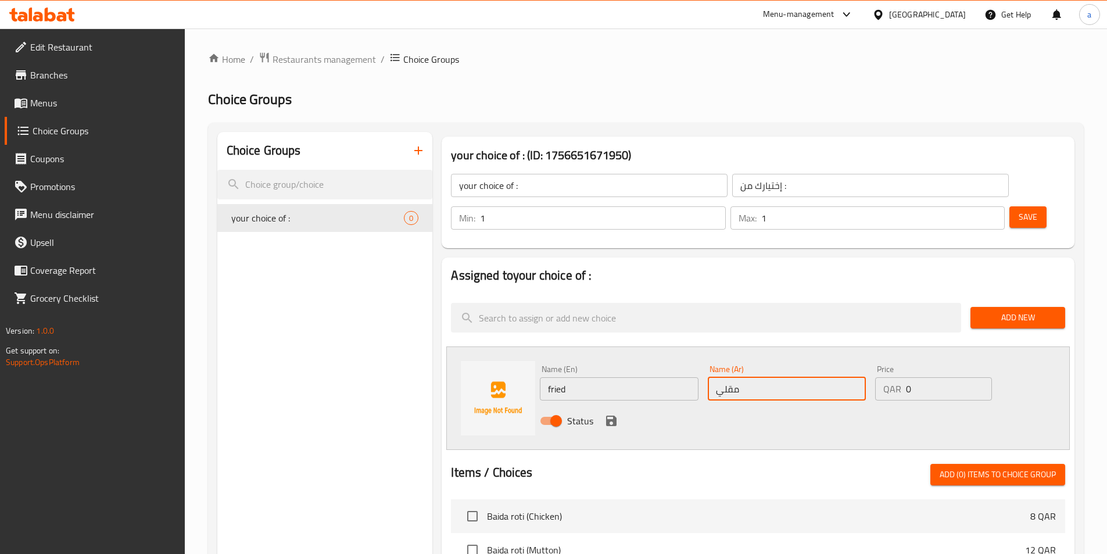
type input "مقلي"
click at [613, 416] on icon "save" at bounding box center [611, 421] width 10 height 10
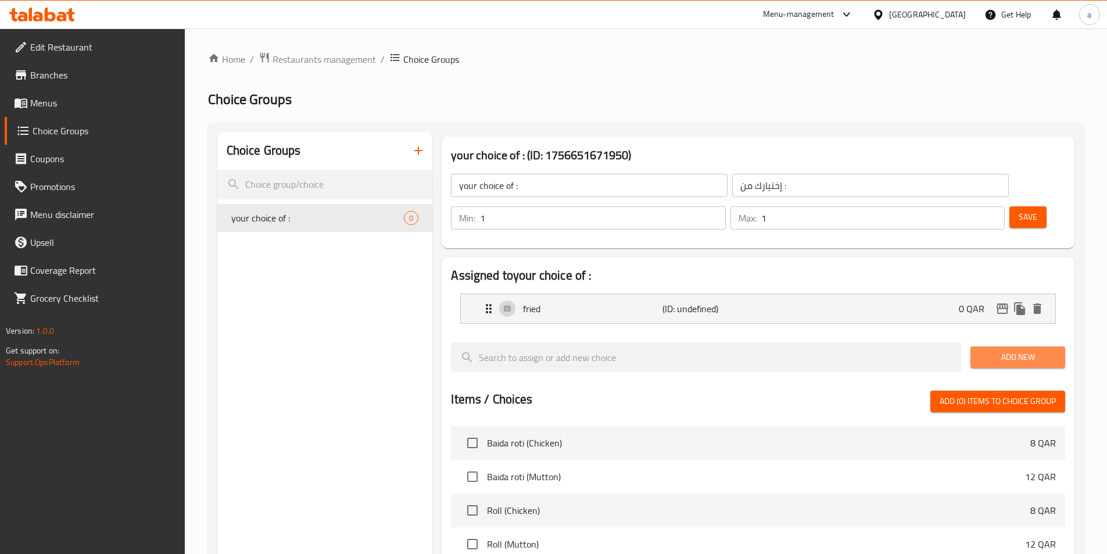
click at [987, 350] on span "Add New" at bounding box center [1018, 357] width 76 height 15
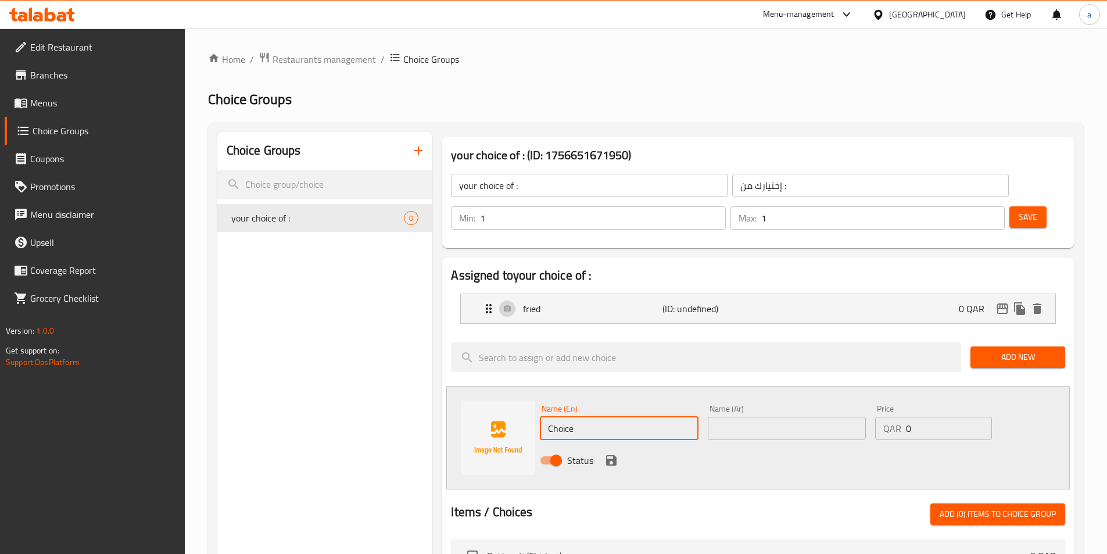
click at [634, 417] on input "Choice" at bounding box center [619, 428] width 158 height 23
type input "Grilled"
click at [798, 417] on input "text" at bounding box center [787, 428] width 158 height 23
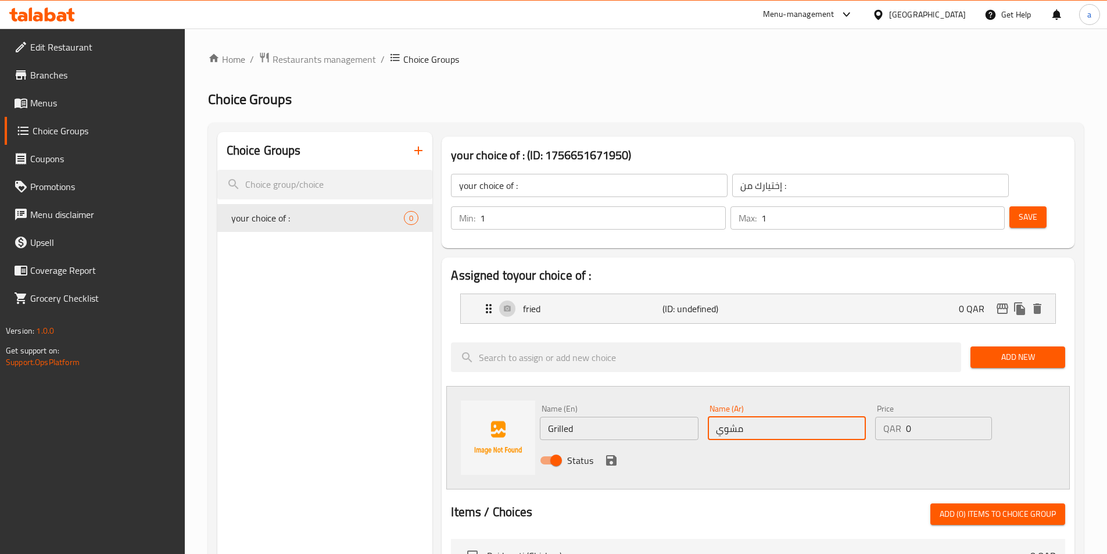
type input "مشوي"
click at [609, 455] on icon "save" at bounding box center [611, 460] width 10 height 10
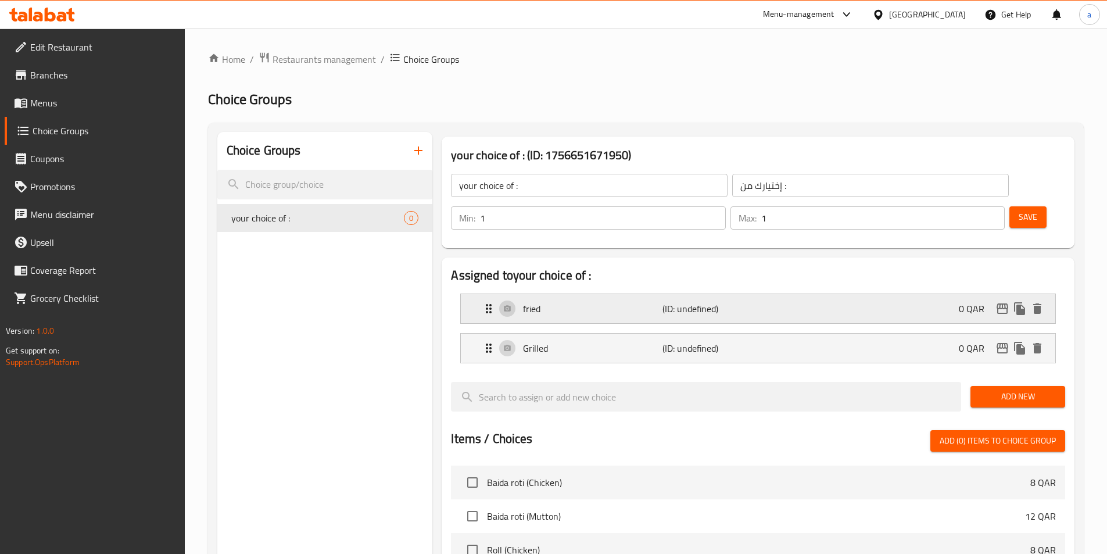
click at [620, 294] on div "fried (ID: undefined) 0 QAR" at bounding box center [762, 308] width 560 height 29
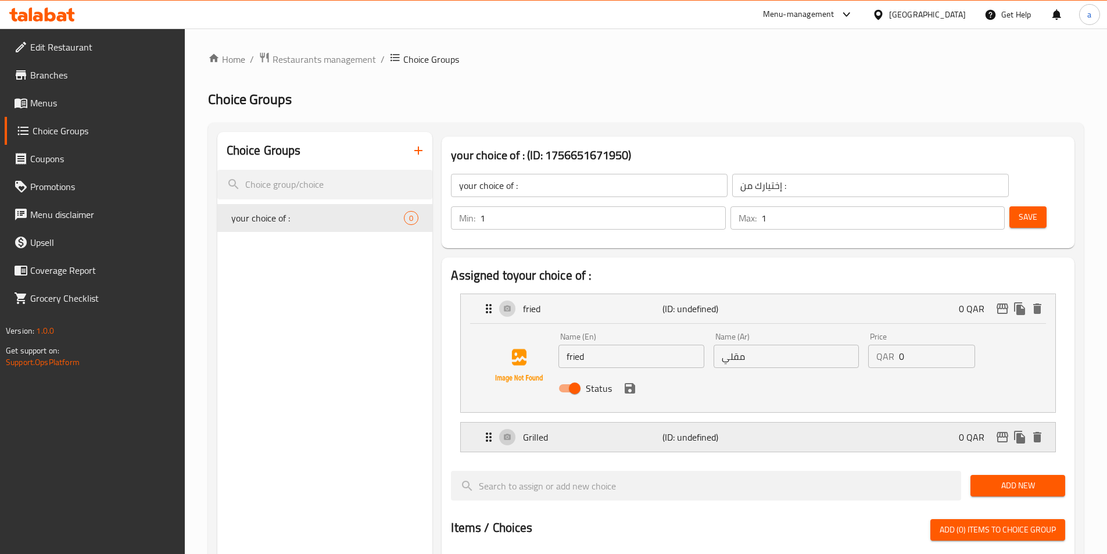
click at [659, 430] on p "Grilled" at bounding box center [592, 437] width 139 height 14
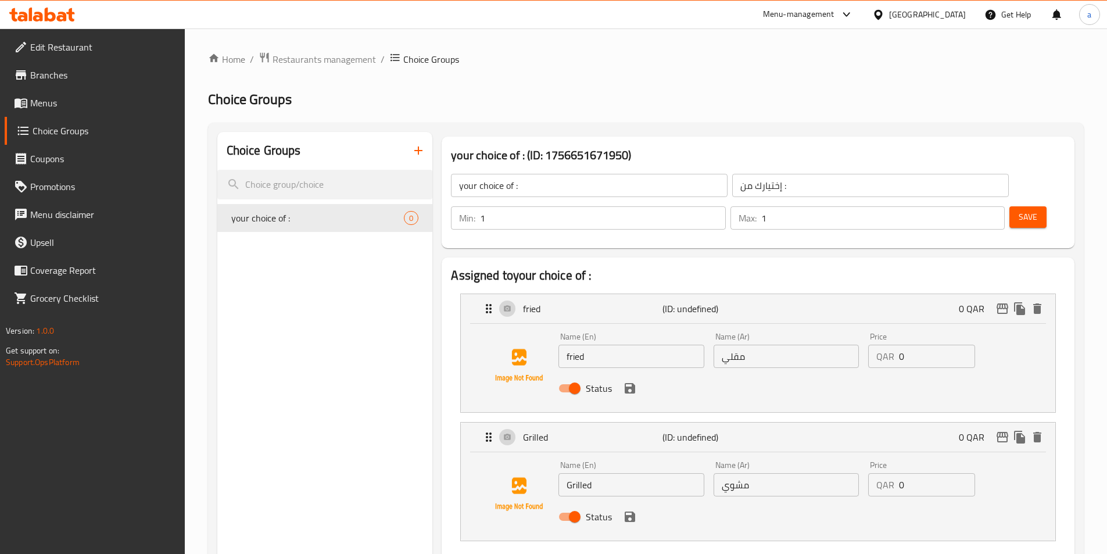
click at [1010, 206] on button "Save" at bounding box center [1028, 217] width 37 height 22
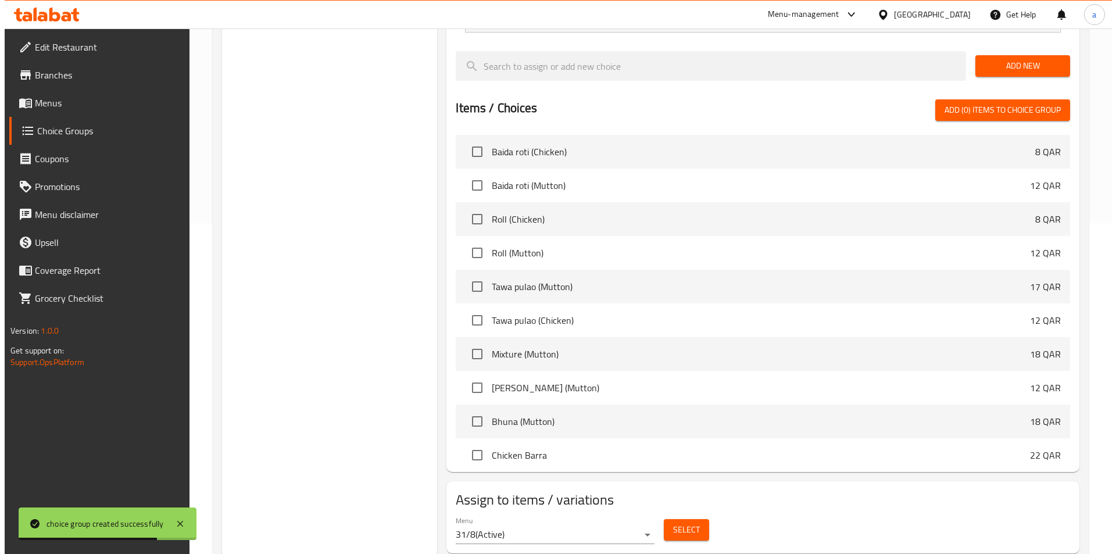
scroll to position [335, 0]
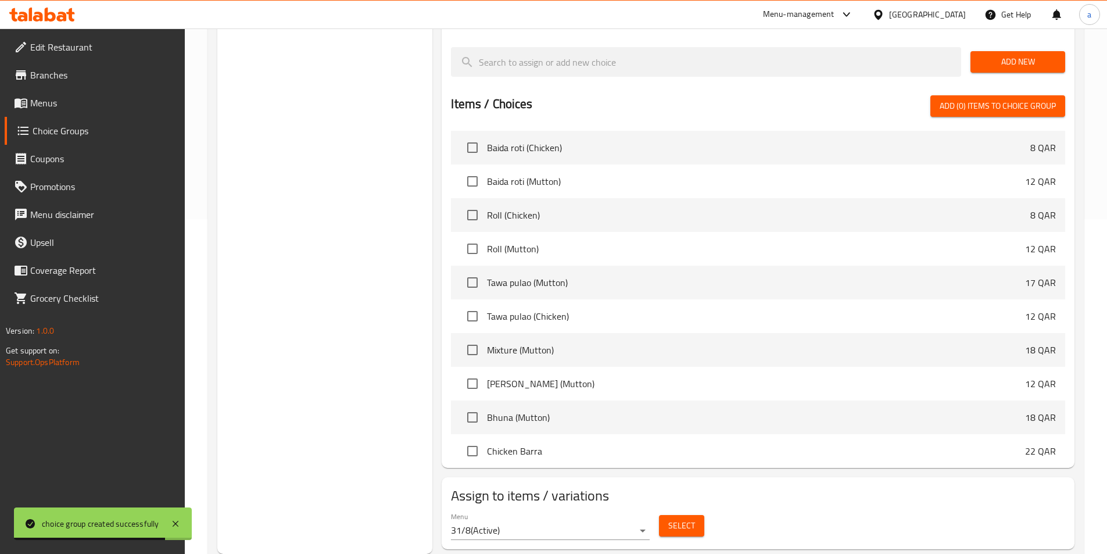
click at [657, 510] on div "Select" at bounding box center [682, 525] width 55 height 31
click at [678, 518] on span "Select" at bounding box center [681, 525] width 27 height 15
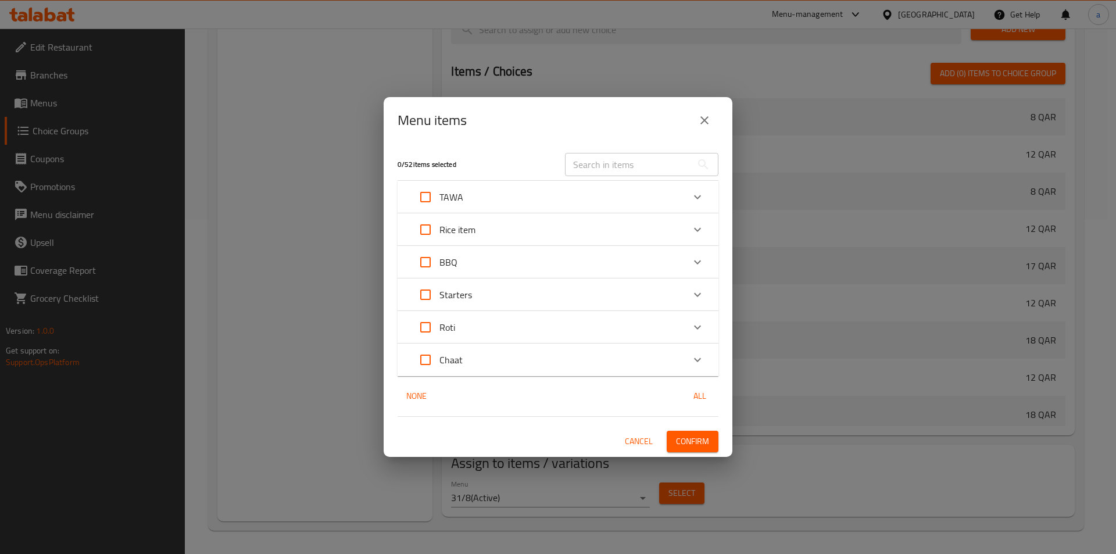
click at [515, 297] on div "Starters" at bounding box center [548, 295] width 272 height 28
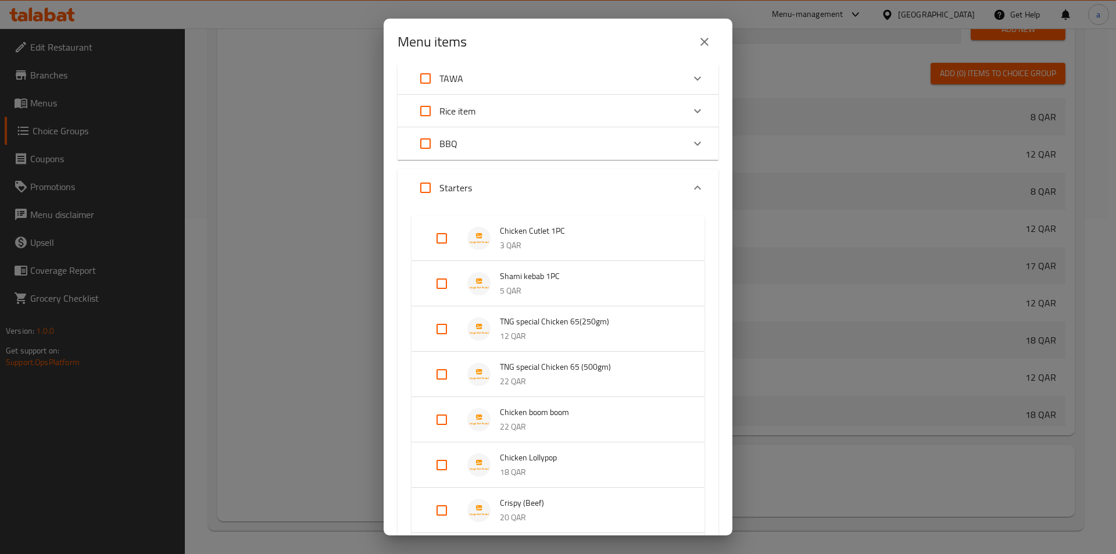
scroll to position [174, 0]
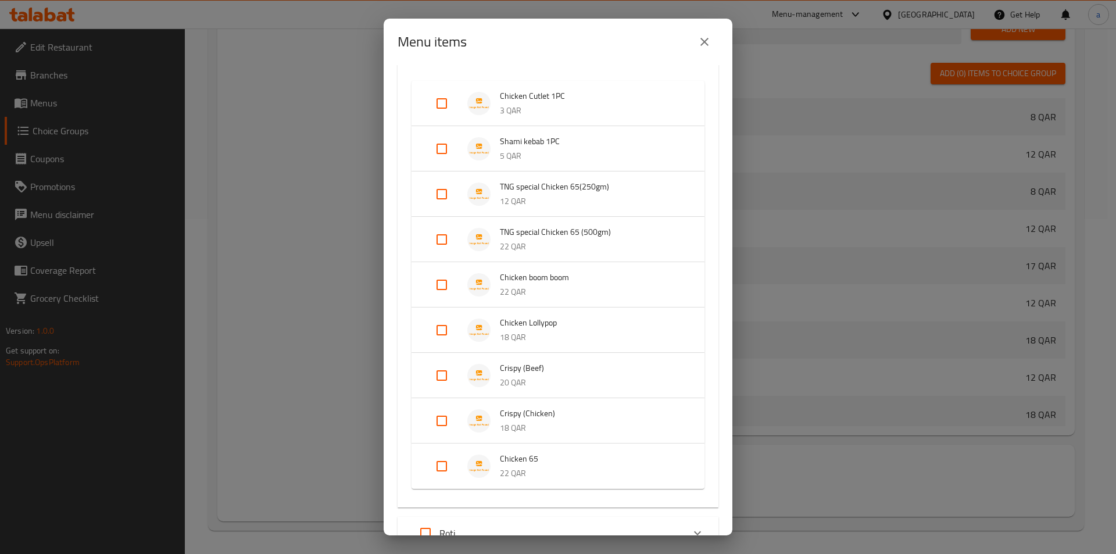
click at [433, 332] on input "Expand" at bounding box center [442, 330] width 28 height 28
checkbox input "true"
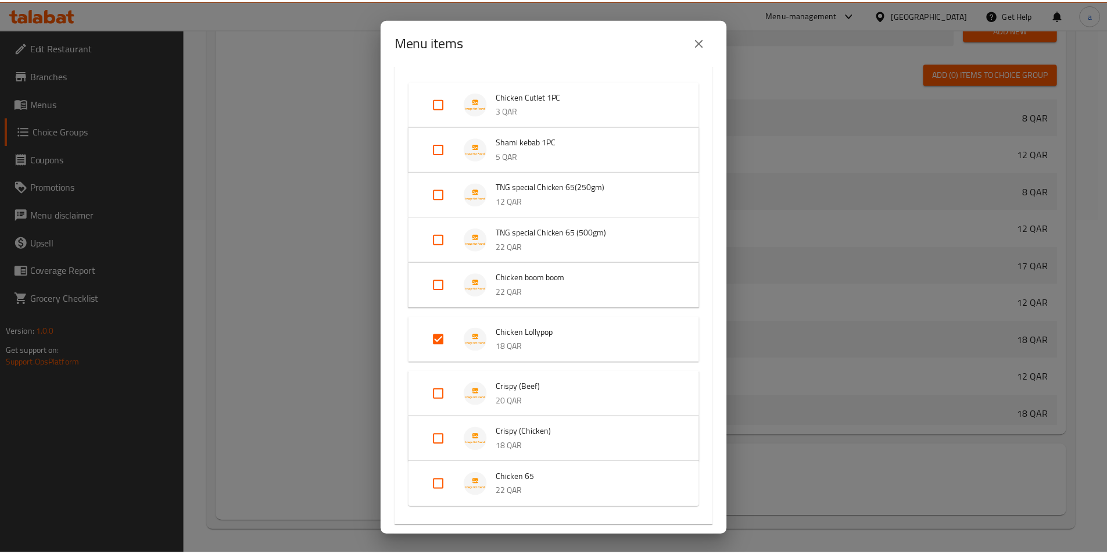
scroll to position [320, 0]
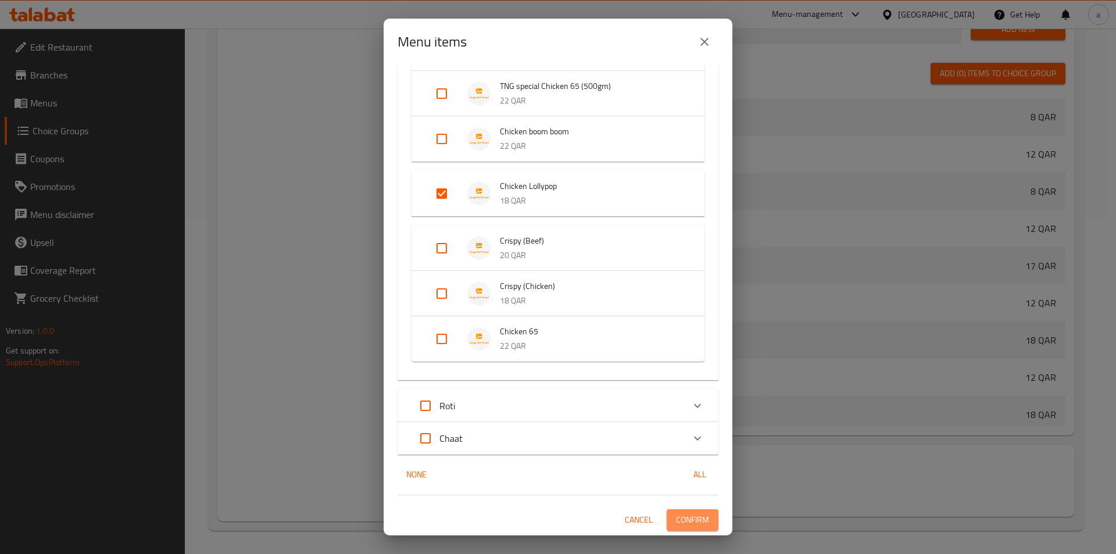
click at [699, 520] on span "Confirm" at bounding box center [692, 520] width 33 height 15
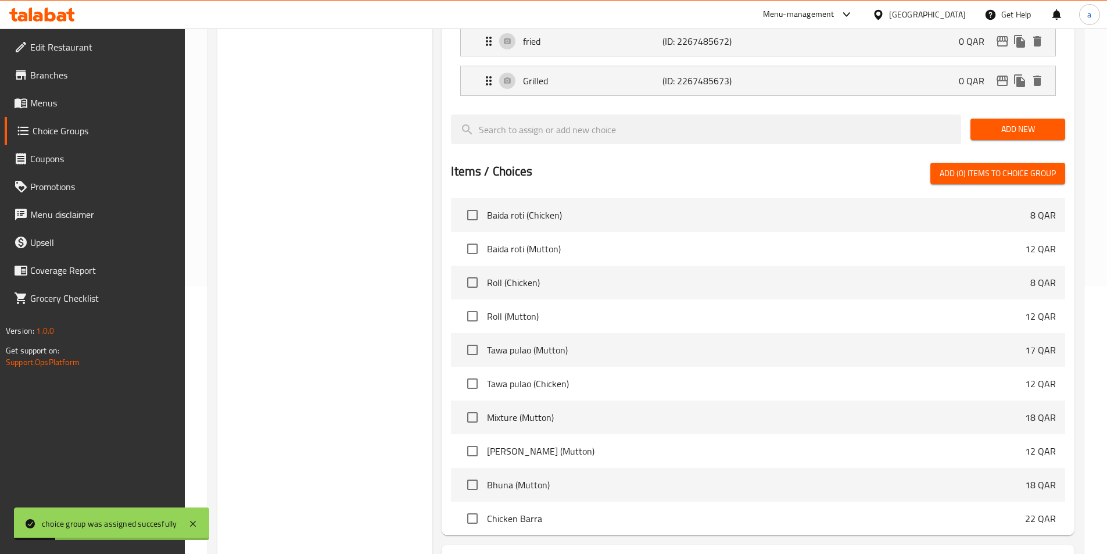
scroll to position [160, 0]
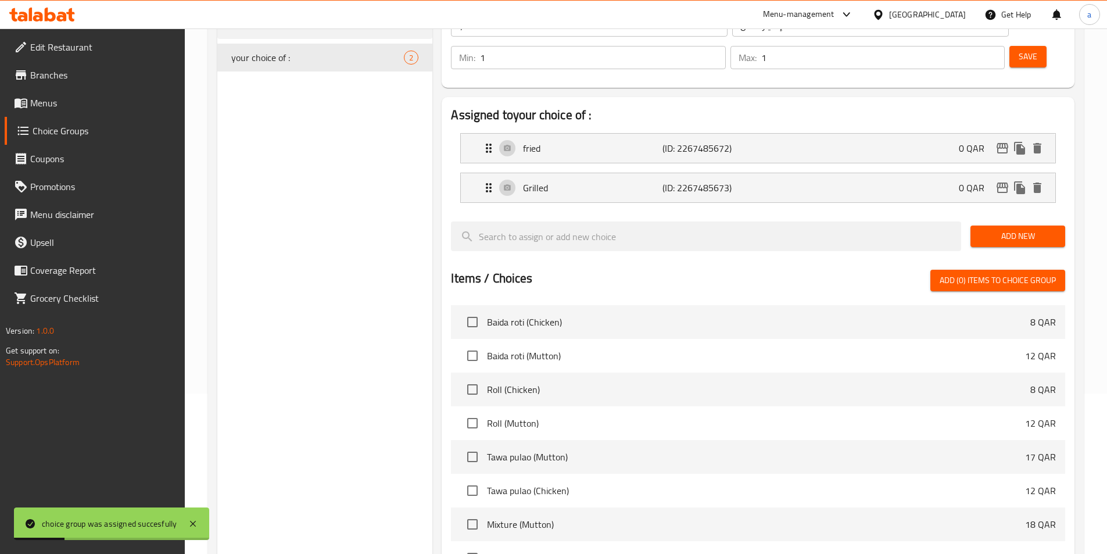
click at [80, 98] on span "Menus" at bounding box center [102, 103] width 145 height 14
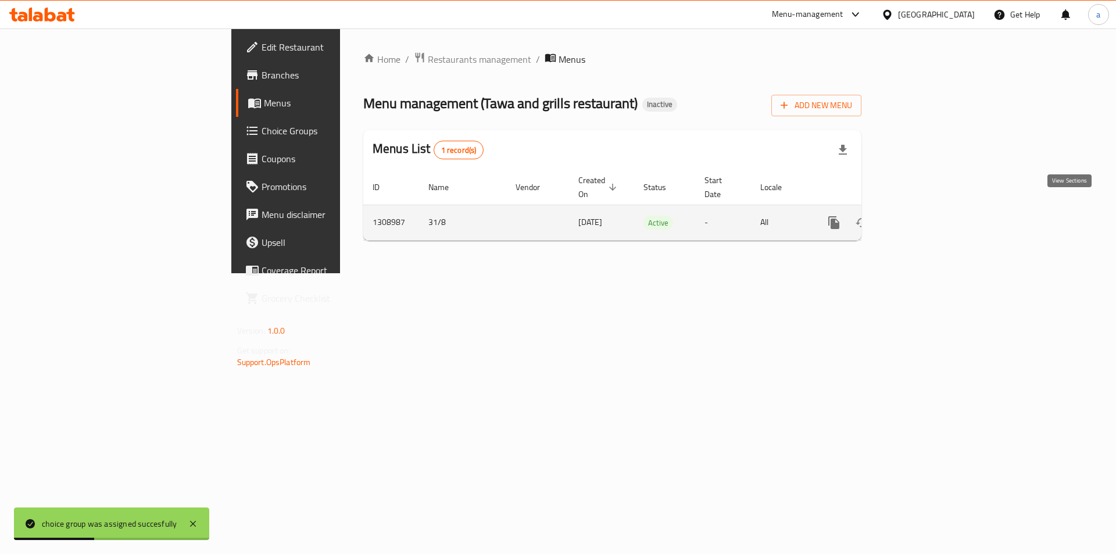
click at [925, 216] on icon "enhanced table" at bounding box center [918, 223] width 14 height 14
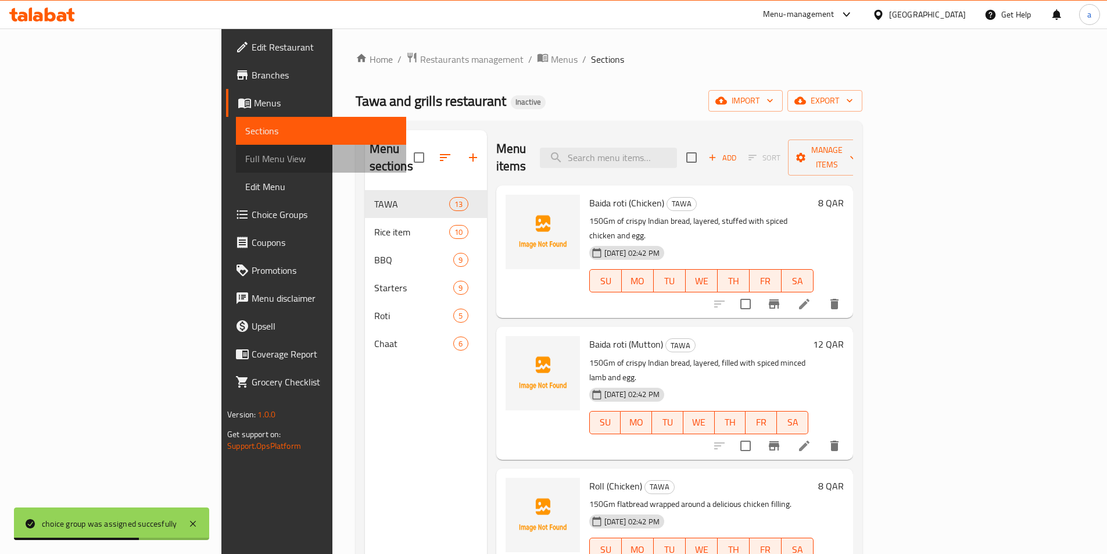
click at [236, 168] on link "Full Menu View" at bounding box center [321, 159] width 170 height 28
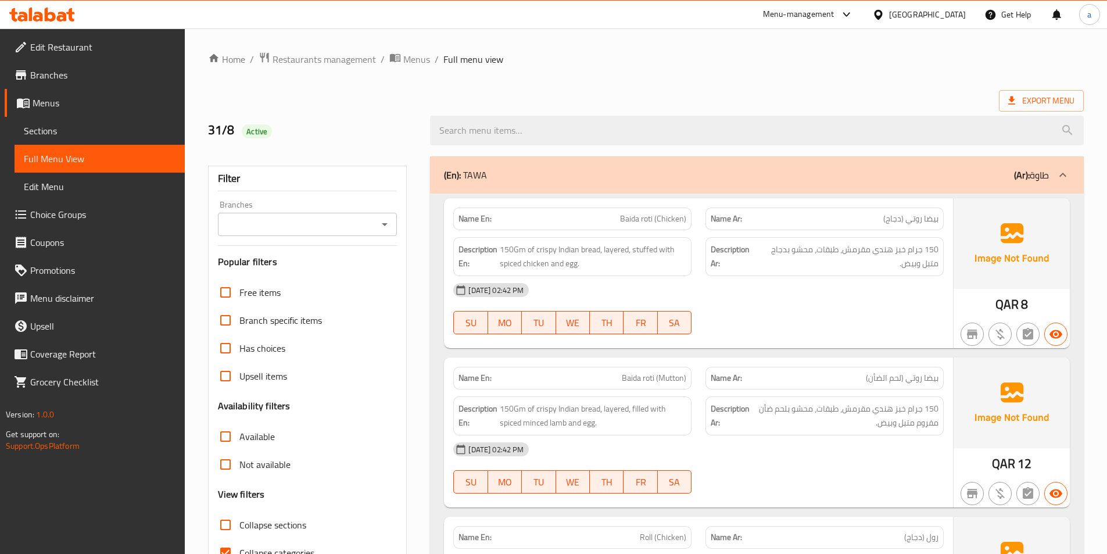
scroll to position [239, 0]
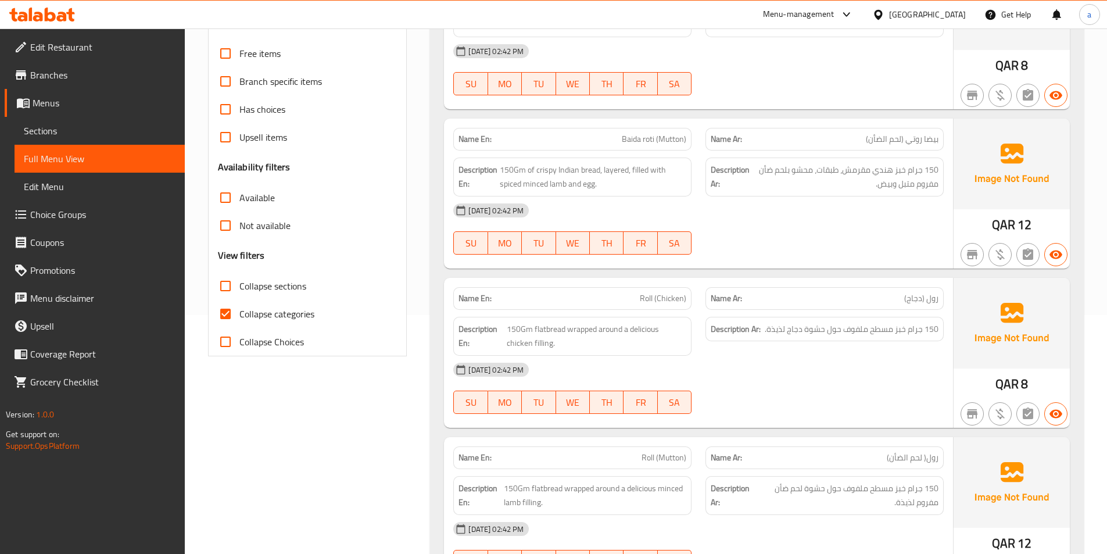
click at [231, 313] on input "Collapse categories" at bounding box center [226, 314] width 28 height 28
checkbox input "false"
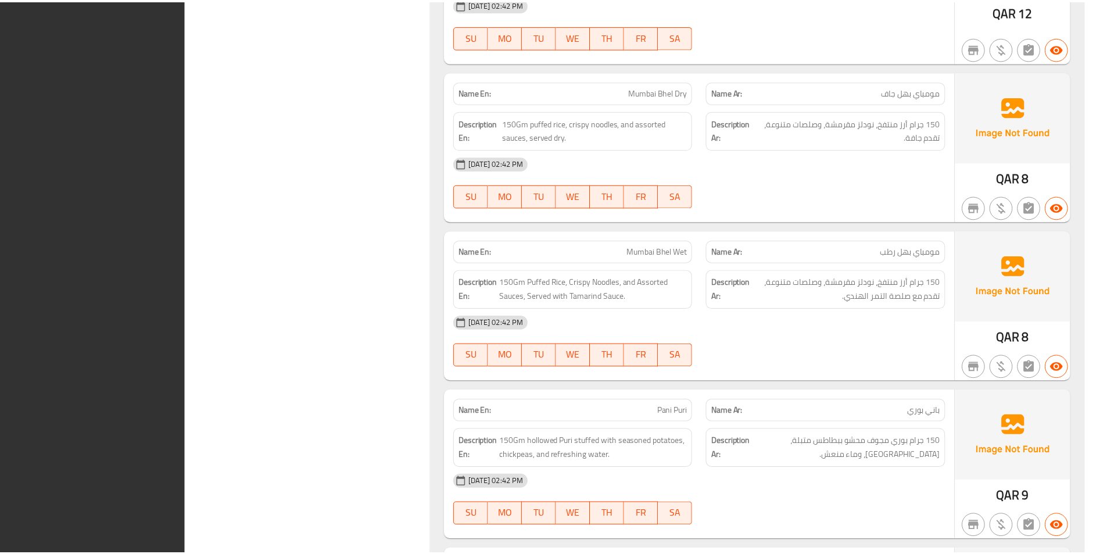
scroll to position [8191, 0]
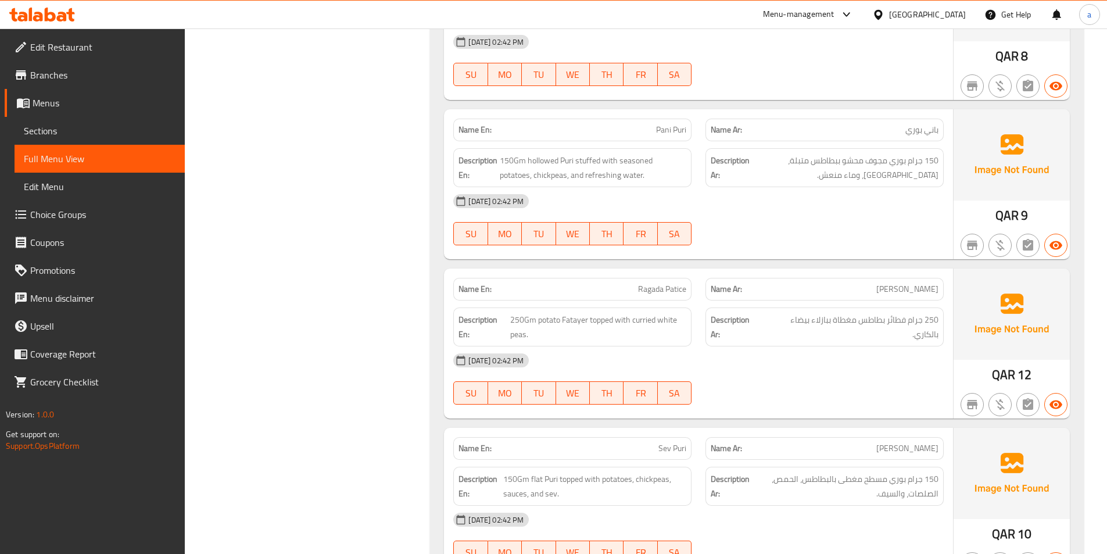
click at [79, 101] on span "Menus" at bounding box center [104, 103] width 143 height 14
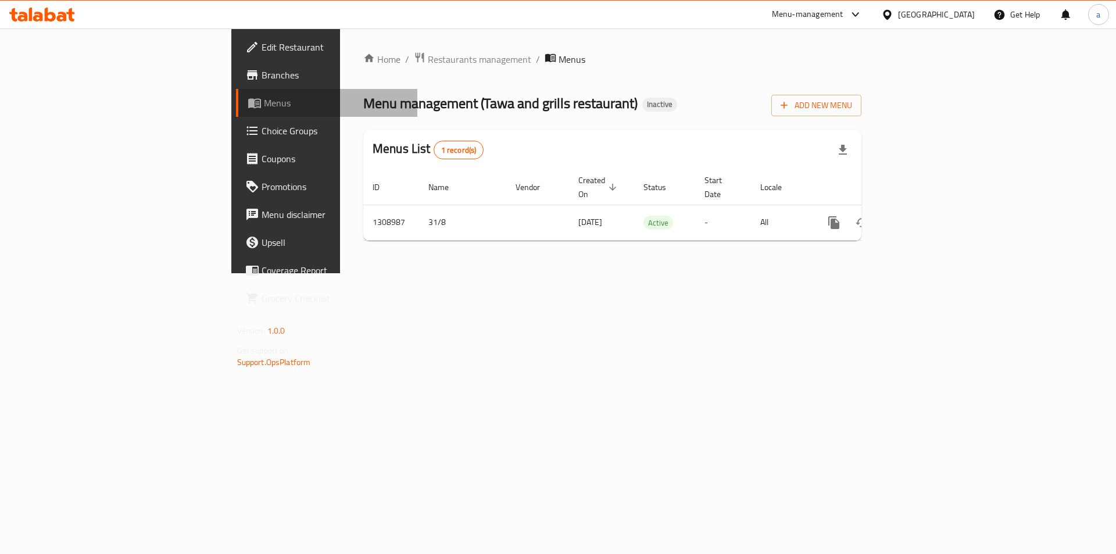
click at [264, 101] on span "Menus" at bounding box center [336, 103] width 145 height 14
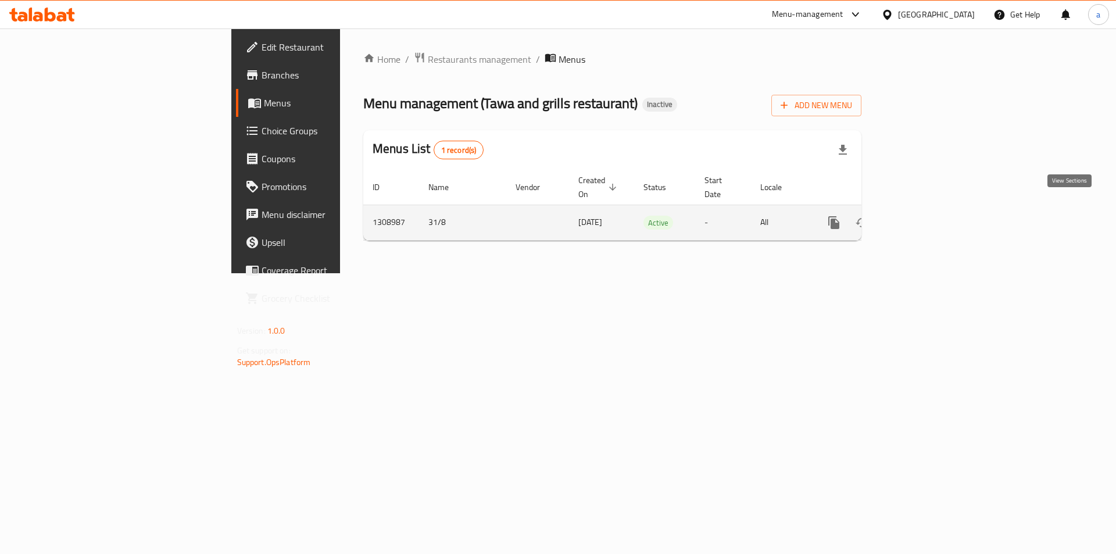
click at [925, 216] on icon "enhanced table" at bounding box center [918, 223] width 14 height 14
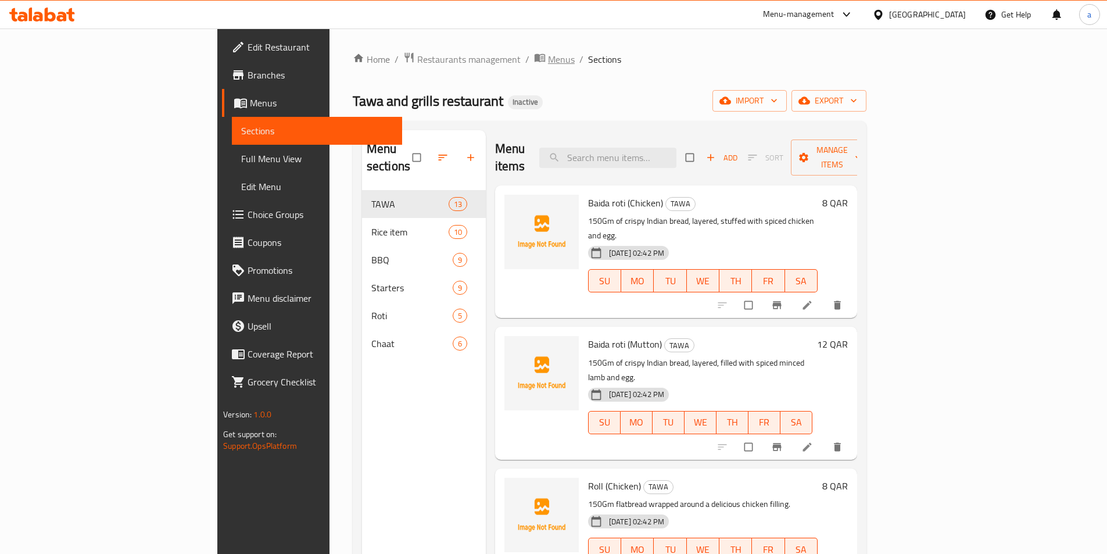
click at [548, 62] on span "Menus" at bounding box center [561, 59] width 27 height 14
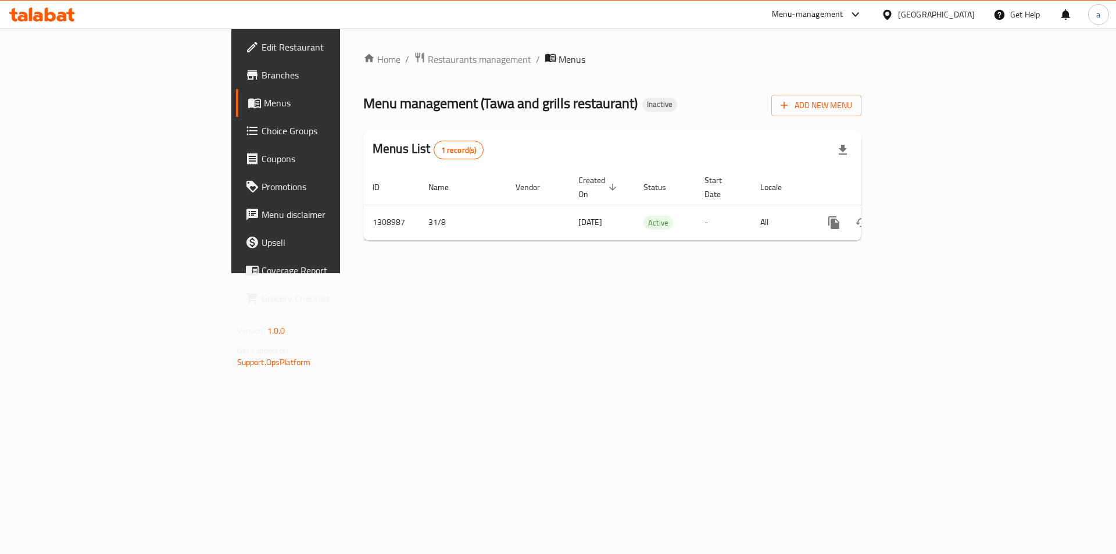
click at [525, 273] on div "Home / Restaurants management / Menus Menu management ( Tawa and grills restaur…" at bounding box center [612, 150] width 545 height 245
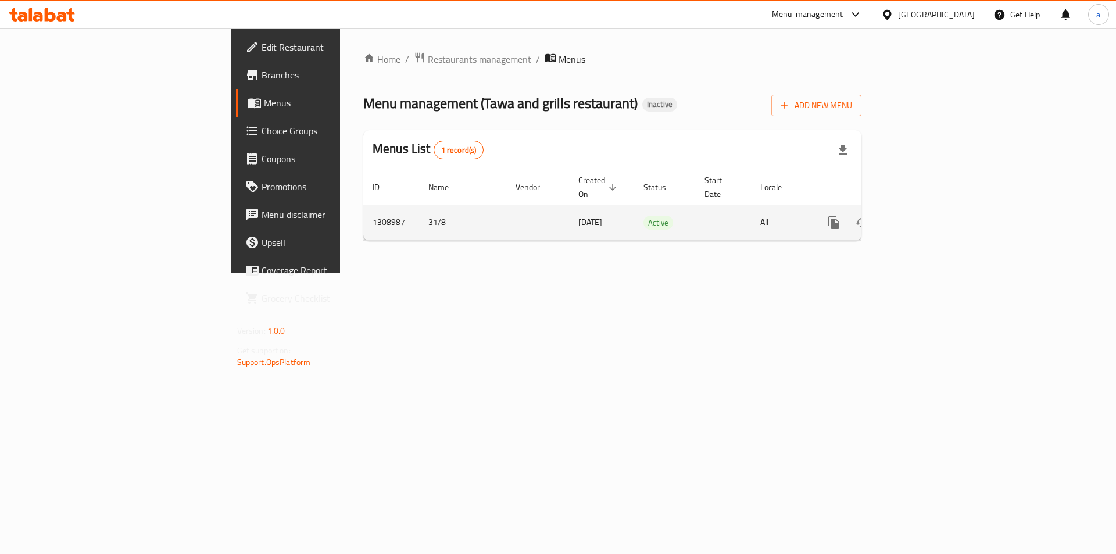
click at [925, 216] on icon "enhanced table" at bounding box center [918, 223] width 14 height 14
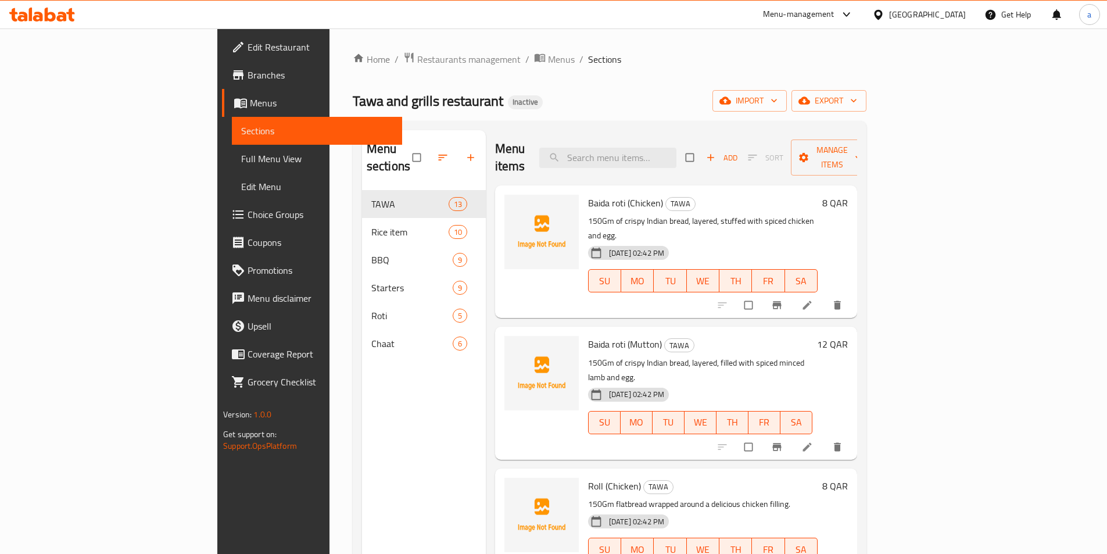
click at [517, 103] on div "Tawa and grills restaurant Inactive import export" at bounding box center [610, 101] width 514 height 22
click at [587, 68] on div "Home / Restaurants management / Menus / Sections Tawa and grills restaurant Ina…" at bounding box center [610, 373] width 514 height 642
click at [541, 92] on div "Tawa and grills restaurant Inactive import export" at bounding box center [610, 101] width 514 height 22
click at [731, 96] on icon "button" at bounding box center [726, 101] width 12 height 12
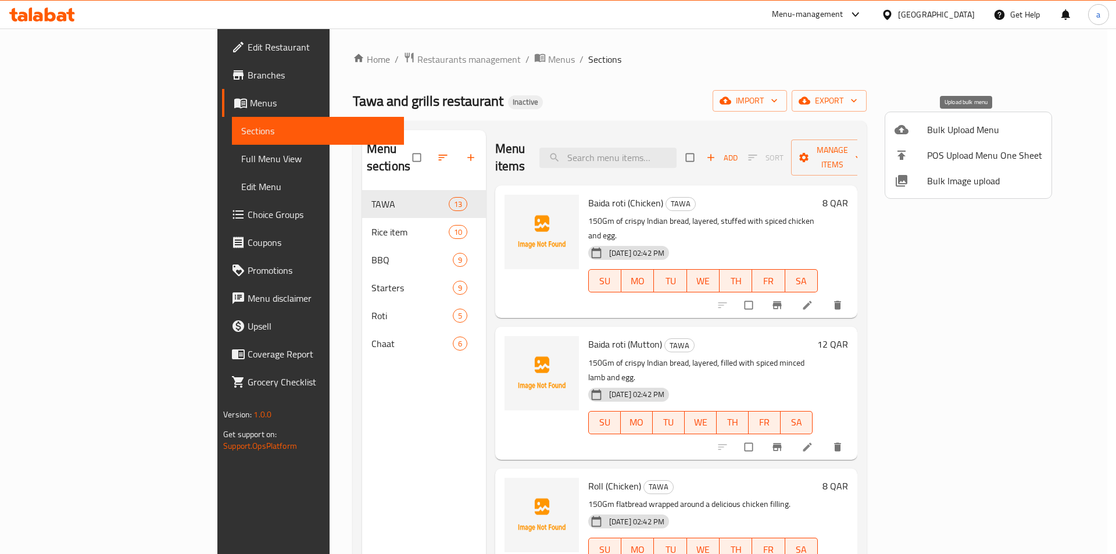
click at [935, 127] on span "Bulk Upload Menu" at bounding box center [984, 130] width 115 height 14
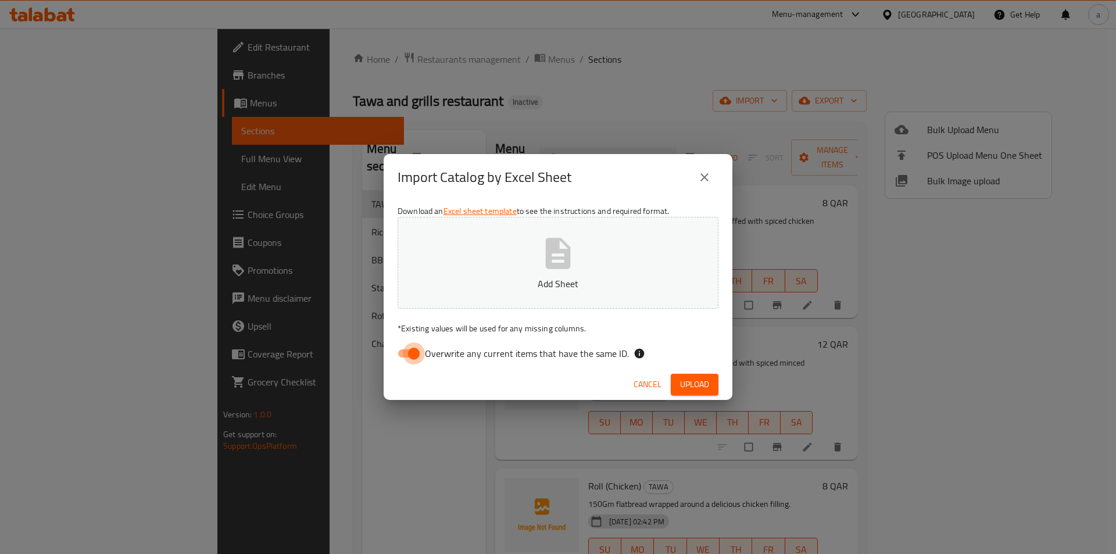
click at [412, 352] on input "Overwrite any current items that have the same ID." at bounding box center [414, 353] width 66 height 22
checkbox input "false"
click at [496, 264] on button "Add Sheet" at bounding box center [558, 263] width 321 height 92
click at [686, 387] on span "Upload" at bounding box center [694, 384] width 29 height 15
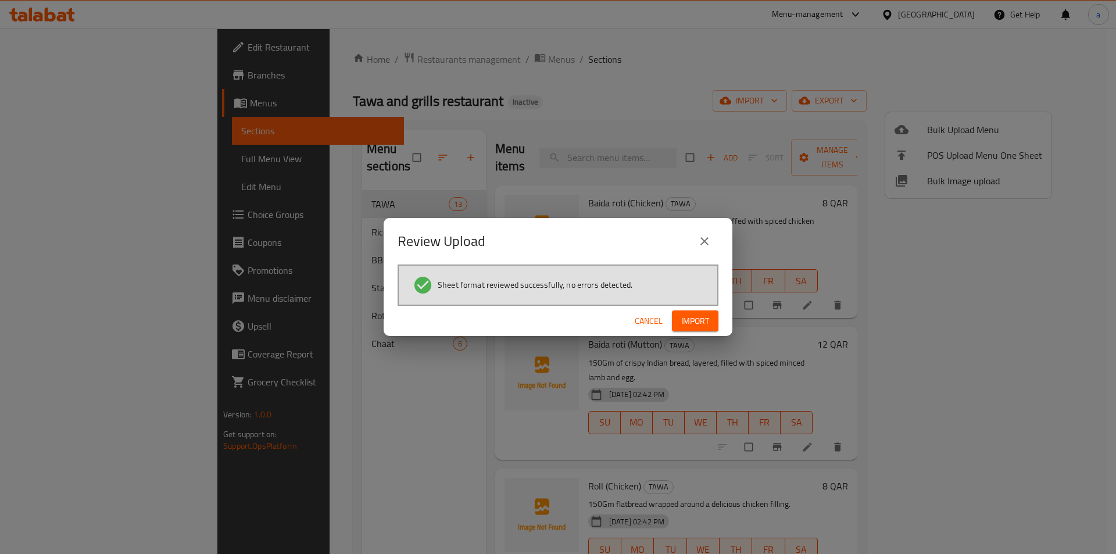
click at [725, 314] on div "Cancel Import" at bounding box center [558, 321] width 349 height 31
click at [713, 325] on button "Import" at bounding box center [695, 321] width 47 height 22
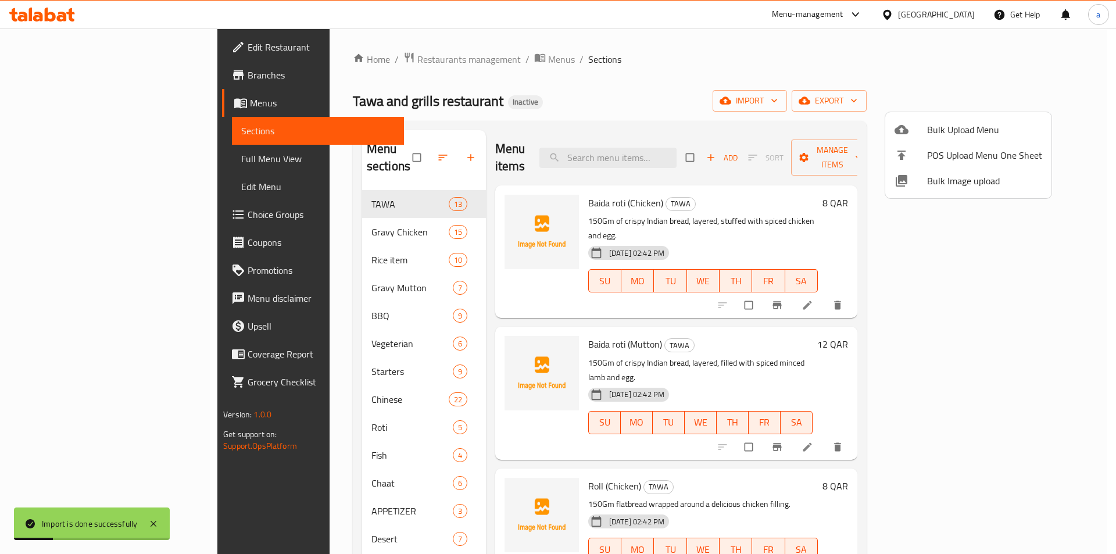
click at [603, 88] on div at bounding box center [558, 277] width 1116 height 554
